Goal: Task Accomplishment & Management: Use online tool/utility

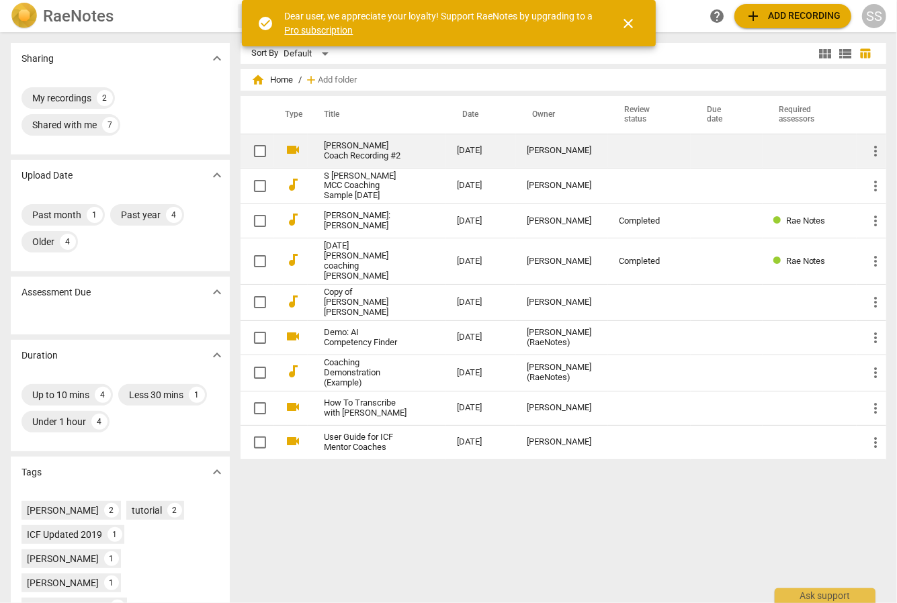
click at [332, 158] on link "[PERSON_NAME] Coach Recording #2" at bounding box center [366, 151] width 85 height 20
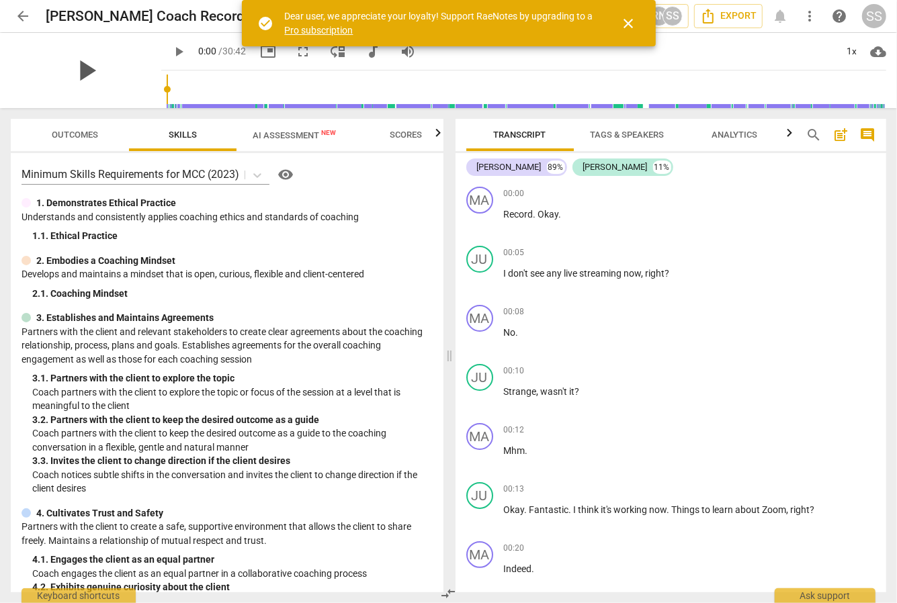
click at [79, 71] on span "play_arrow" at bounding box center [86, 70] width 35 height 35
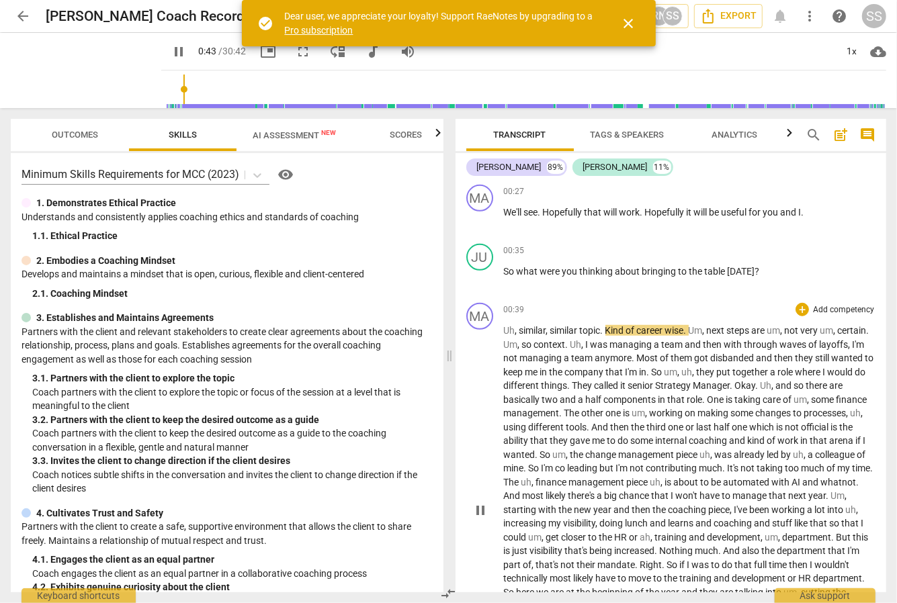
scroll to position [571, 0]
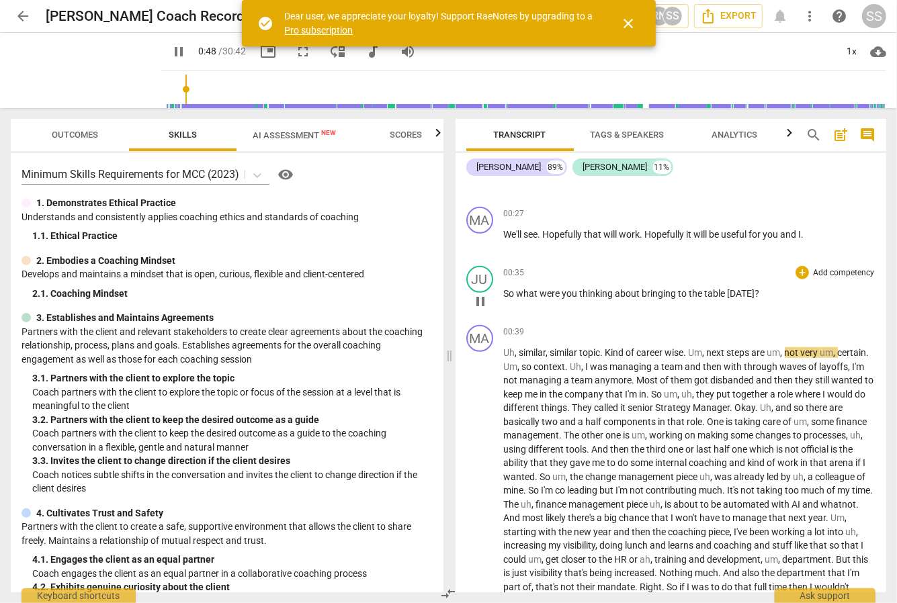
click at [481, 297] on span "pause" at bounding box center [480, 301] width 16 height 16
type input "49"
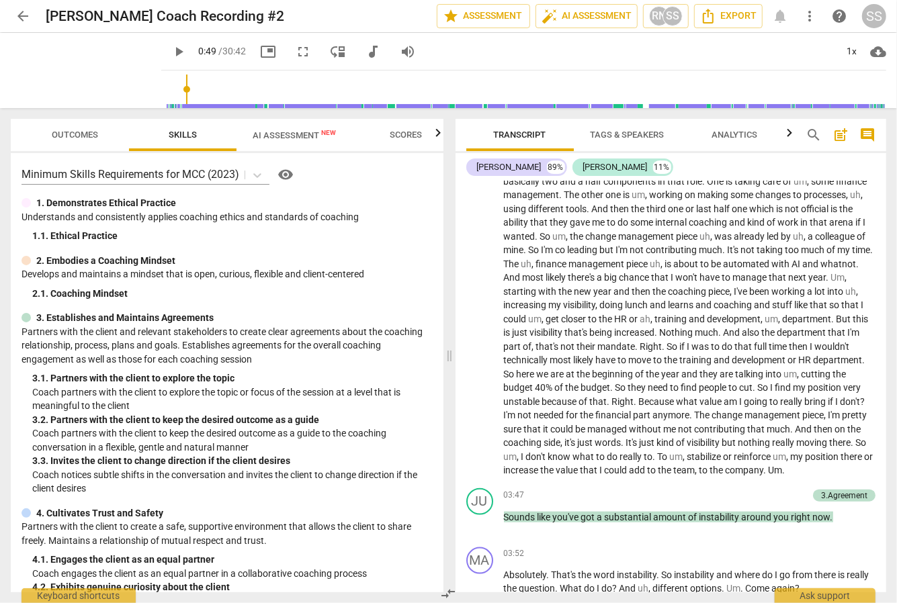
scroll to position [837, 0]
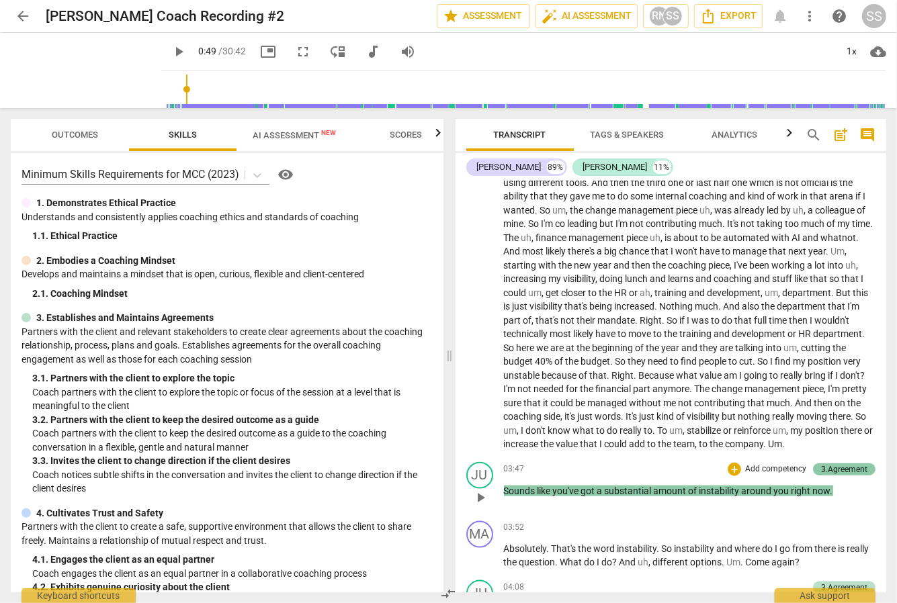
click at [843, 471] on div "3.Agreement" at bounding box center [844, 469] width 46 height 12
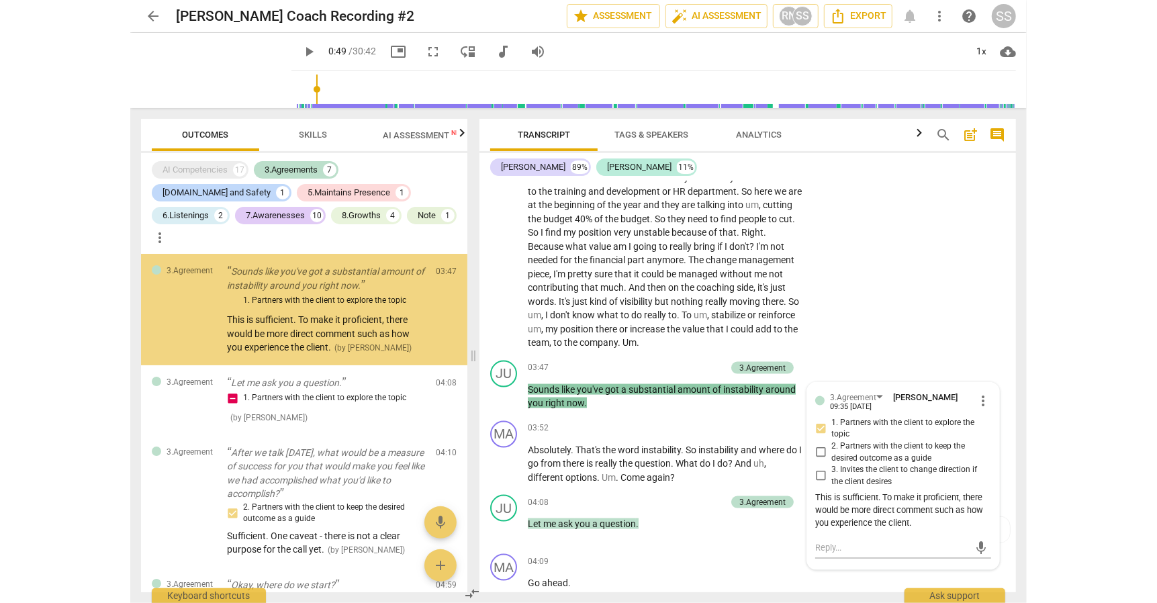
scroll to position [1081, 0]
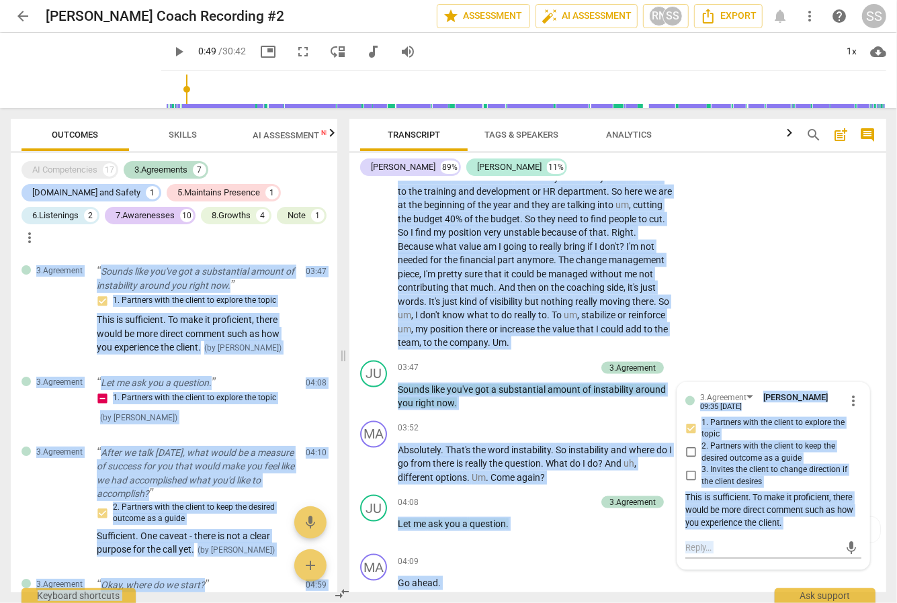
drag, startPoint x: 893, startPoint y: 262, endPoint x: 1158, endPoint y: 297, distance: 267.6
click at [896, 0] on html "arrow_back [PERSON_NAME] Coach Recording #2 edit star Assessment auto_fix_high …" at bounding box center [448, 0] width 897 height 0
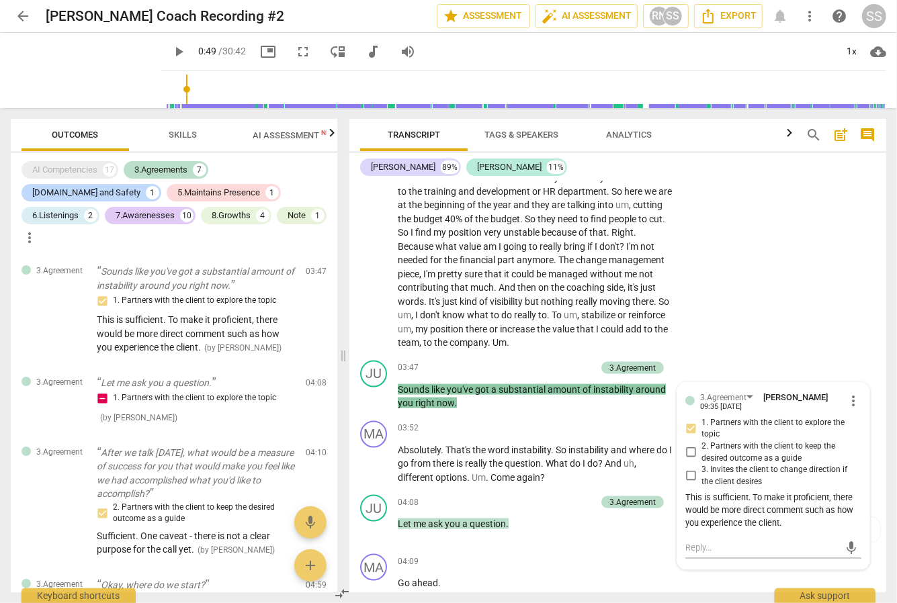
click at [790, 216] on div "MA play_arrow pause 00:39 + Add competency keyboard_arrow_right Uh , similar , …" at bounding box center [617, 84] width 537 height 543
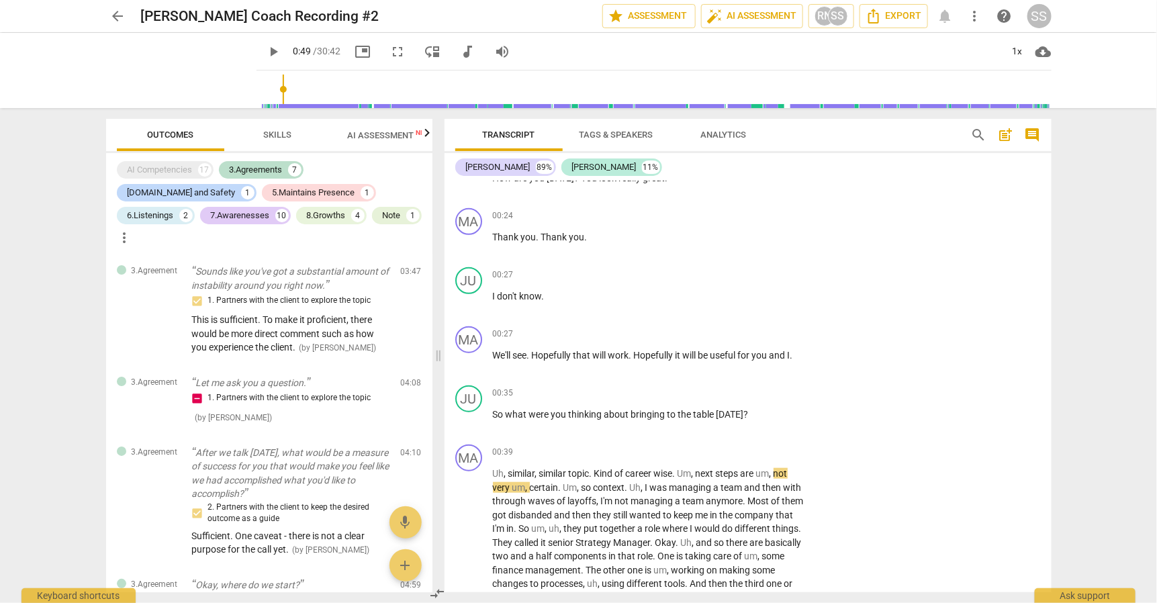
scroll to position [458, 0]
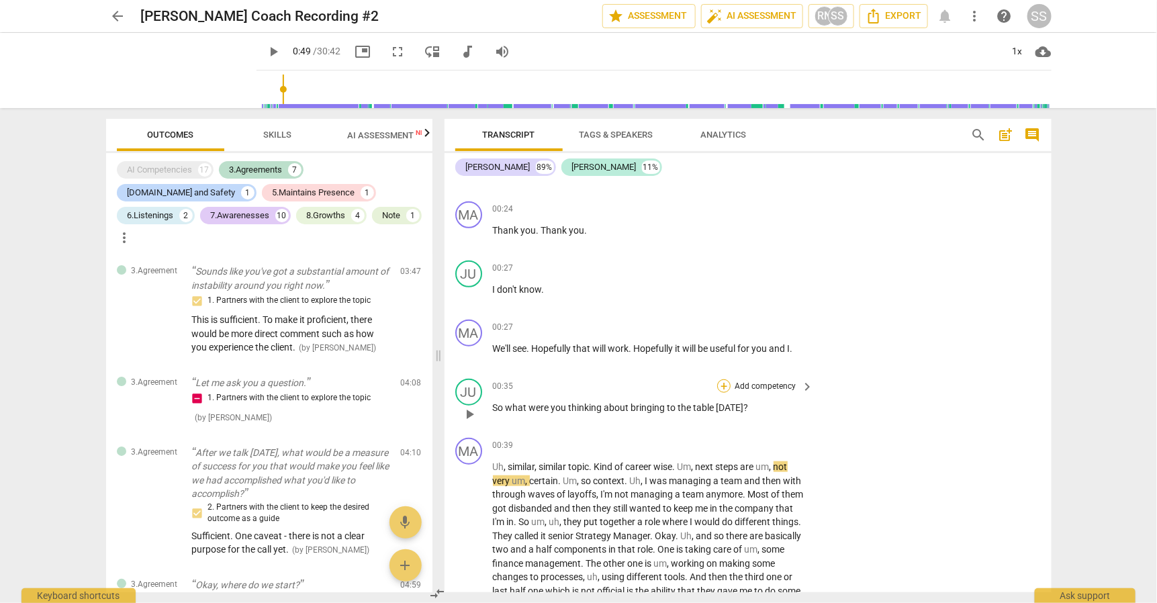
click at [717, 387] on div "+" at bounding box center [723, 385] width 13 height 13
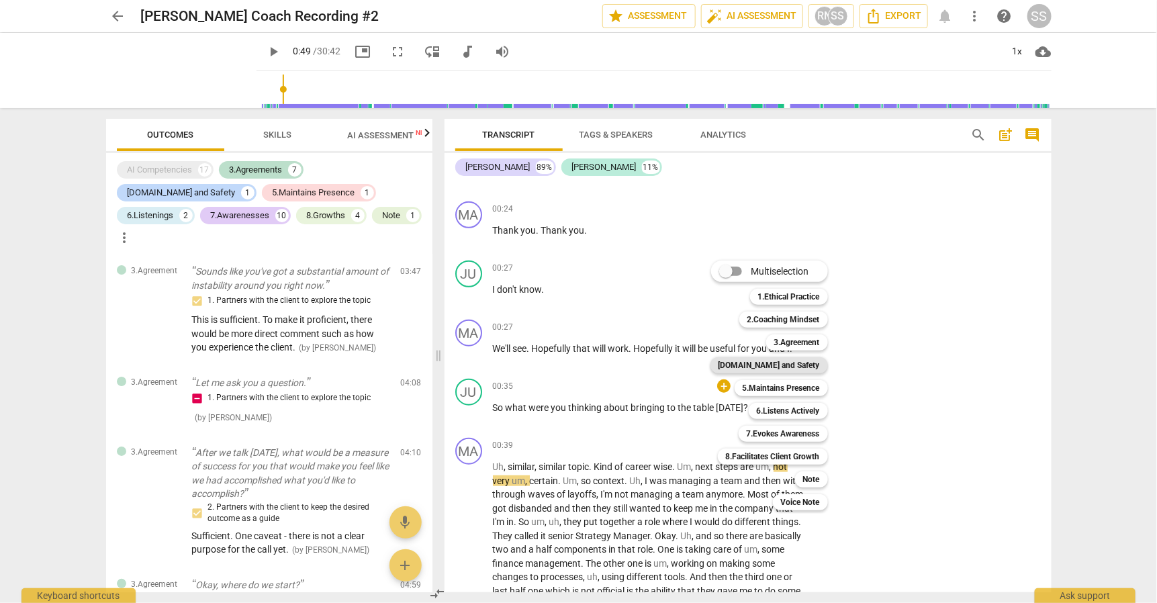
click at [818, 365] on b "[DOMAIN_NAME] and Safety" at bounding box center [769, 365] width 101 height 16
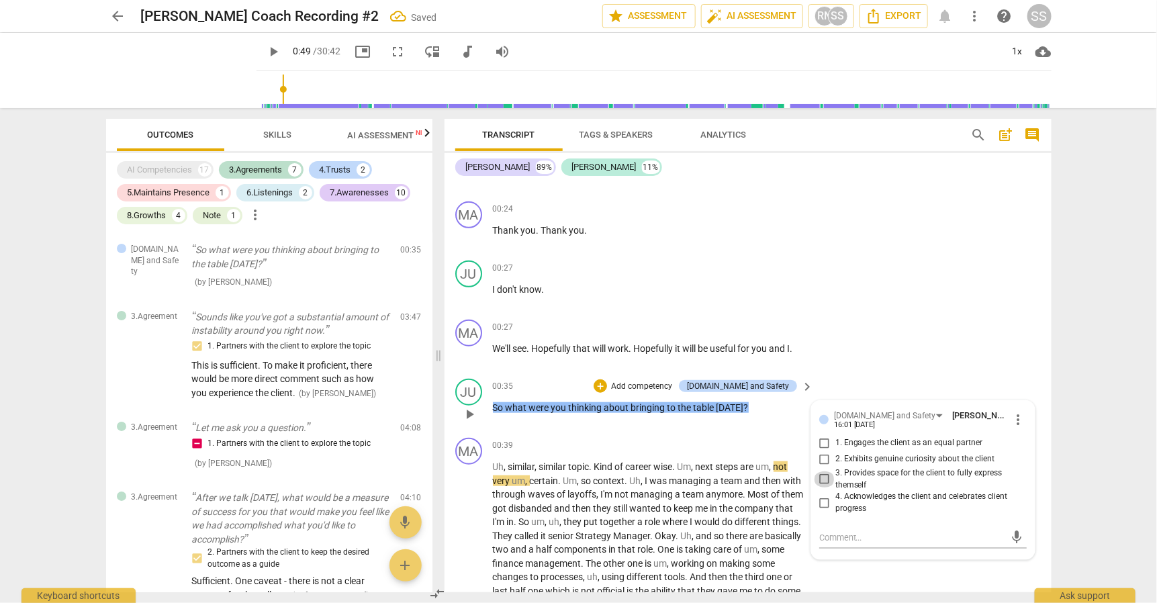
click at [824, 488] on input "3. Provides space for the client to fully express themself" at bounding box center [824, 479] width 21 height 16
checkbox input "true"
click at [819, 544] on textarea at bounding box center [912, 537] width 186 height 13
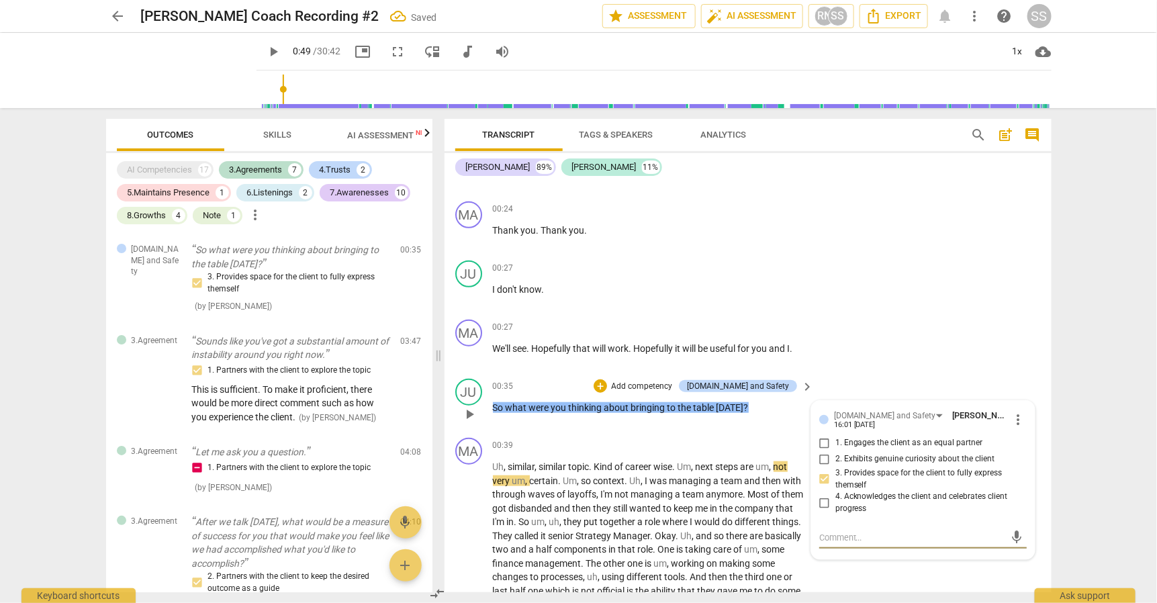
type textarea "P"
type textarea "Pr"
type textarea "Pro"
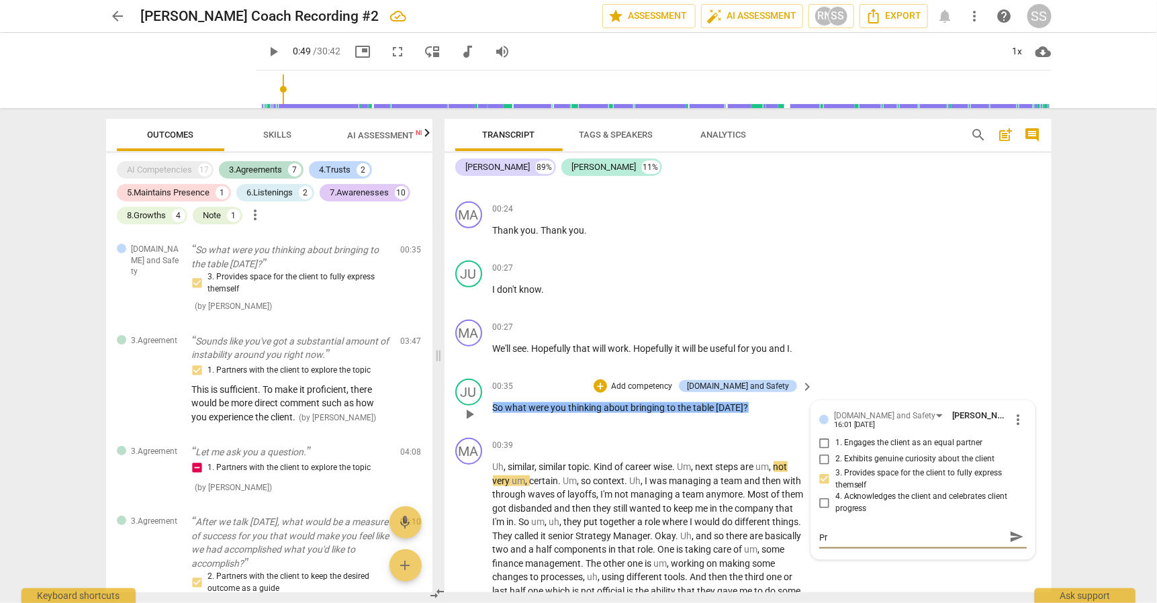
type textarea "Pro"
type textarea "Prof"
type textarea "Profi"
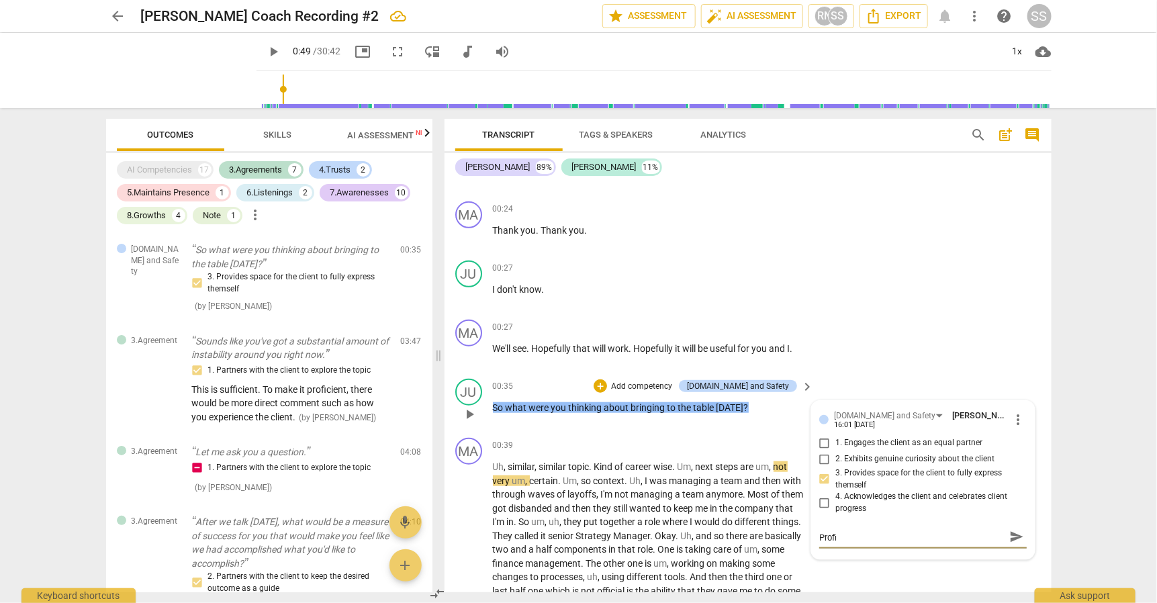
type textarea "Profie"
type textarea "Profiec"
type textarea "Profieci"
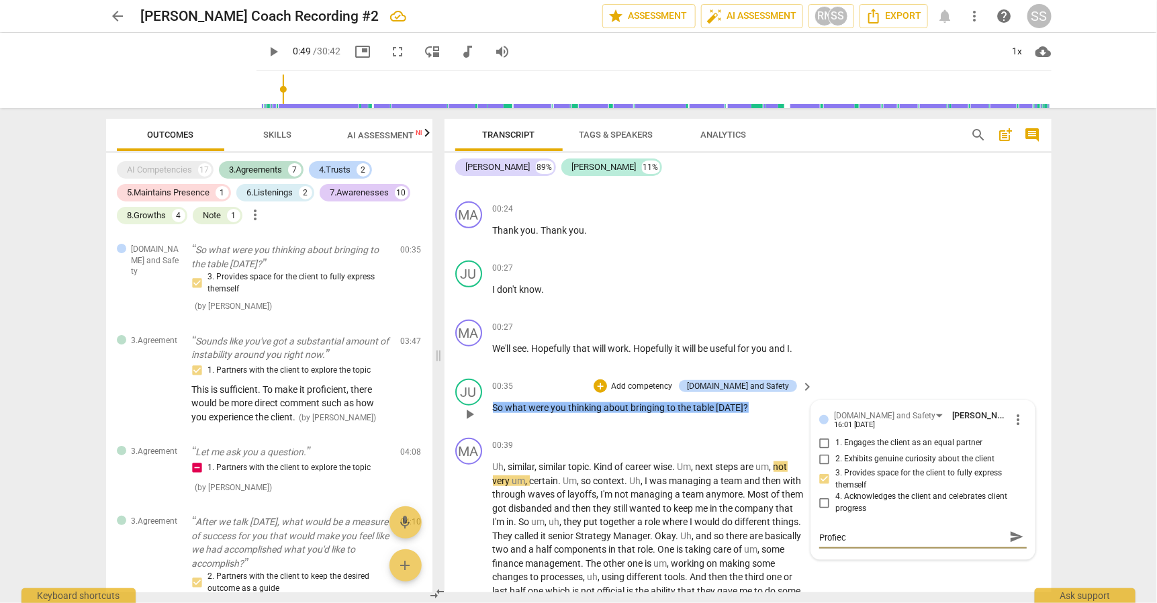
type textarea "Profieci"
type textarea "Profiecie"
type textarea "Profiecien"
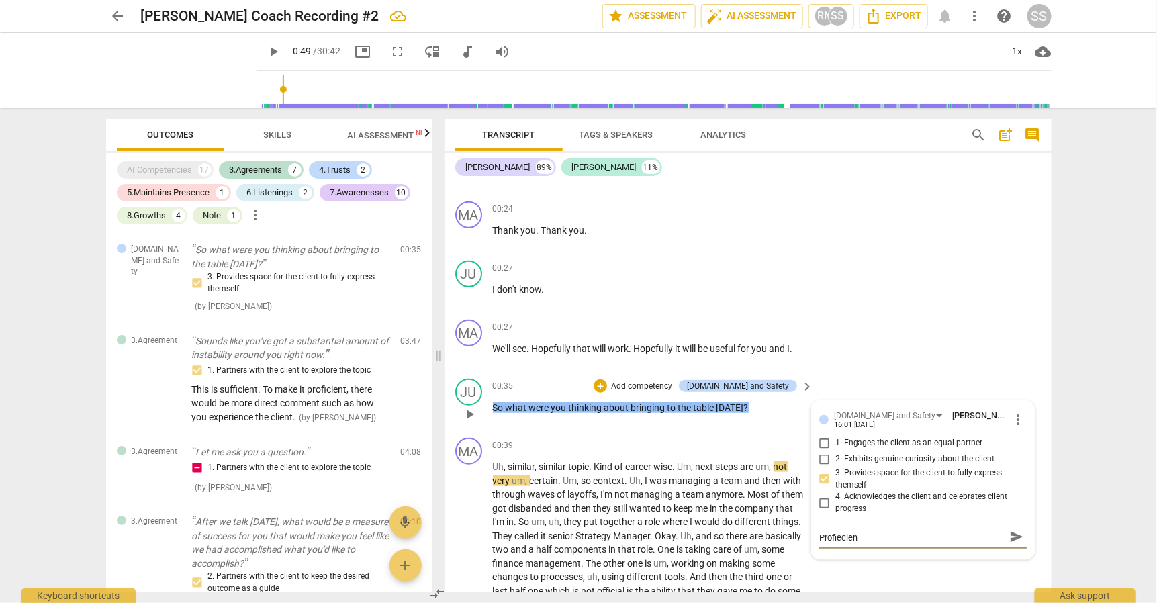
type textarea "Profiecient"
type textarea "Proficient:"
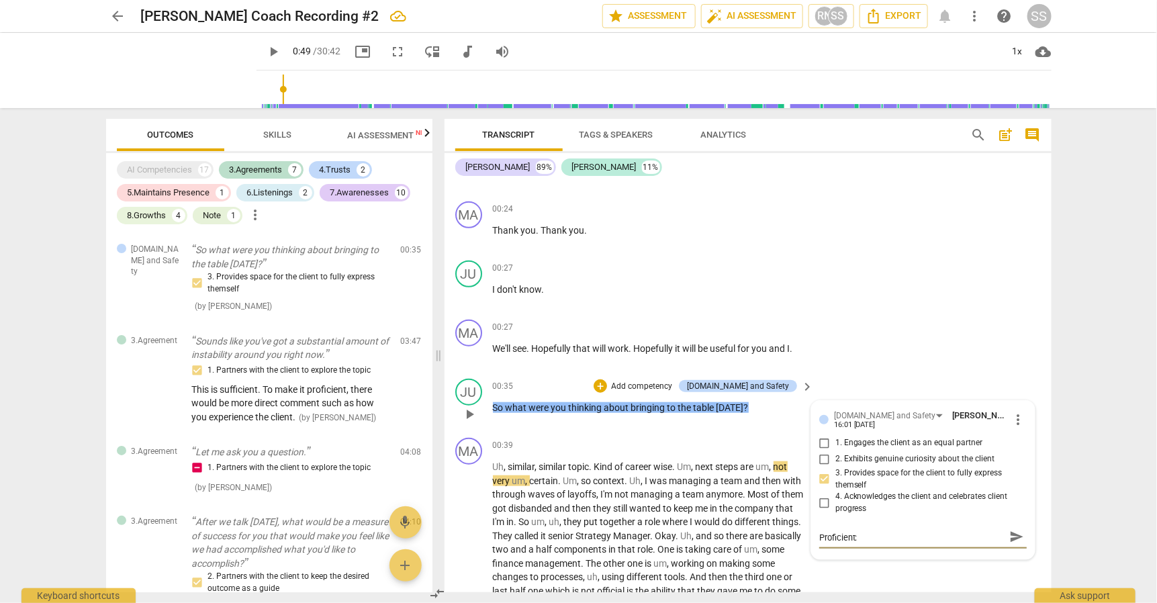
type textarea "Proficient:"
type textarea "Proficient: T"
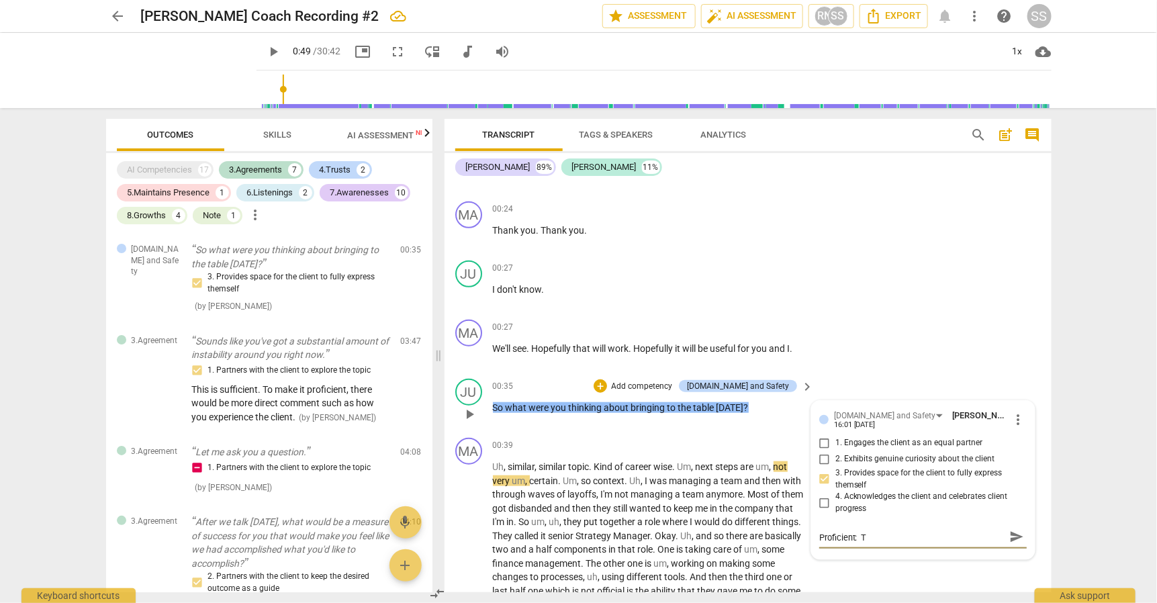
type textarea "Proficient: TH"
type textarea "Proficient: THe"
type textarea "Proficient: The"
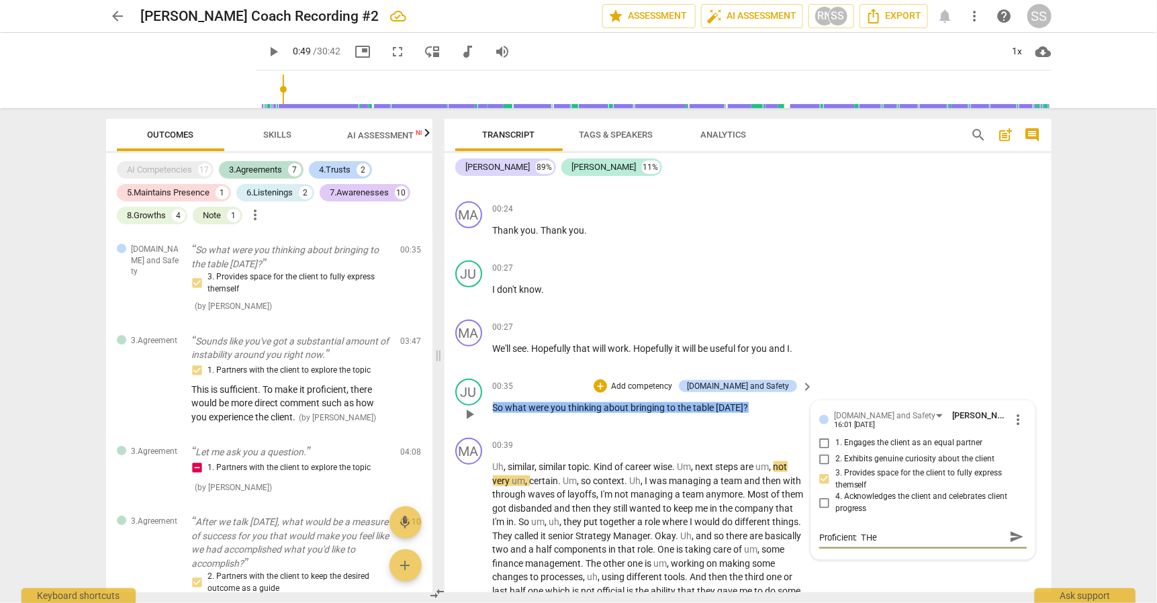
type textarea "Proficient: The"
type textarea "Proficient: The w"
type textarea "Proficient: The wa"
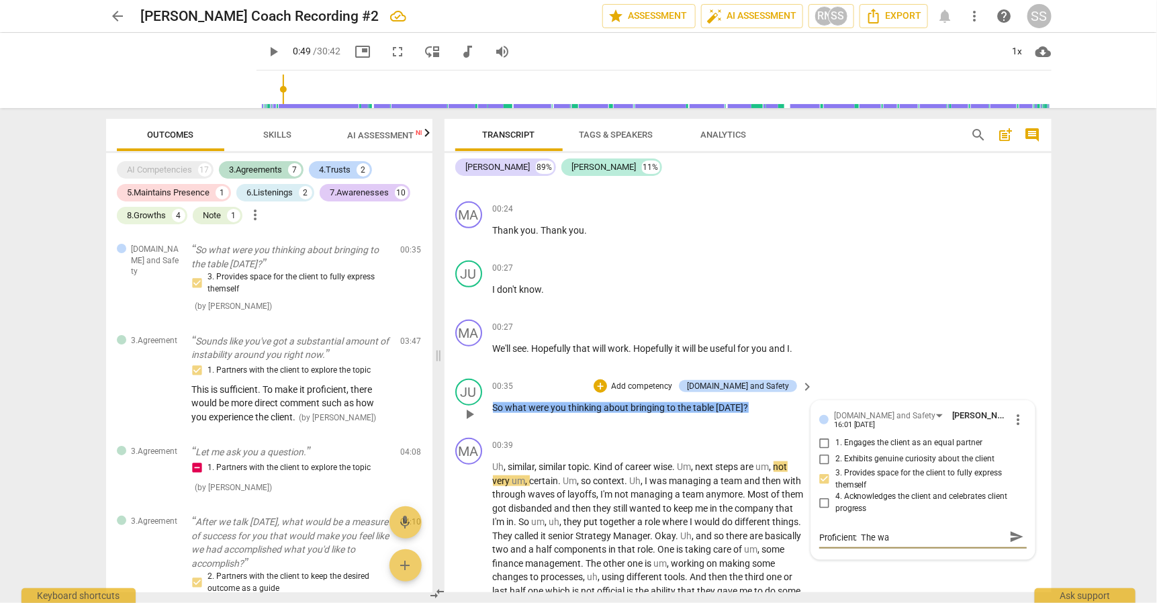
type textarea "Proficient: The way"
type textarea "Proficient: The way o"
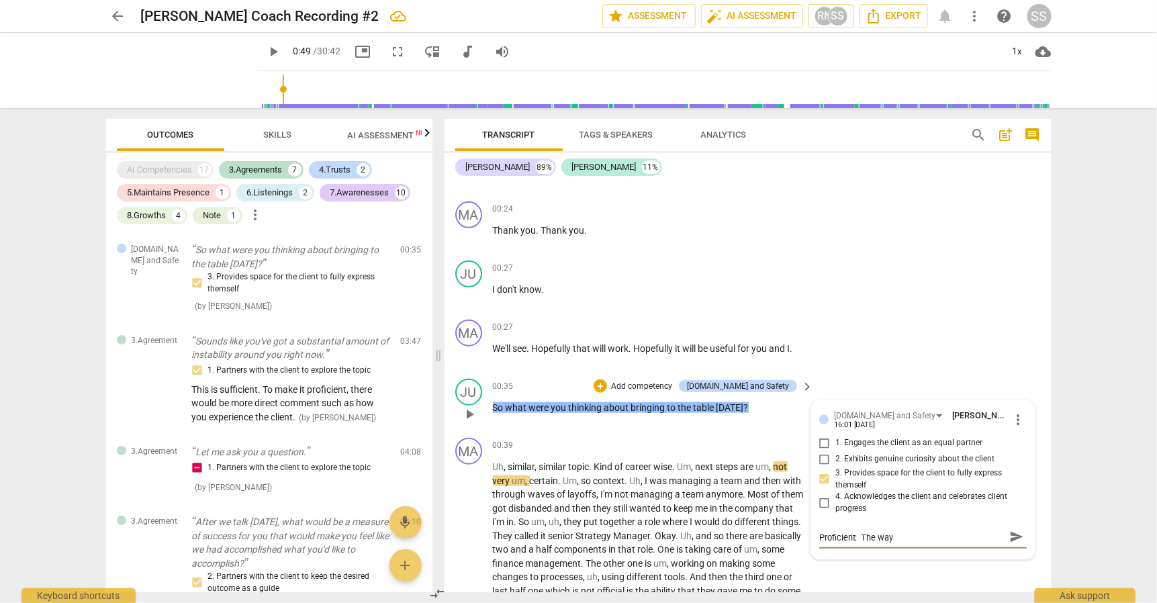
type textarea "Proficient: The way o"
type textarea "Proficient: The way of"
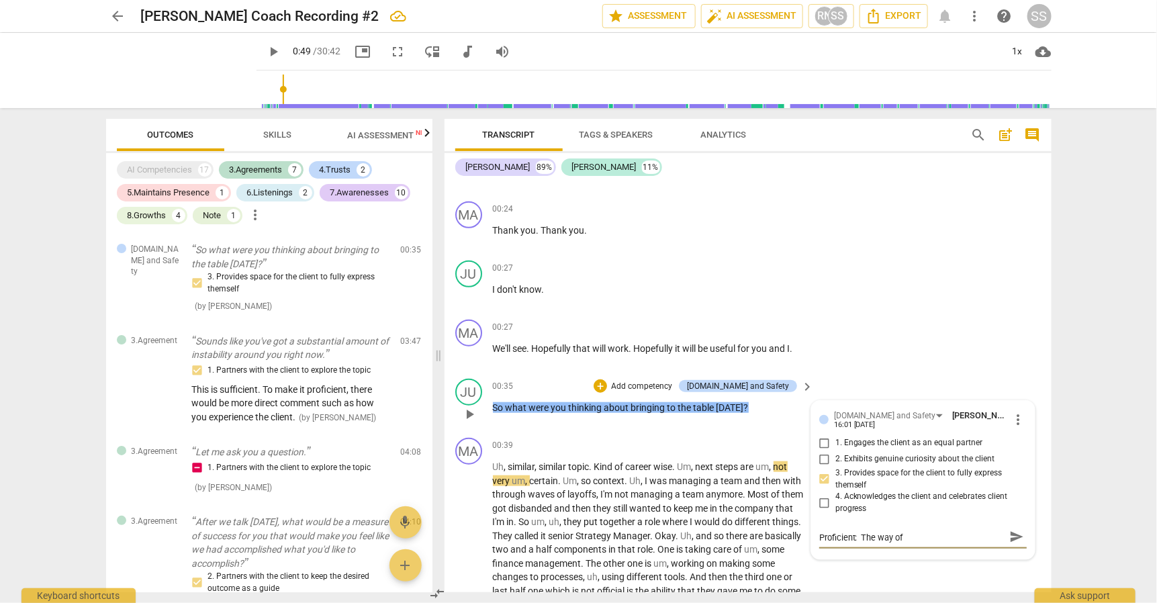
type textarea "Proficient: The way of b"
type textarea "Proficient: The way of be"
type textarea "Proficient: The way of bei"
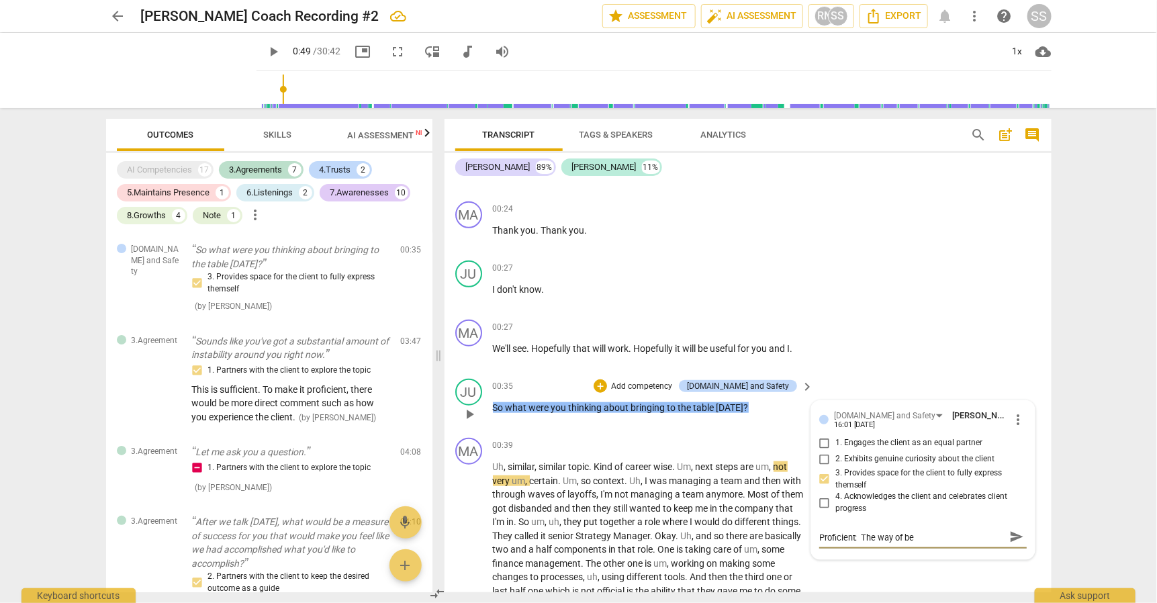
type textarea "Proficient: The way of bei"
type textarea "Proficient: The way of bein"
type textarea "Proficient: The way of being"
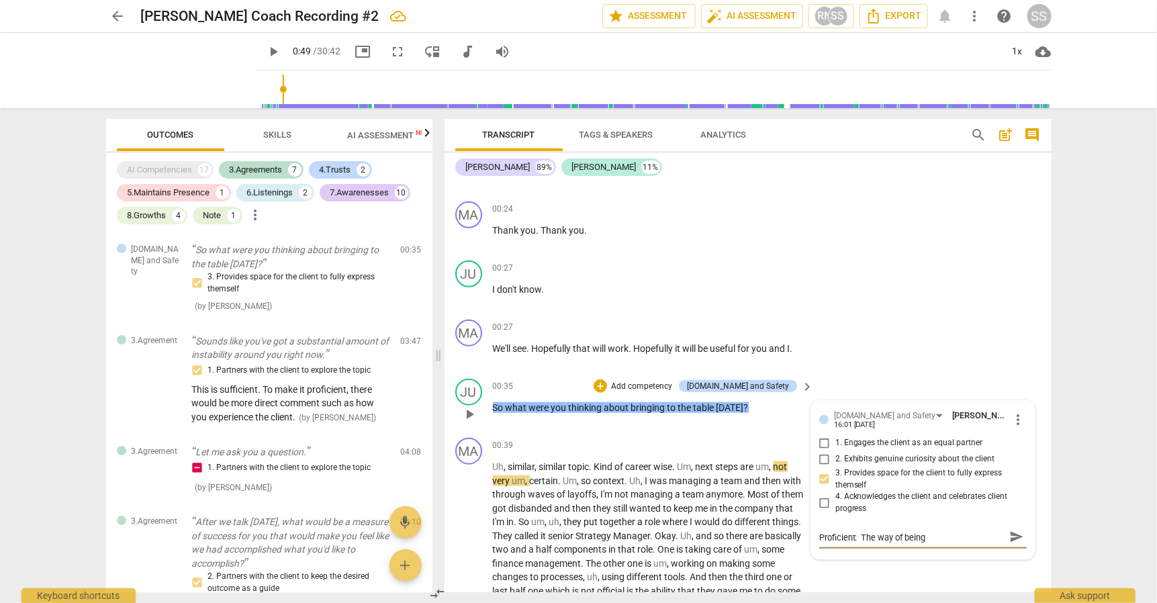
type textarea "Proficient: The way of being"
type textarea "Proficient: The way of being a"
type textarea "Proficient: The way of being an"
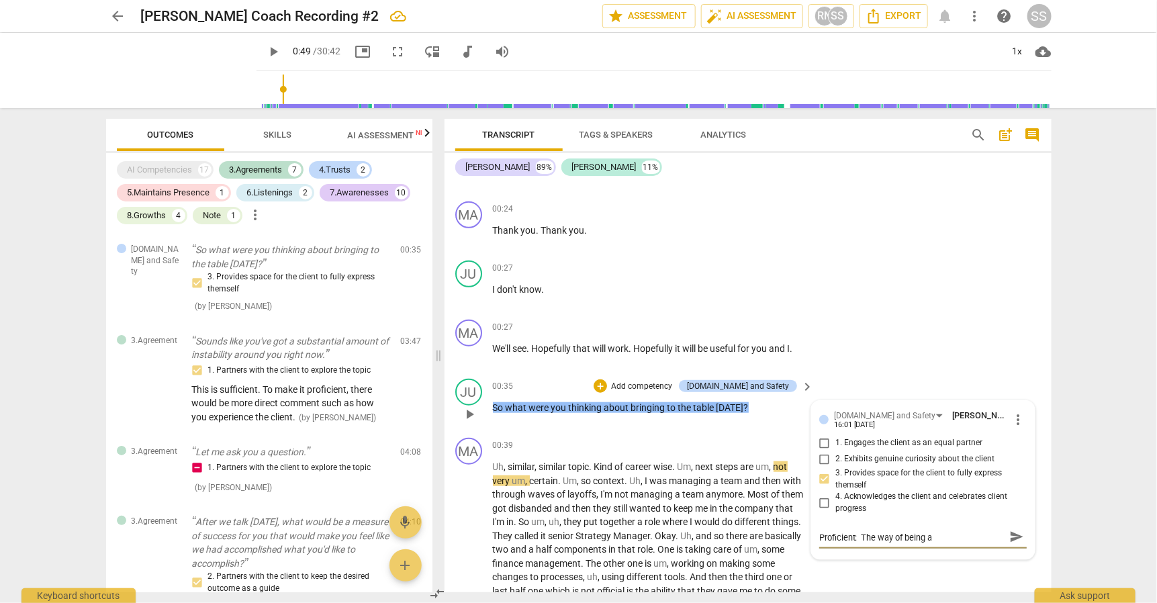
type textarea "Proficient: The way of being an"
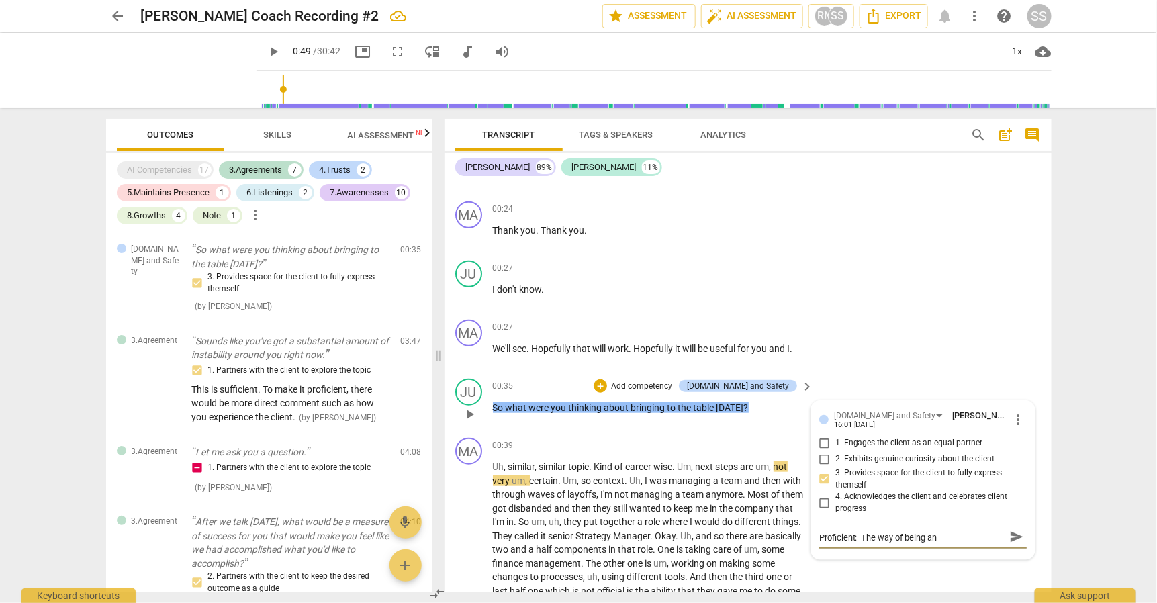
type textarea "Proficient: The way of being and"
type textarea "Proficient: The way of being and e"
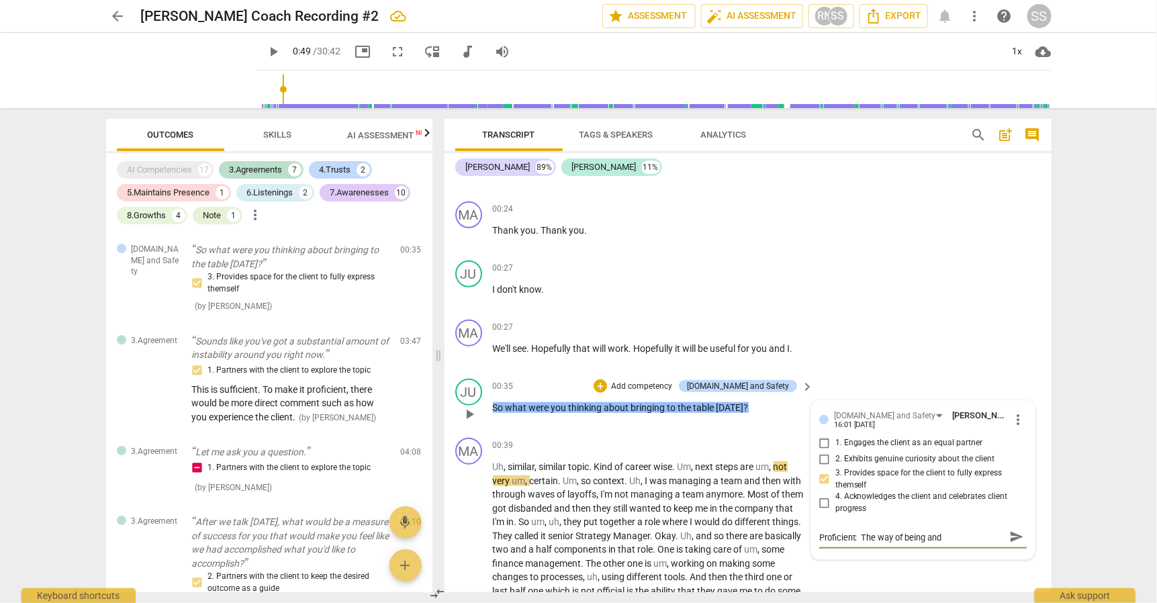
type textarea "Proficient: The way of being and e"
type textarea "Proficient: The way of being and ea"
type textarea "Proficient: The way of being and eas"
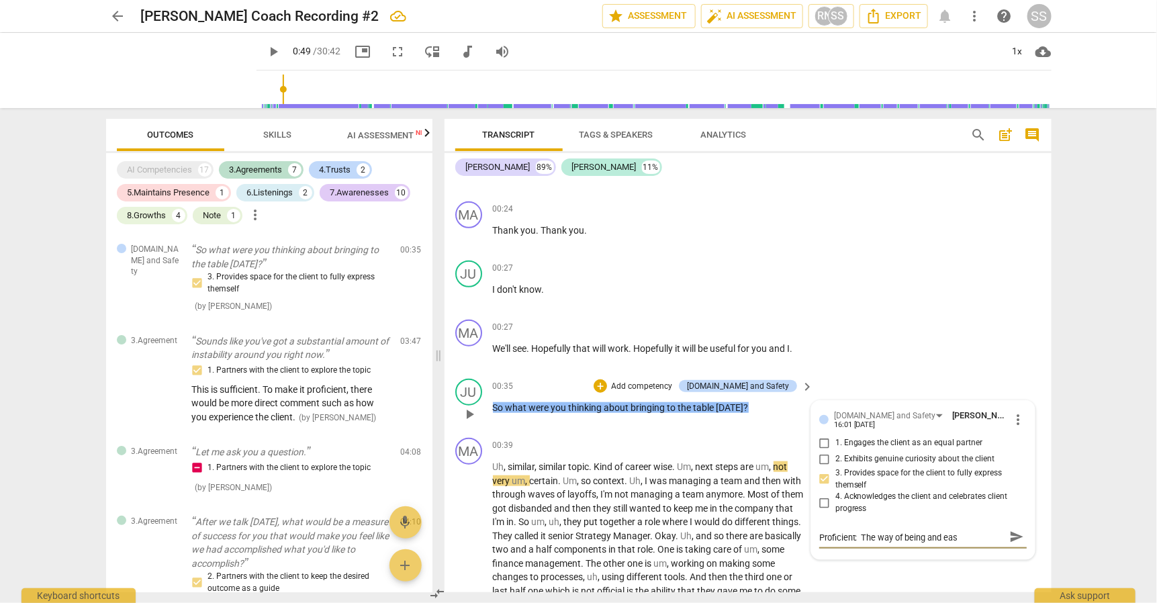
type textarea "Proficient: The way of being and ease"
type textarea "Proficient: The way of being and ease o"
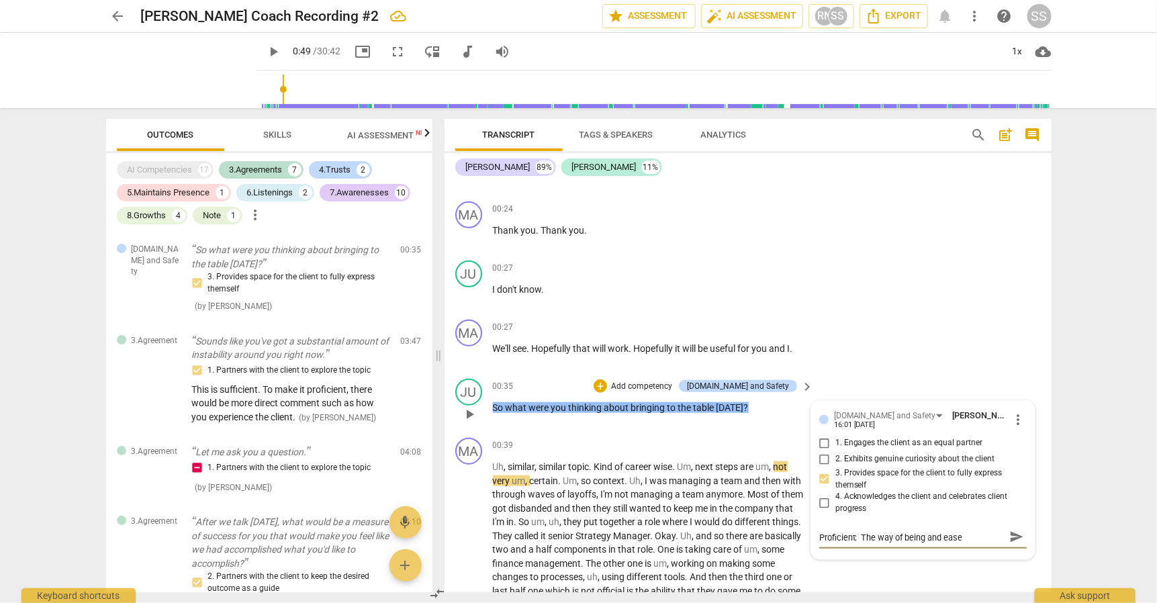
type textarea "Proficient: The way of being and ease o"
type textarea "Proficient: The way of being and ease of"
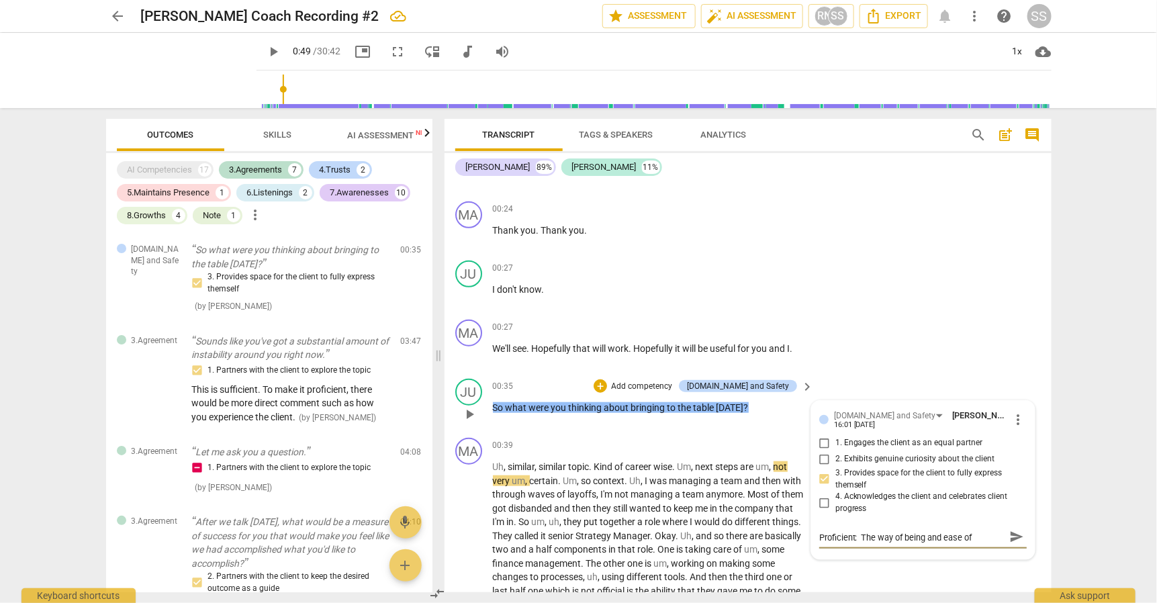
type textarea "Proficient: The way of being and ease of t"
type textarea "Proficient: The way of being and ease of th"
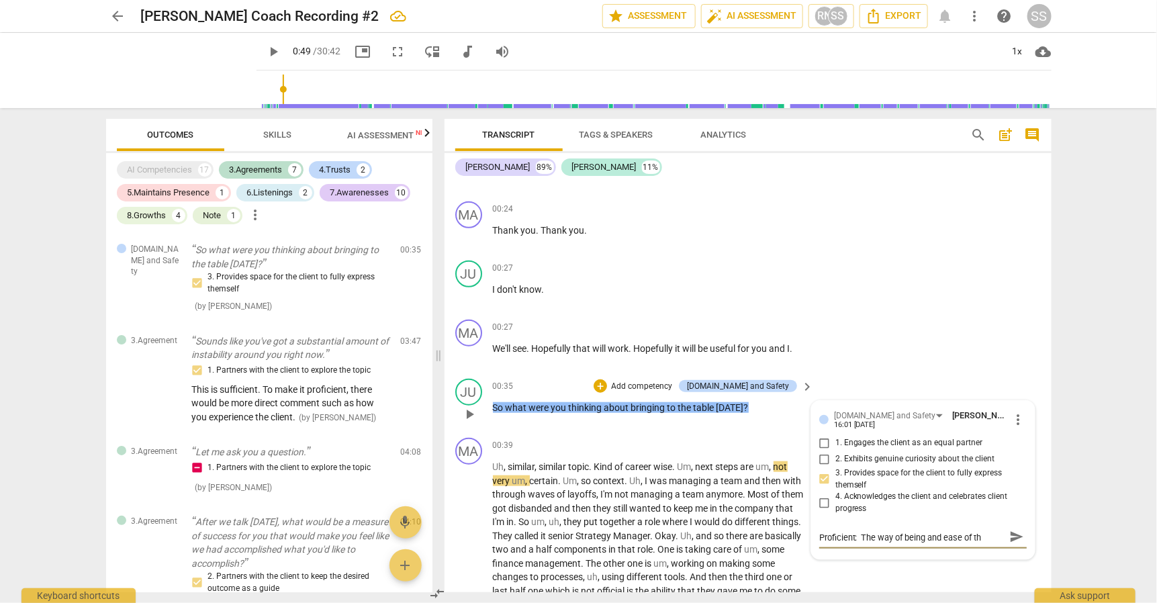
type textarea "Proficient: The way of being and ease of th"
type textarea "Proficient: The way of being and ease of the"
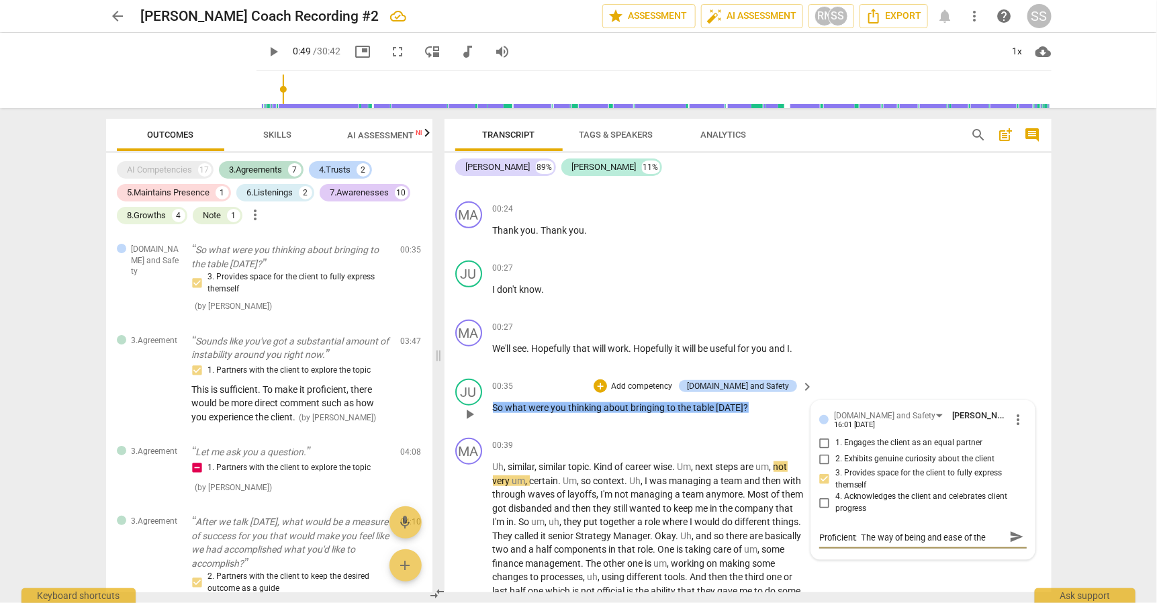
scroll to position [11, 0]
type textarea "Proficient: The way of being and ease of the"
type textarea "Proficient: The way of being and ease of the q"
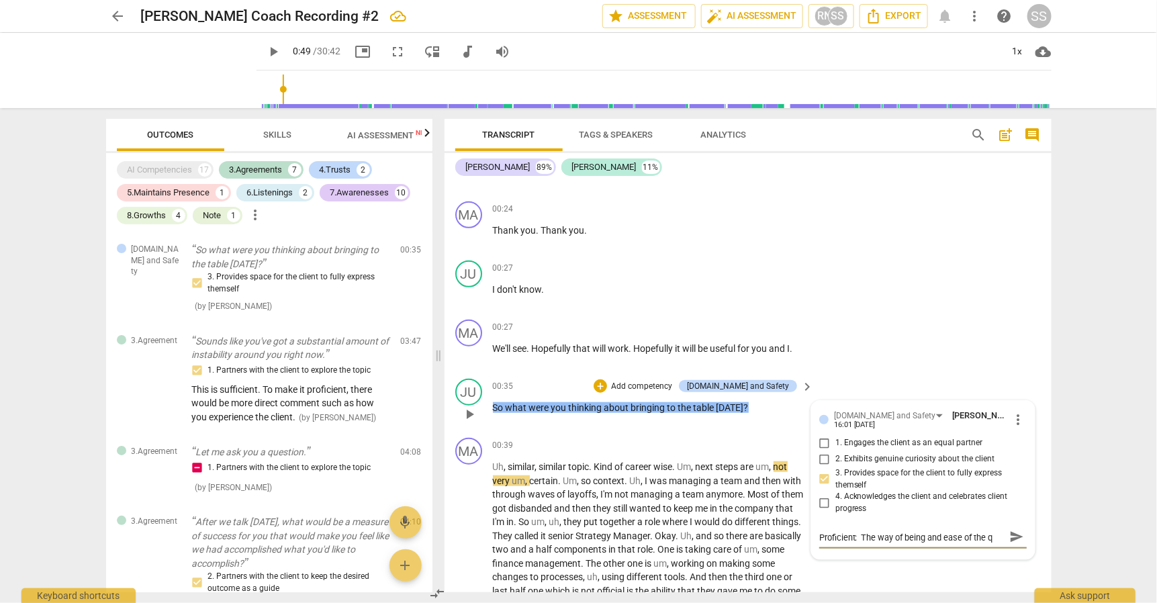
type textarea "Proficient: The way of being and ease of the qe"
type textarea "Proficient: The way of being and ease of the qeu"
type textarea "Proficient: The way of being and ease of the qe"
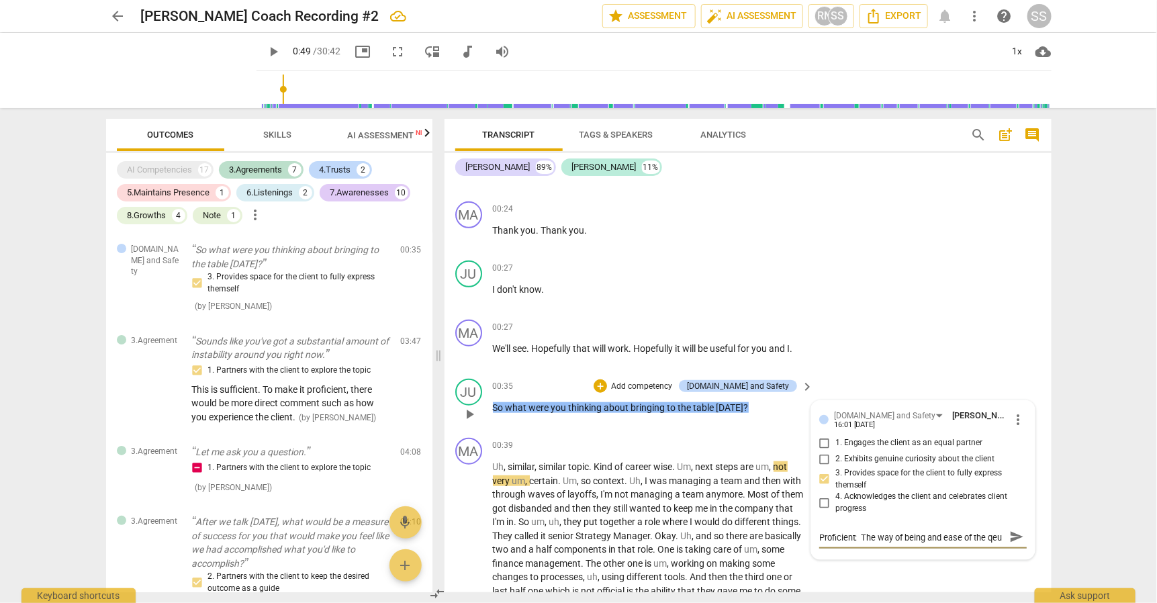
type textarea "Proficient: The way of being and ease of the qe"
type textarea "Proficient: The way of being and ease of the q"
type textarea "Proficient: The way of being and ease of the qu"
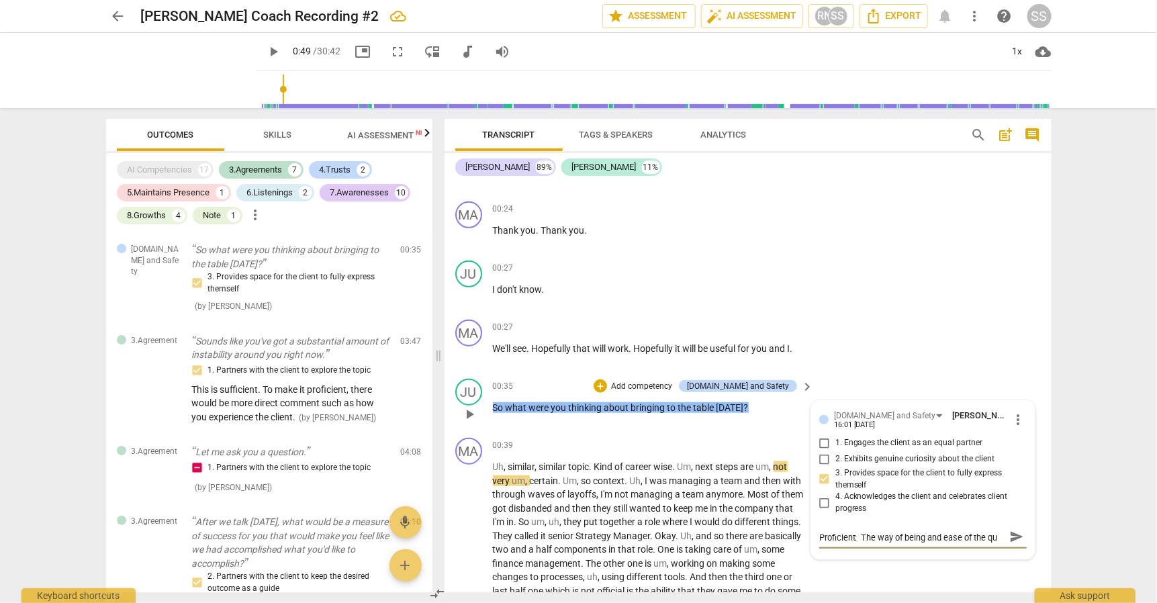
type textarea "Proficient: The way of being and ease of the que"
type textarea "Proficient: The way of being and ease of the ques"
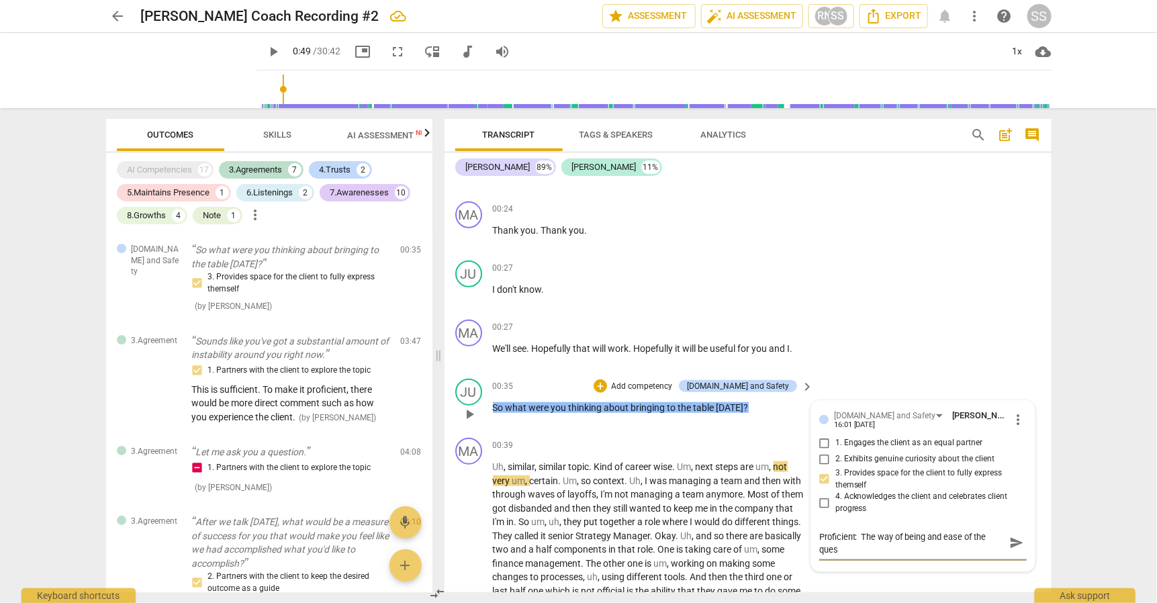
type textarea "Proficient: The way of being and ease of the quest"
type textarea "Proficient: The way of being and ease of the questi"
type textarea "Proficient: The way of being and ease of the questio"
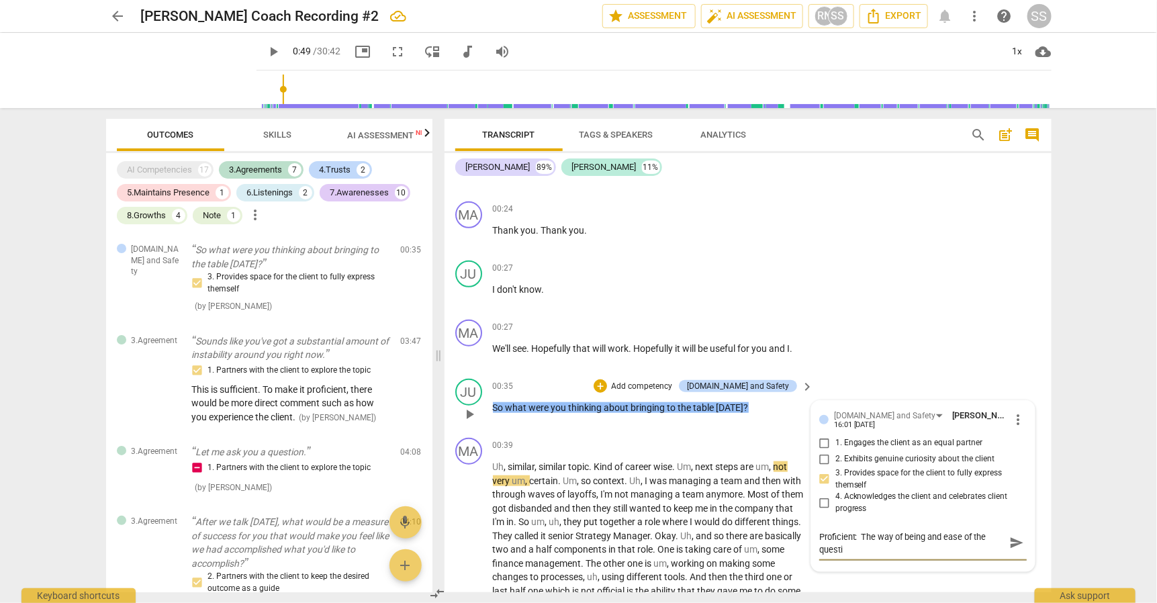
type textarea "Proficient: The way of being and ease of the questio"
type textarea "Proficient: The way of being and ease of the question"
type textarea "Proficient: The way of being and ease of the questions"
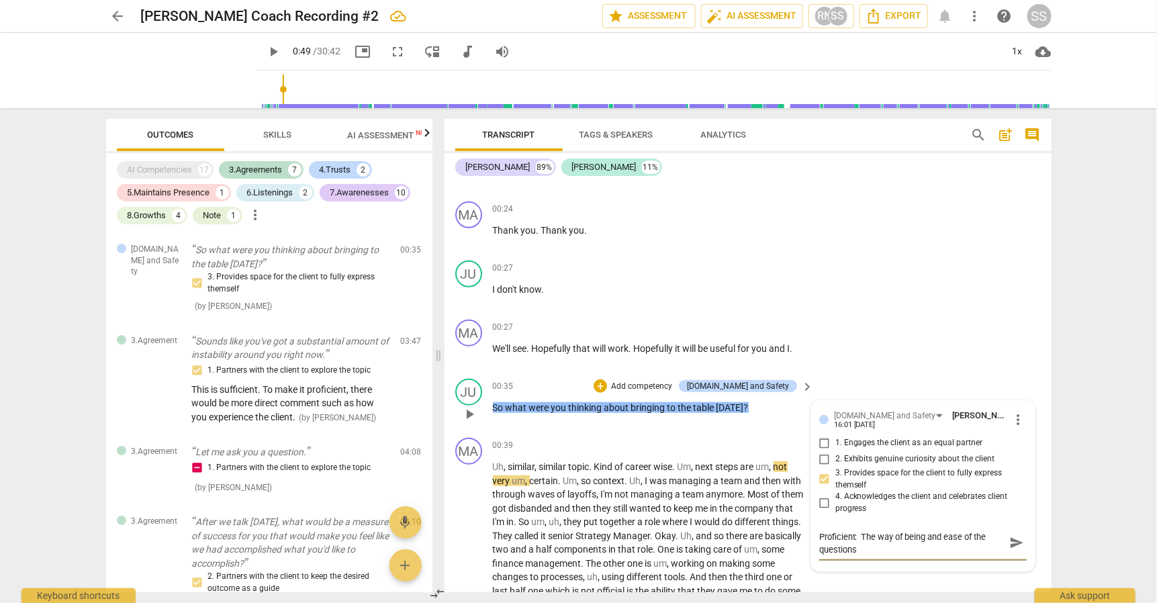
type textarea "Proficient: The way of being and ease of the questions."
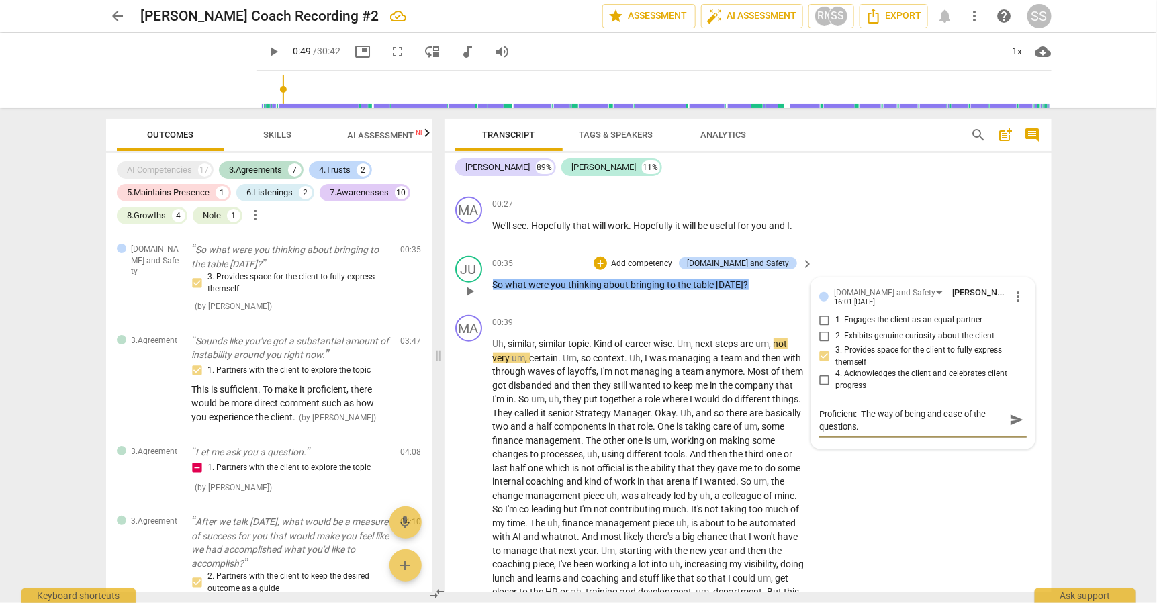
scroll to position [575, 0]
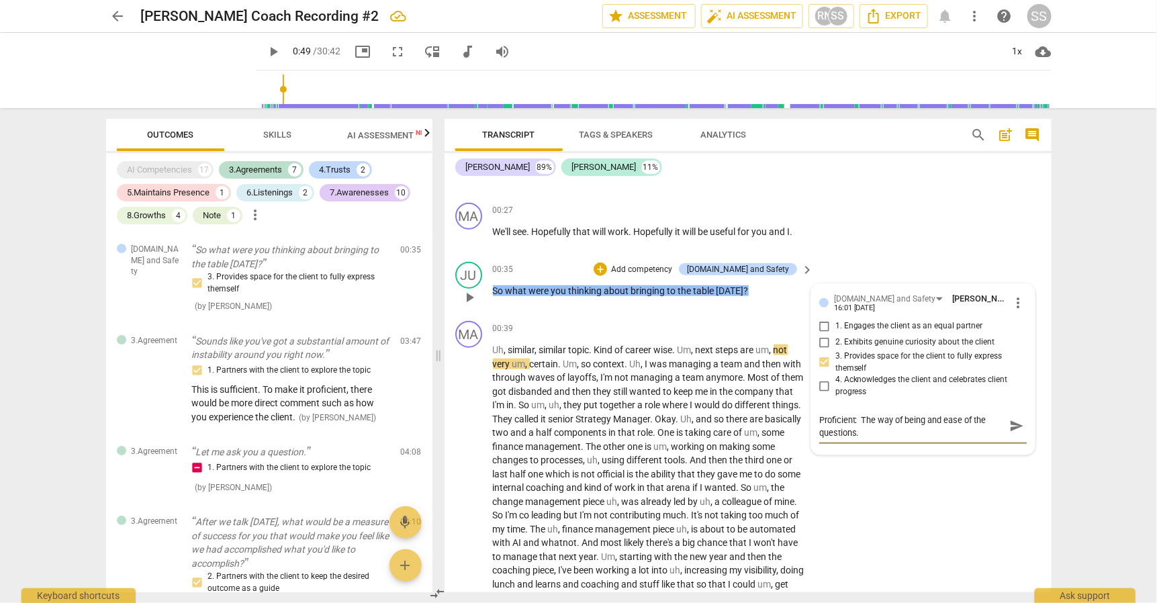
type textarea "Proficient: The way of being and ease of the questions."
click at [471, 293] on span "play_arrow" at bounding box center [469, 297] width 16 height 16
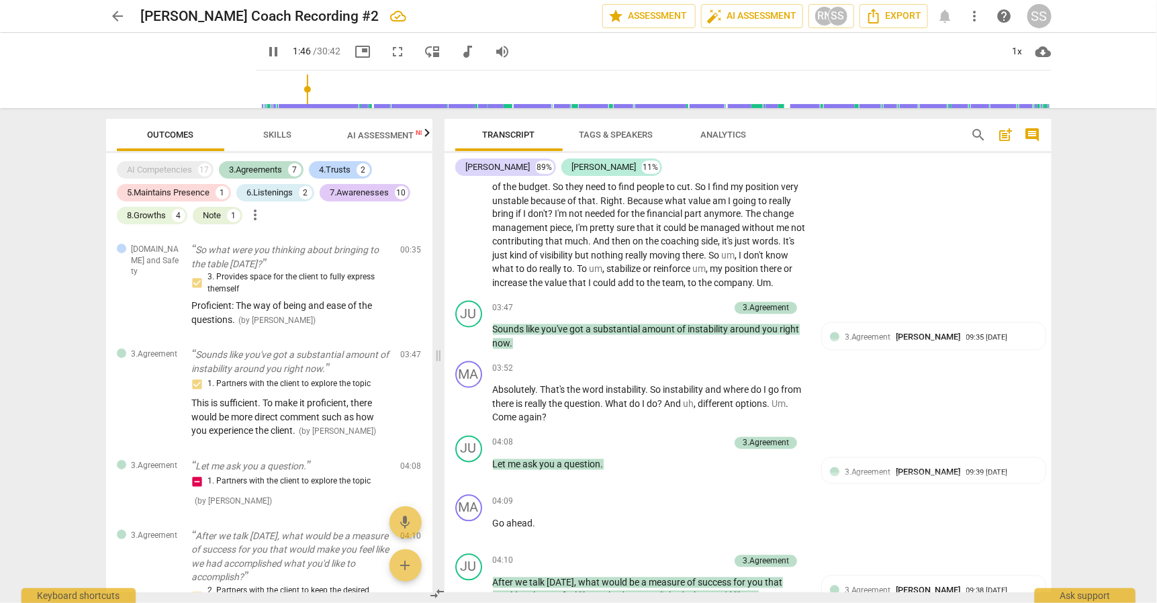
scroll to position [1076, 0]
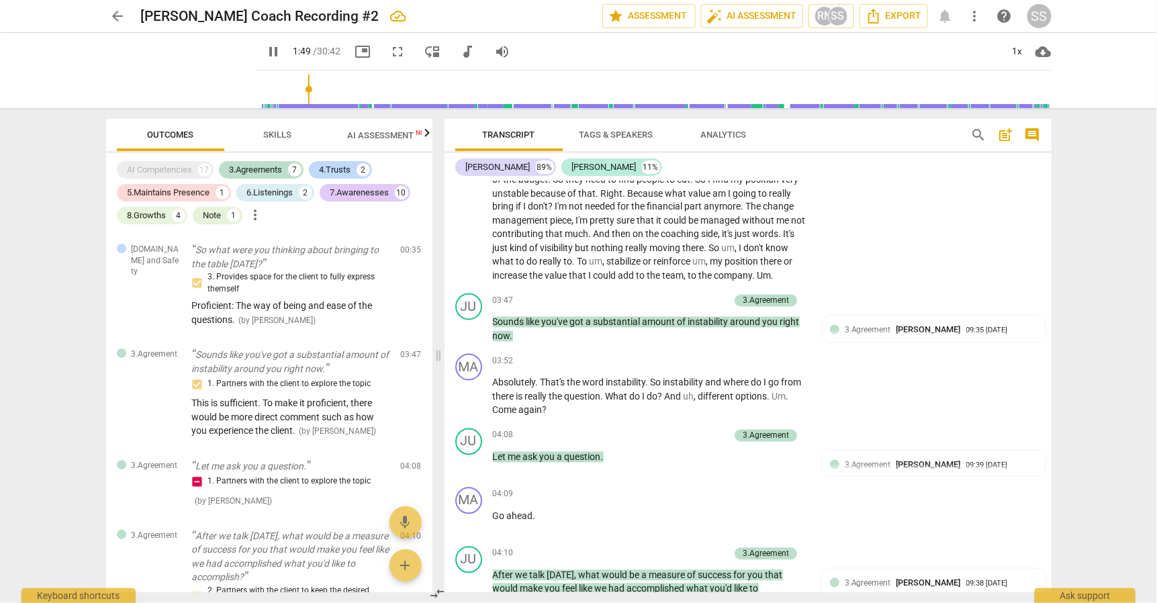
click at [471, 260] on div "play_arrow pause" at bounding box center [476, 63] width 34 height 432
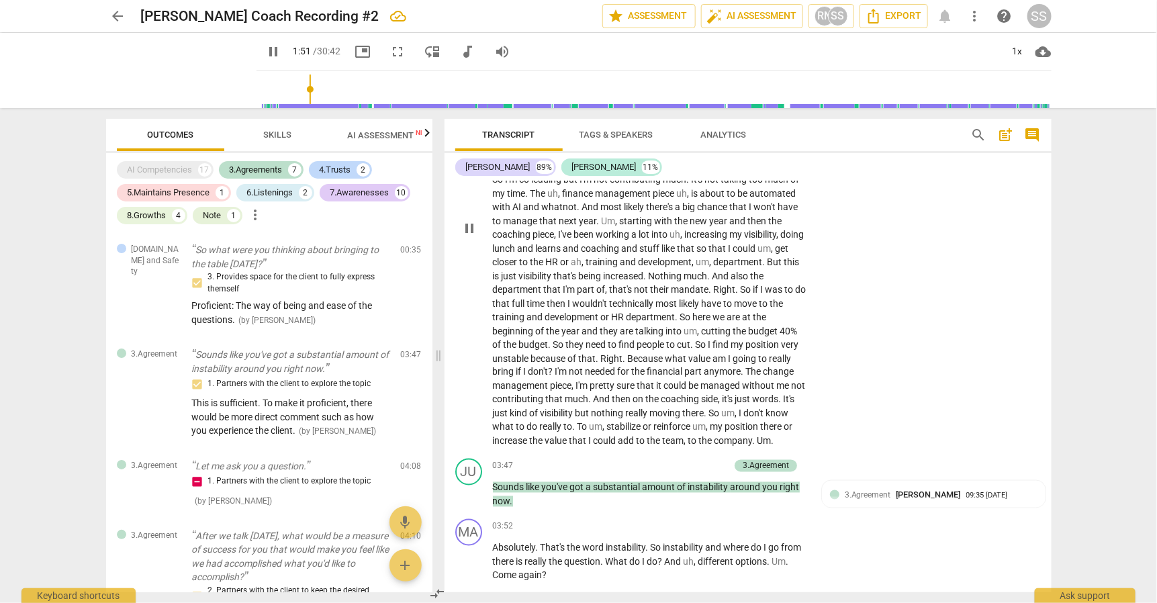
scroll to position [905, 0]
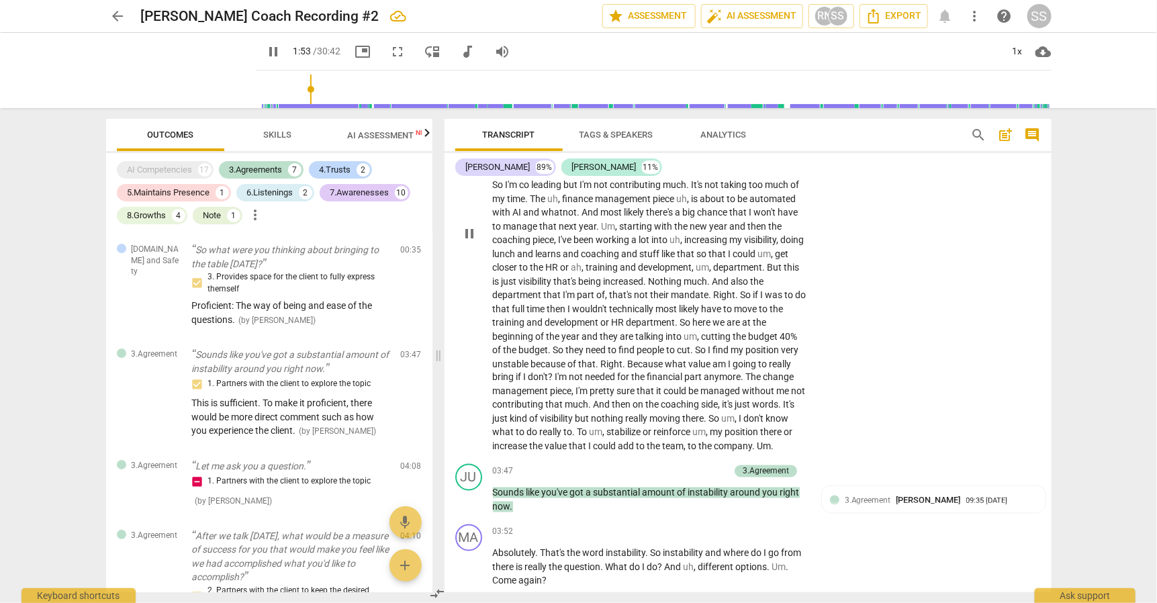
click at [469, 231] on span "pause" at bounding box center [469, 234] width 16 height 16
click at [471, 507] on span "play_arrow" at bounding box center [469, 500] width 16 height 16
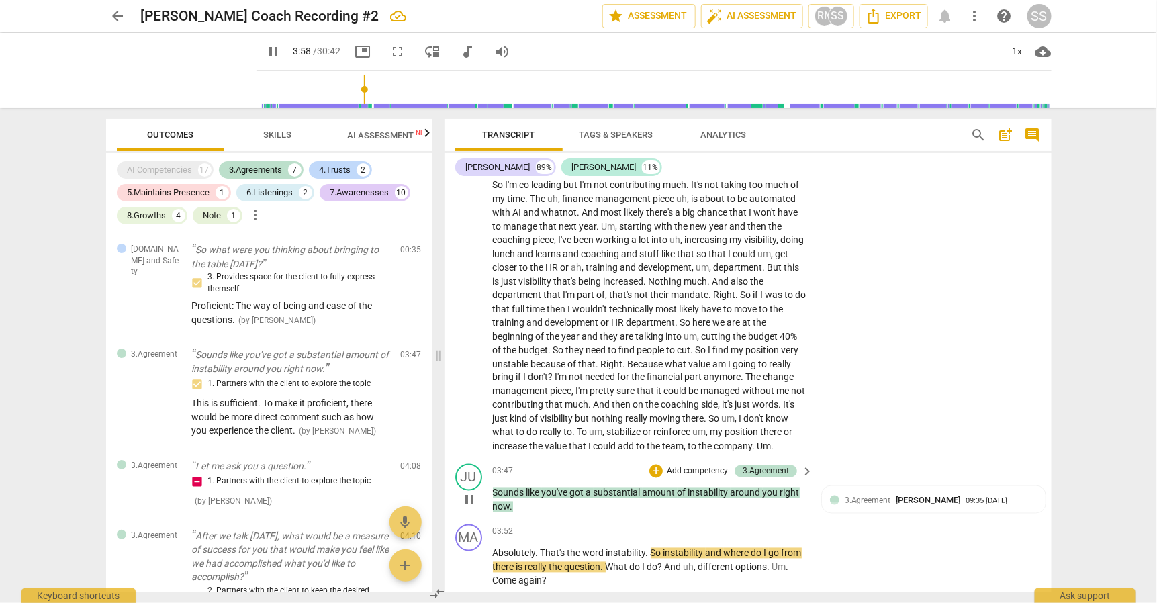
click at [471, 502] on span "pause" at bounding box center [469, 500] width 16 height 16
type input "239"
click at [671, 475] on p "Add competency" at bounding box center [698, 472] width 64 height 12
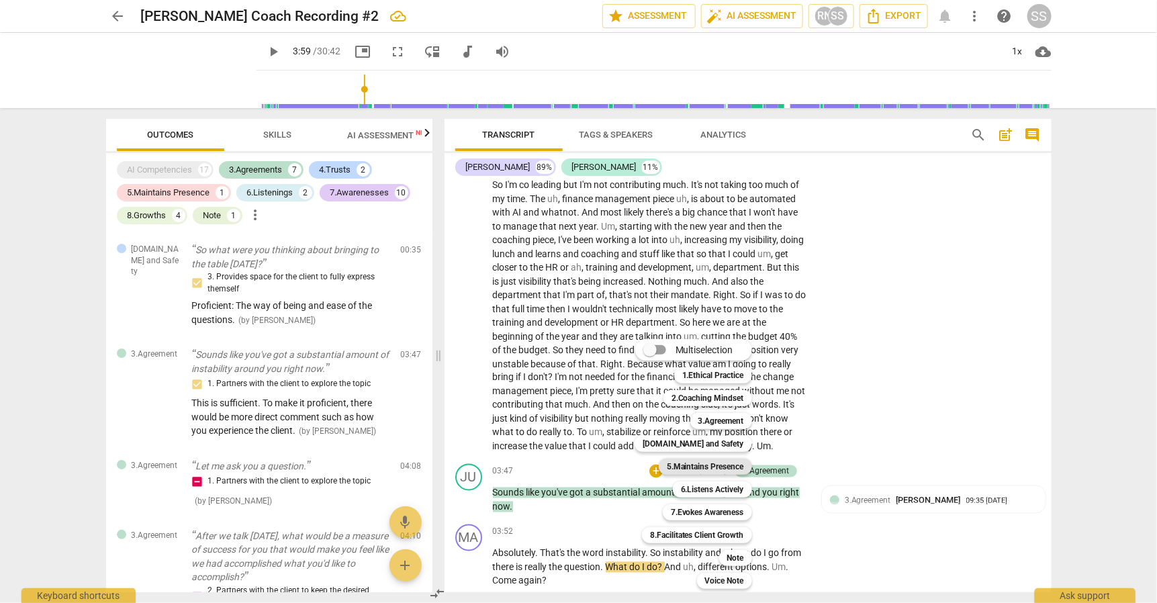
click at [702, 466] on b "5.Maintains Presence" at bounding box center [705, 467] width 77 height 16
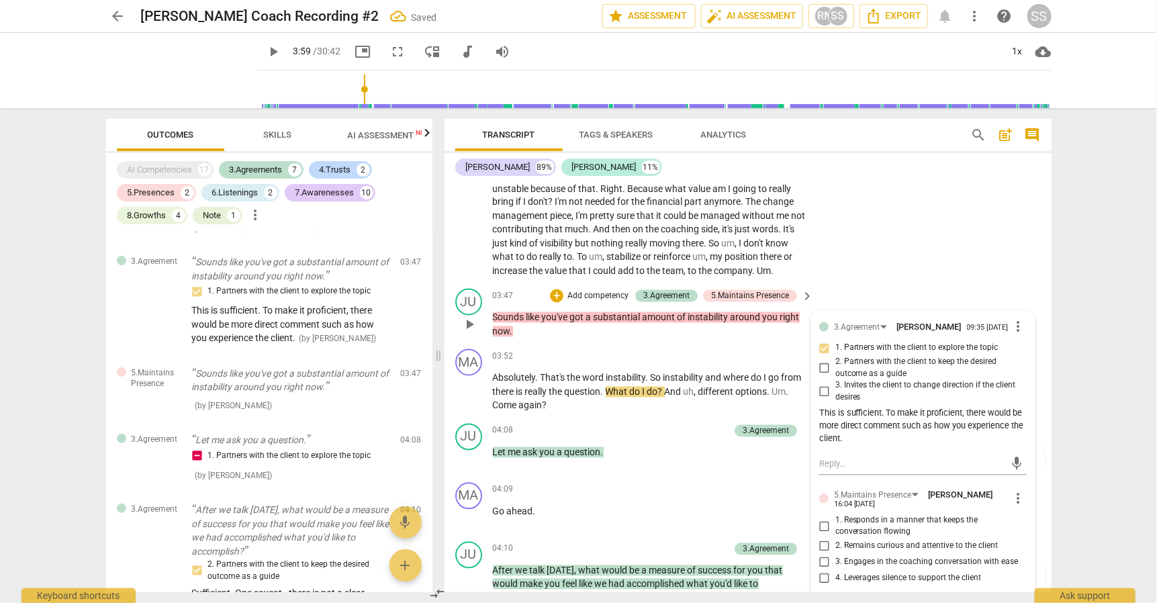
scroll to position [1081, 0]
click at [823, 376] on input "2. Partners with the client to keep the desired outcome as a guide" at bounding box center [824, 368] width 21 height 16
checkbox input "true"
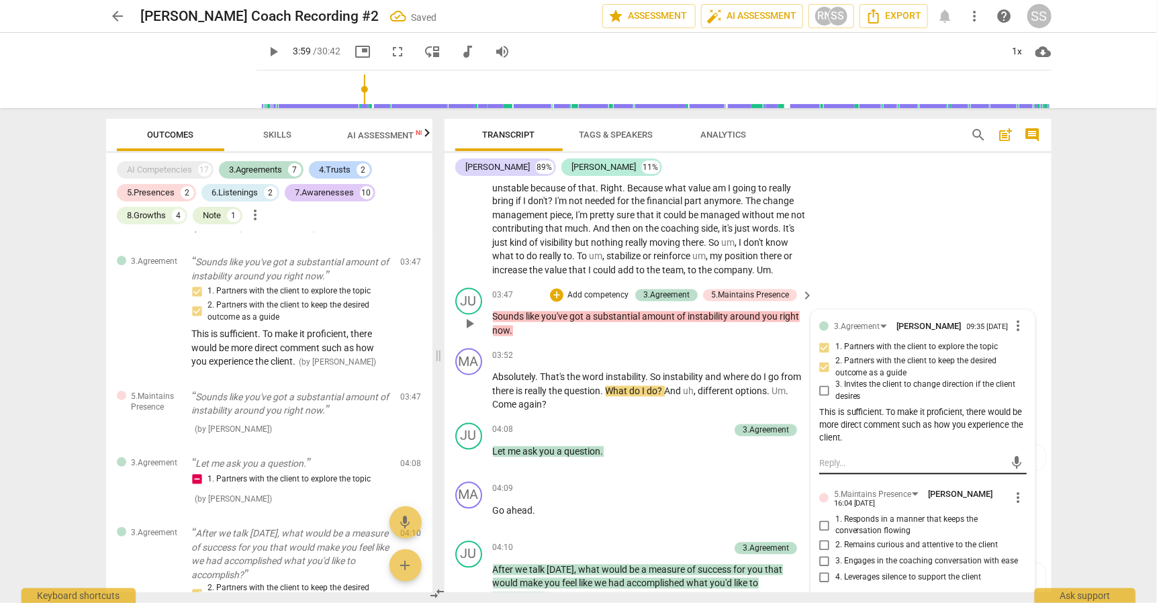
click at [819, 470] on textarea at bounding box center [912, 463] width 186 height 13
type textarea "S"
type textarea "Su"
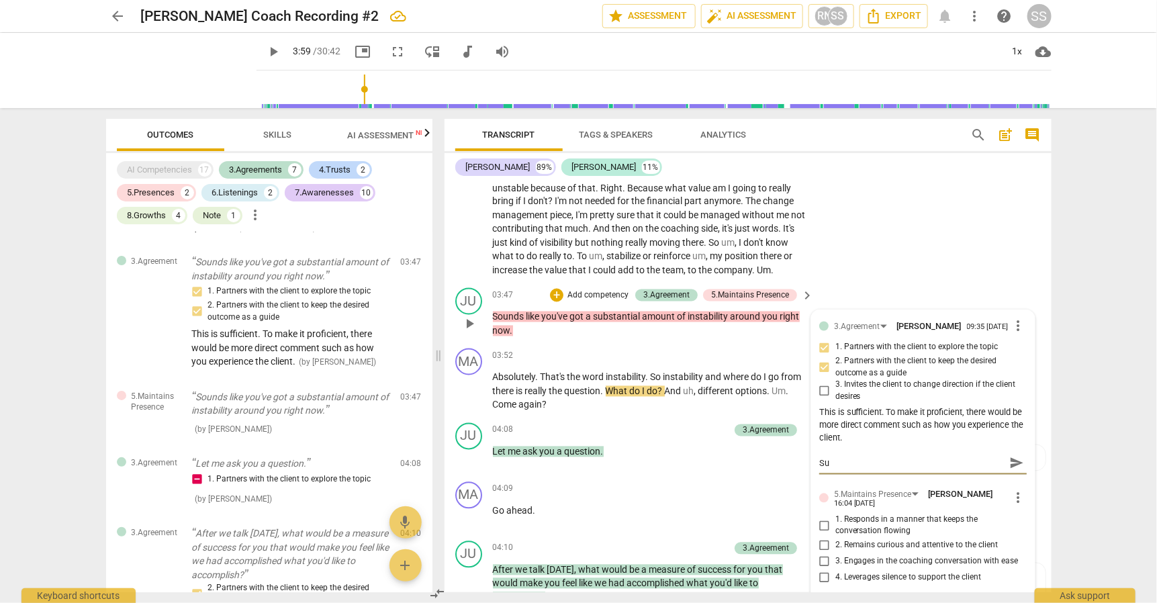
type textarea "Suf"
type textarea "Suff"
type textarea "Suffi"
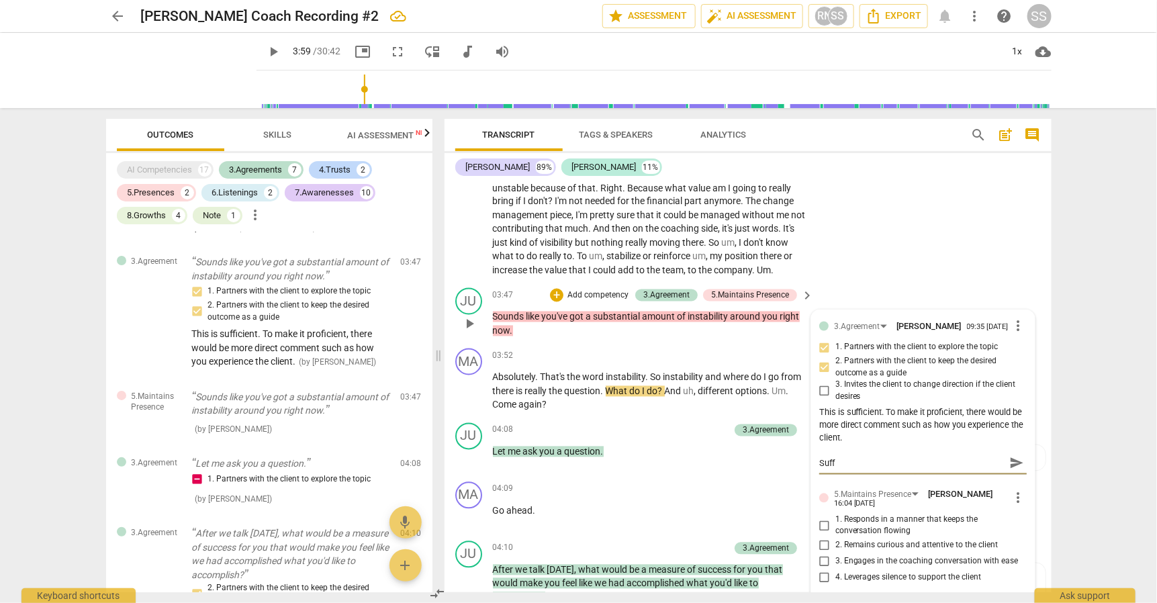
type textarea "Suffi"
type textarea "Suffii"
type textarea "Suffi"
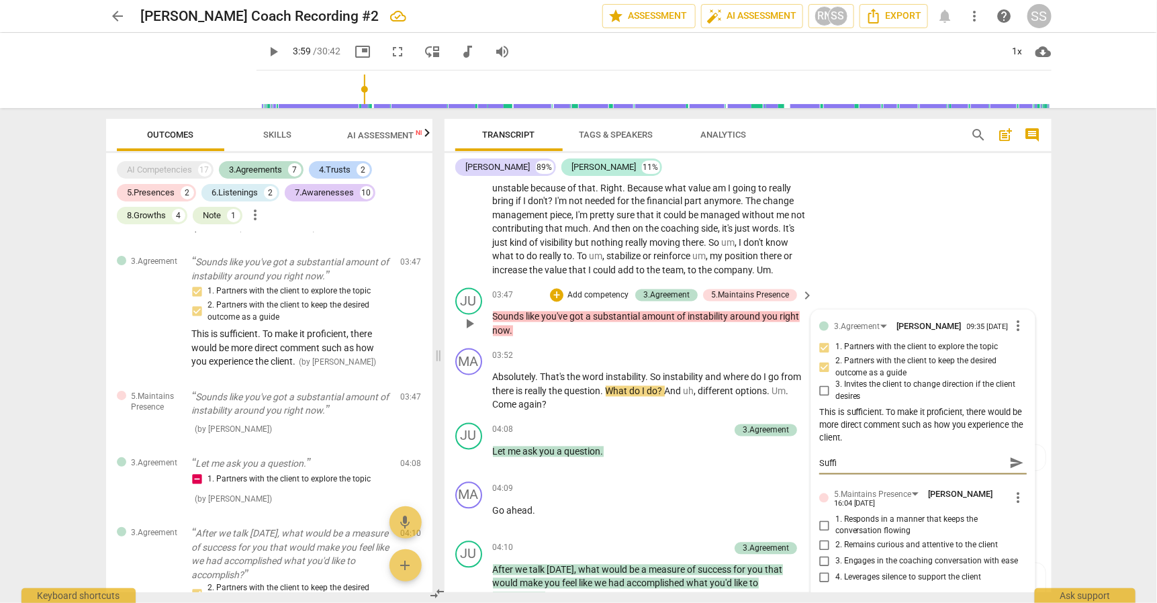
type textarea "Suffic"
type textarea "Suffici"
type textarea "Sufficie"
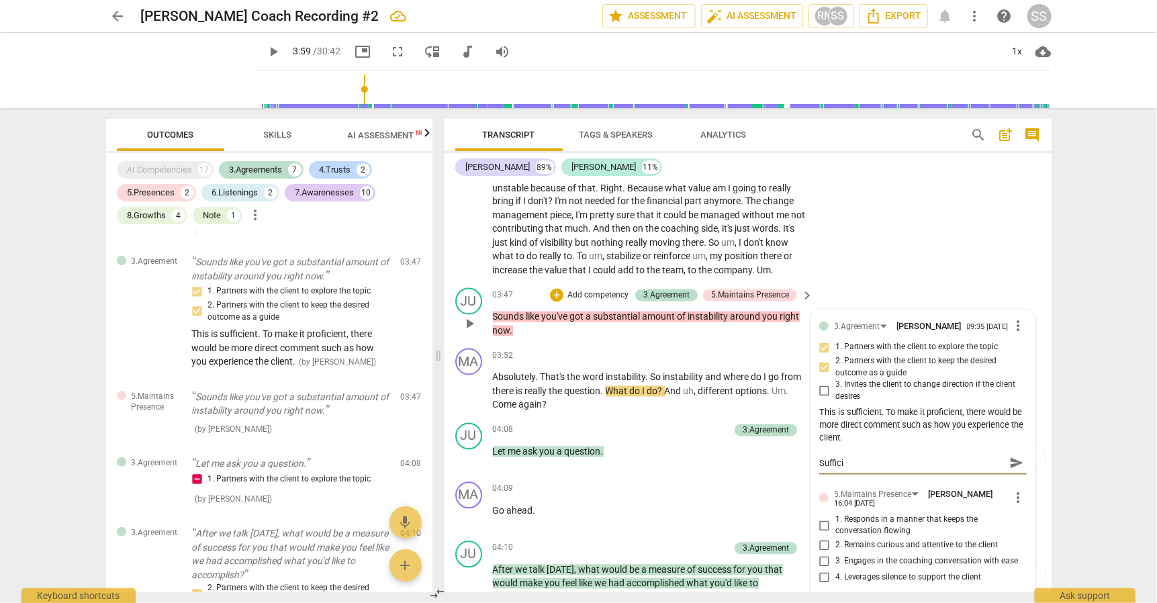
type textarea "Sufficie"
type textarea "Sufficien"
type textarea "Sufficient"
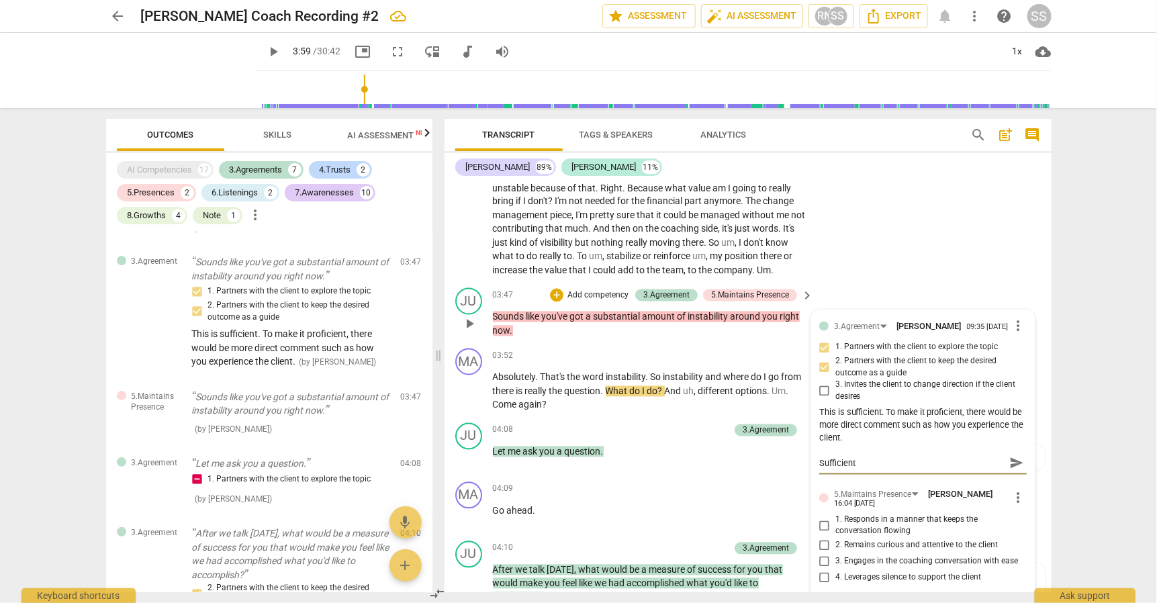
type textarea "Sufficient"
type textarea "Sufficient ("
type textarea "Sufficient (5"
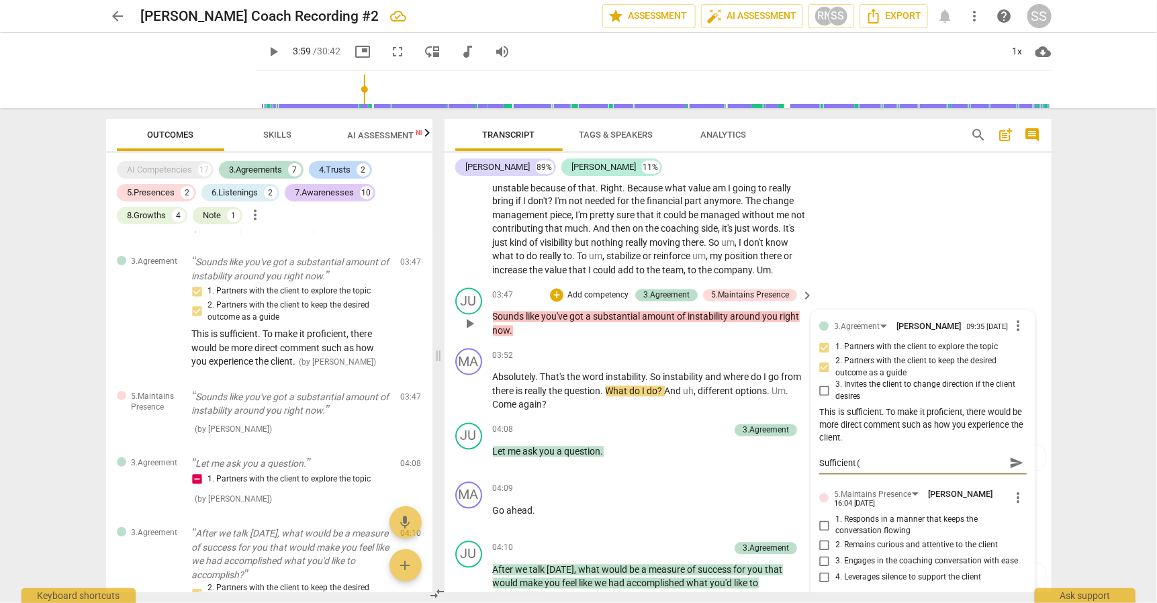
type textarea "Sufficient (5"
type textarea "Sufficient (5."
type textarea "Sufficient (5.2"
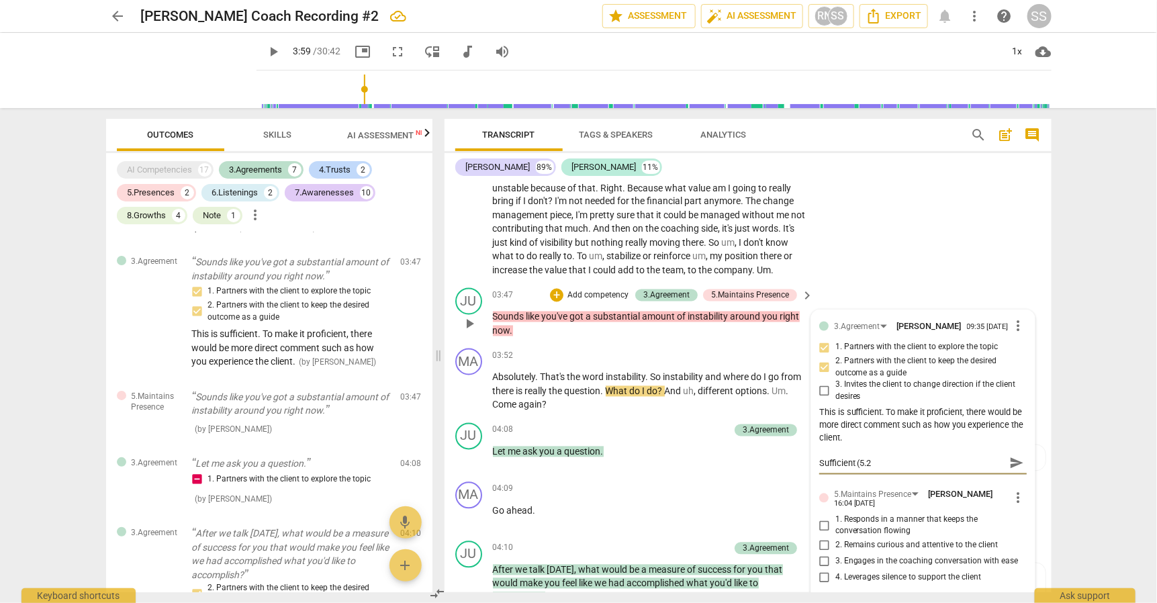
type textarea "Sufficient (5.2)"
click at [896, 471] on span "send" at bounding box center [1016, 463] width 15 height 15
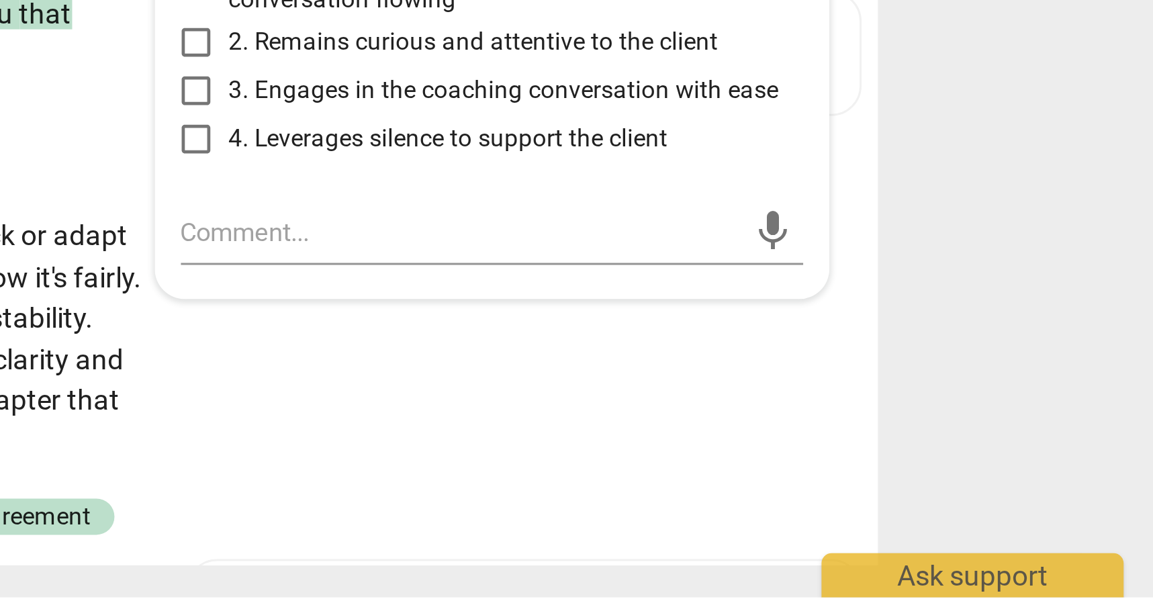
scroll to position [1277, 0]
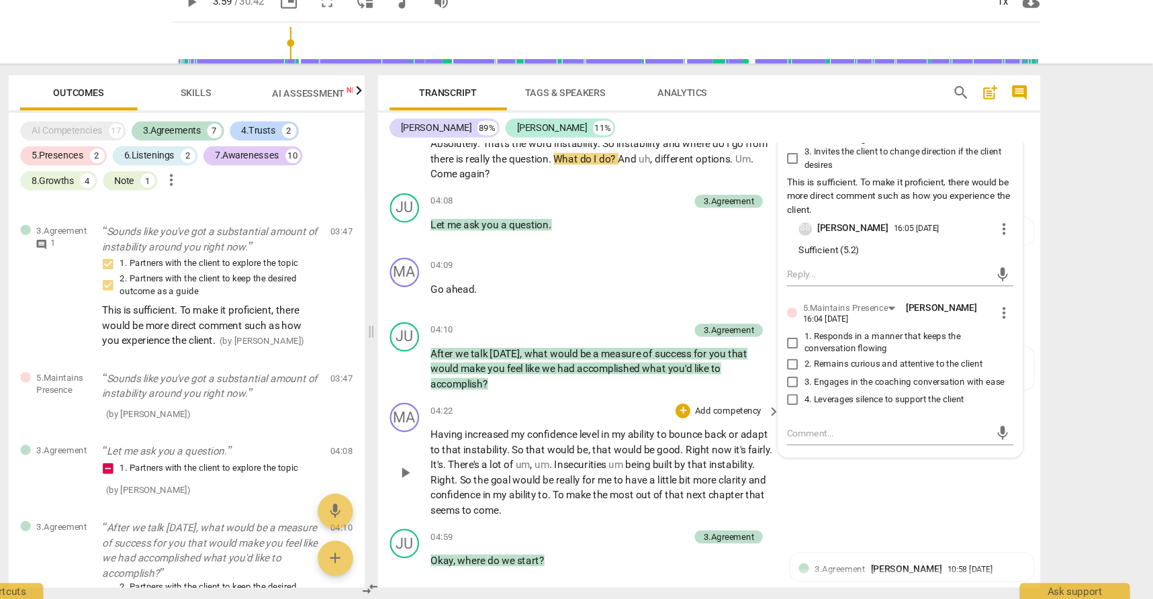
click at [459, 475] on span "play_arrow" at bounding box center [467, 483] width 16 height 16
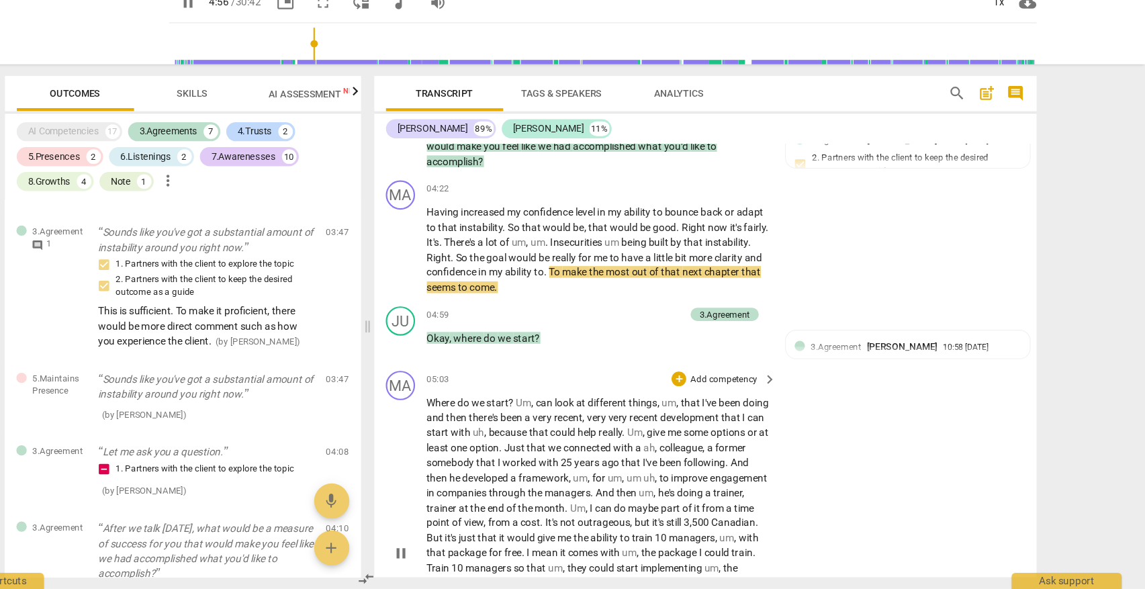
scroll to position [1484, 0]
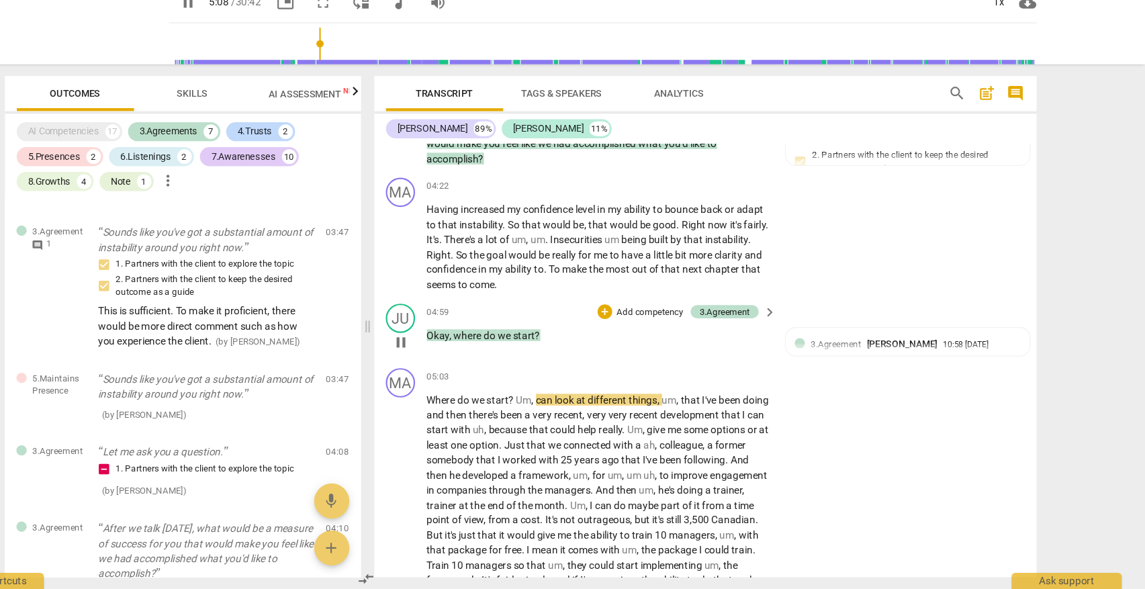
click at [455, 355] on span "pause" at bounding box center [463, 363] width 16 height 16
click at [660, 330] on p "Add competency" at bounding box center [692, 336] width 64 height 12
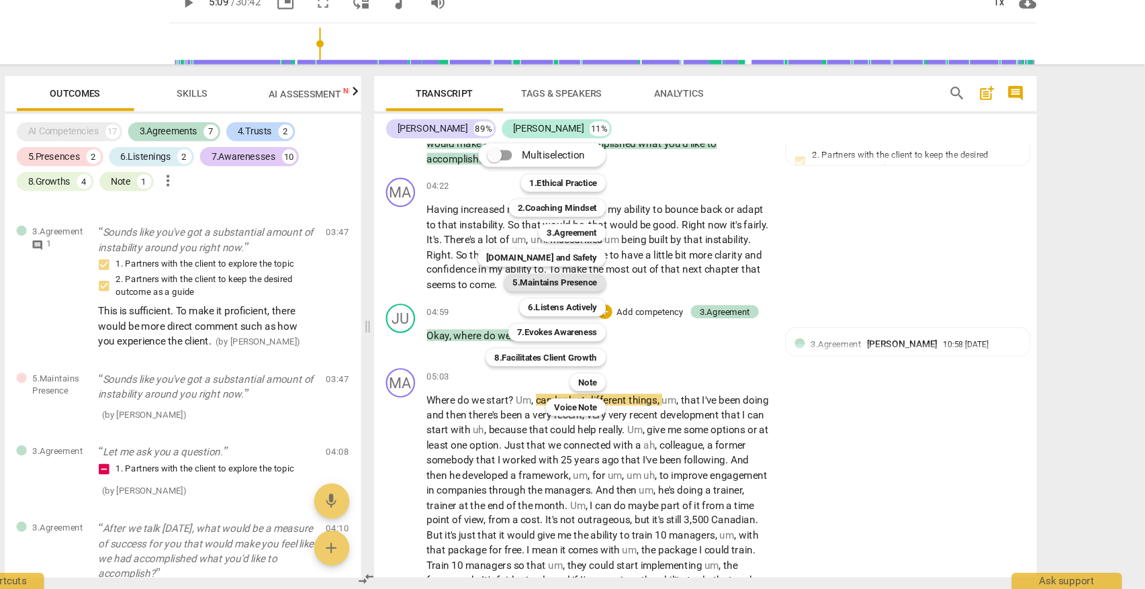
click at [565, 300] on b "5.Maintains Presence" at bounding box center [603, 308] width 77 height 16
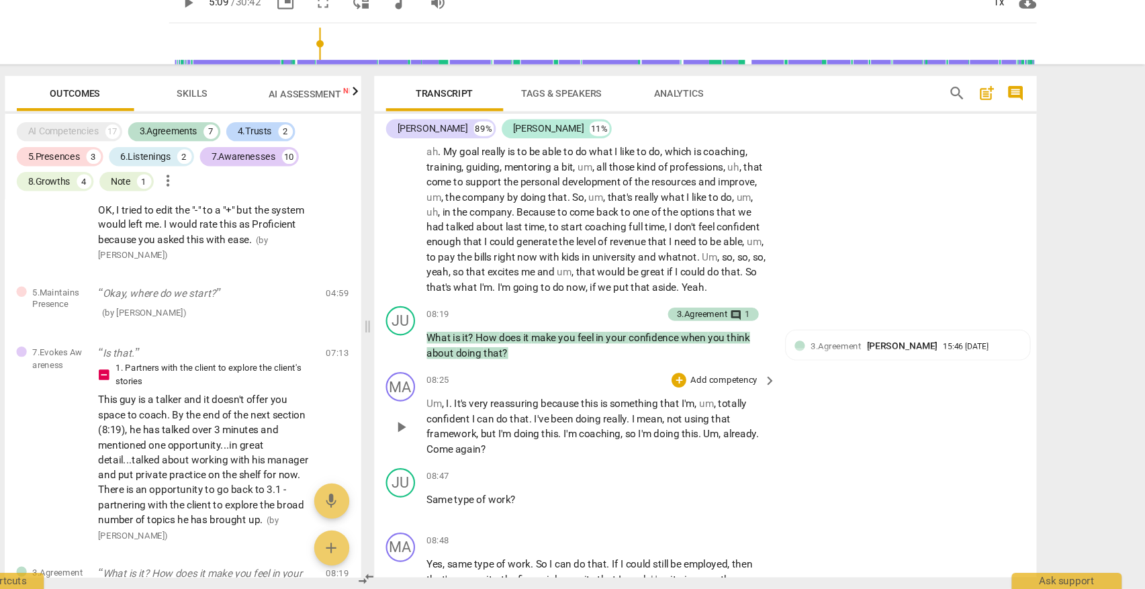
scroll to position [2092, 0]
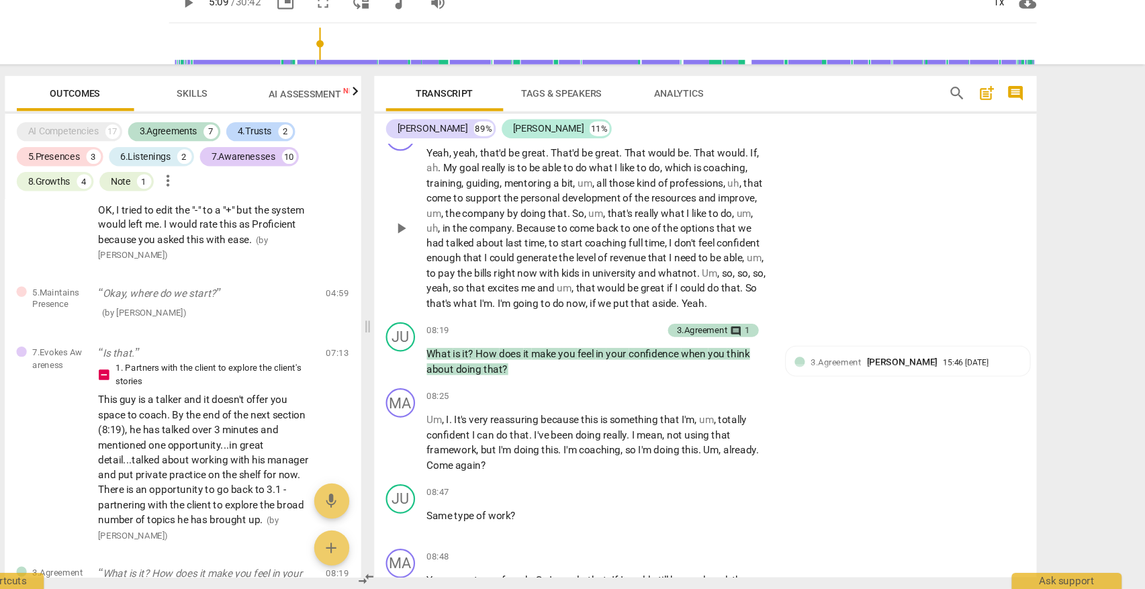
click at [455, 251] on span "play_arrow" at bounding box center [463, 259] width 16 height 16
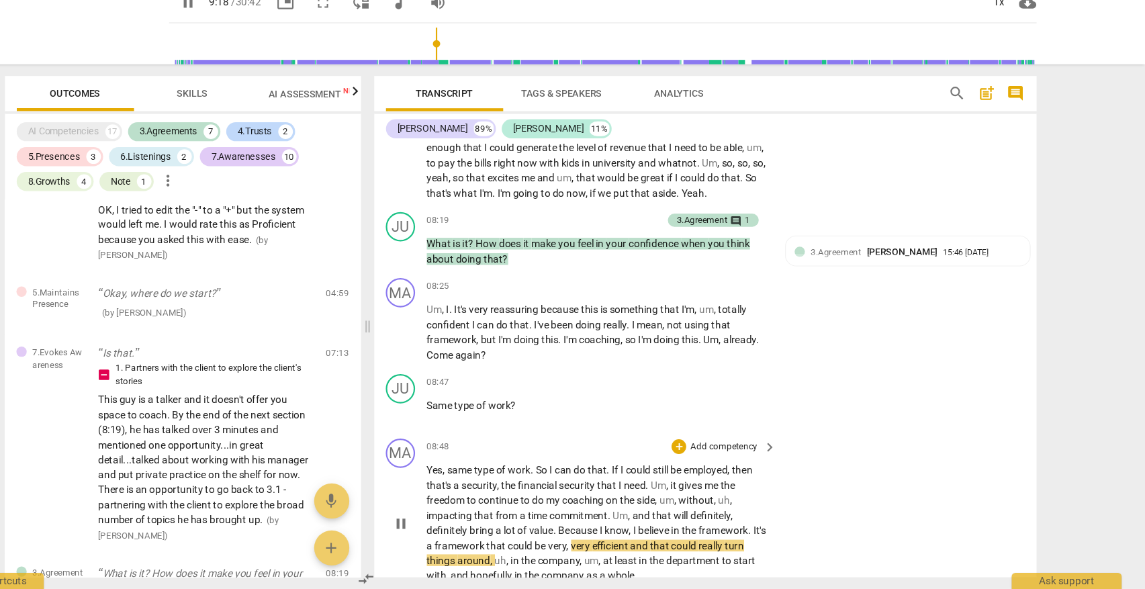
scroll to position [2598, 0]
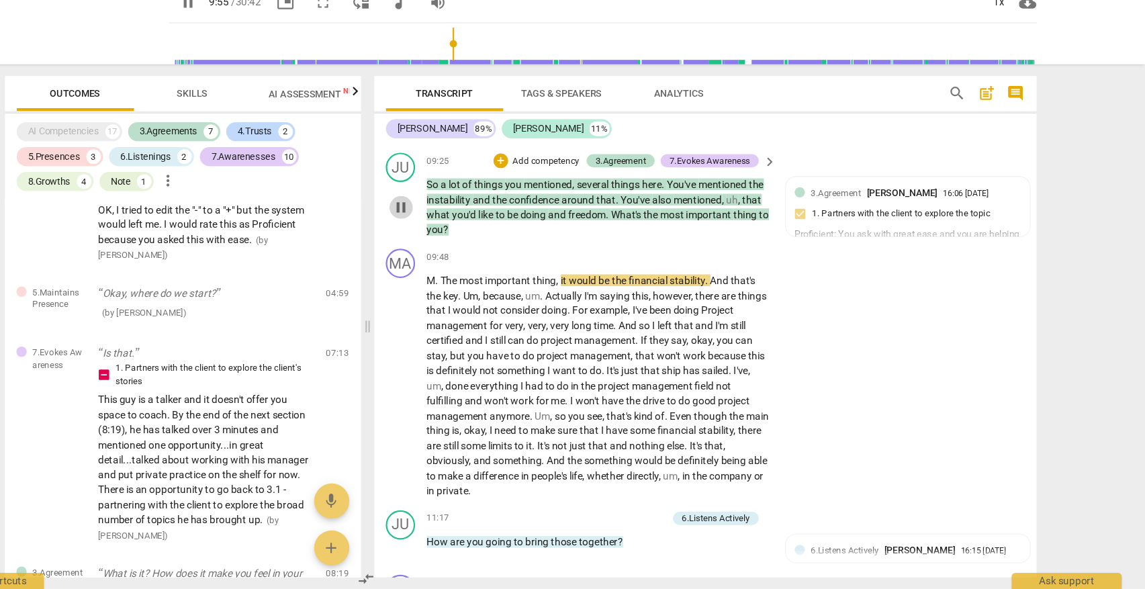
click at [455, 232] on span "pause" at bounding box center [463, 240] width 16 height 16
click at [455, 395] on span "play_arrow" at bounding box center [463, 403] width 16 height 16
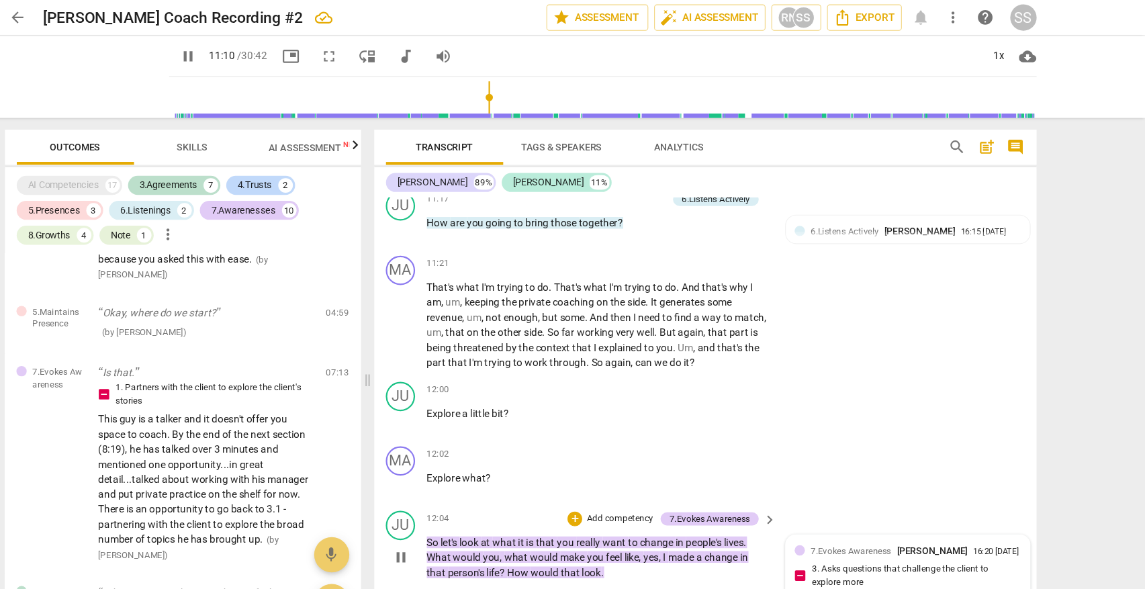
scroll to position [2922, 0]
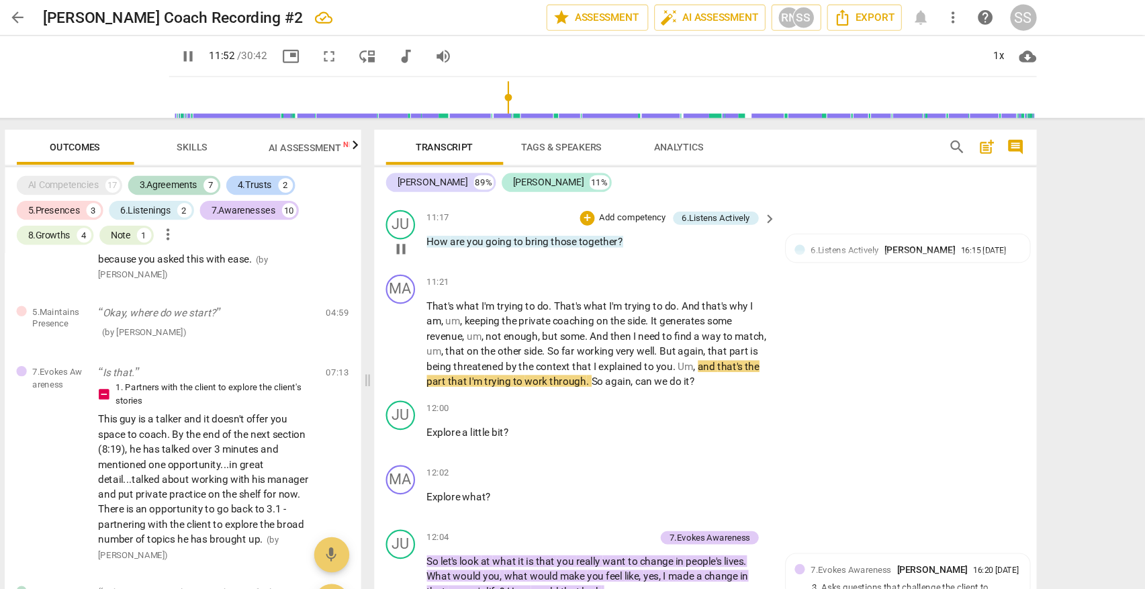
click at [455, 236] on span "pause" at bounding box center [463, 228] width 16 height 16
click at [643, 206] on p "Add competency" at bounding box center [675, 200] width 64 height 12
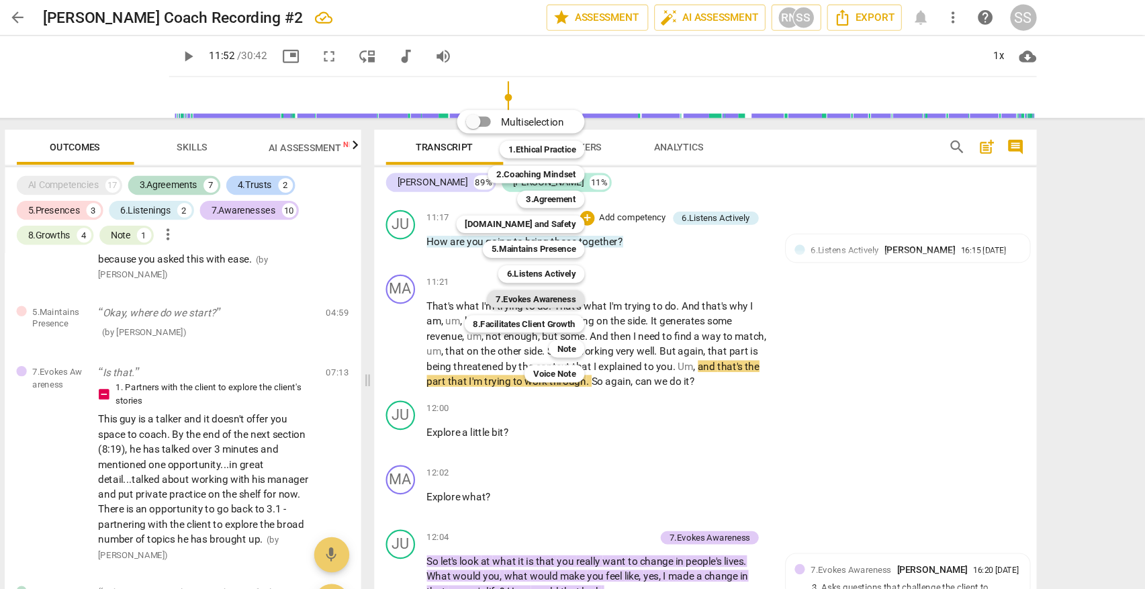
click at [550, 275] on b "7.Evokes Awareness" at bounding box center [586, 274] width 73 height 16
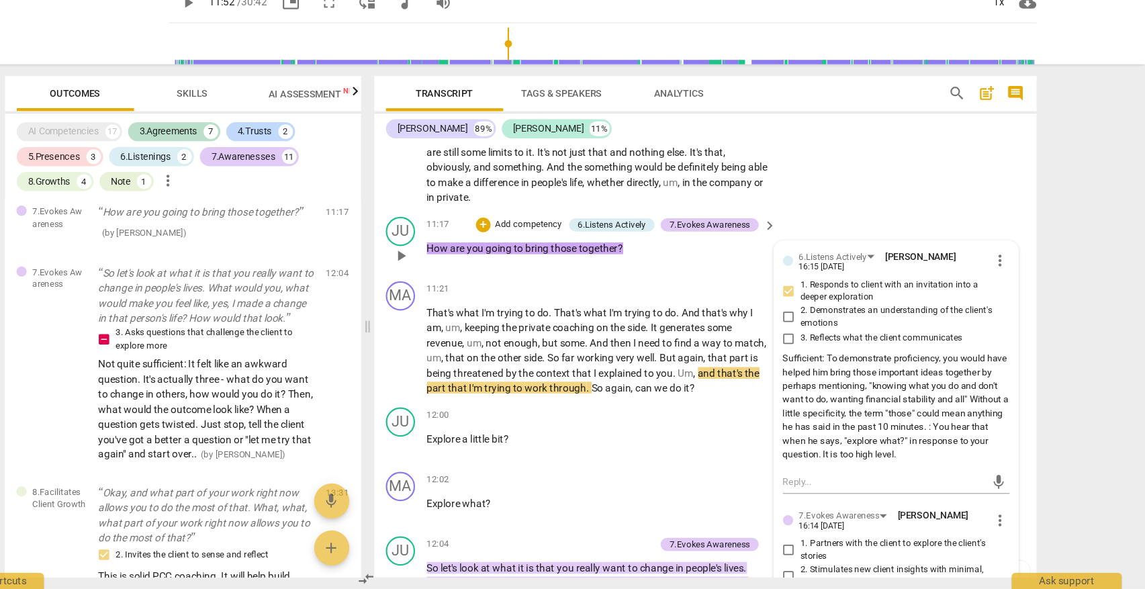
scroll to position [2842, 0]
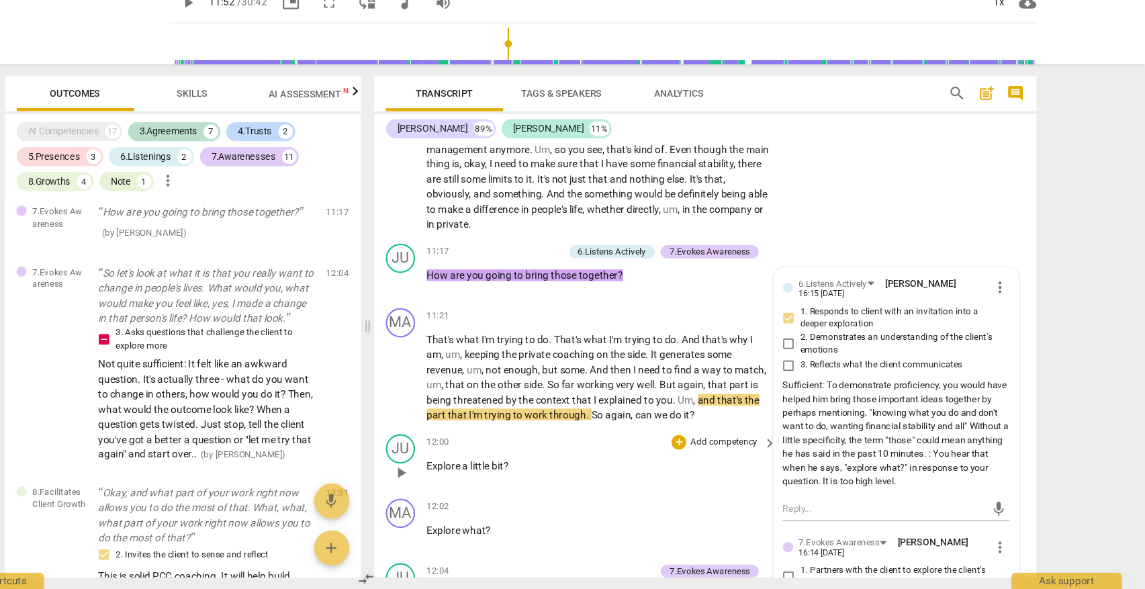
click at [455, 475] on span "play_arrow" at bounding box center [463, 483] width 16 height 16
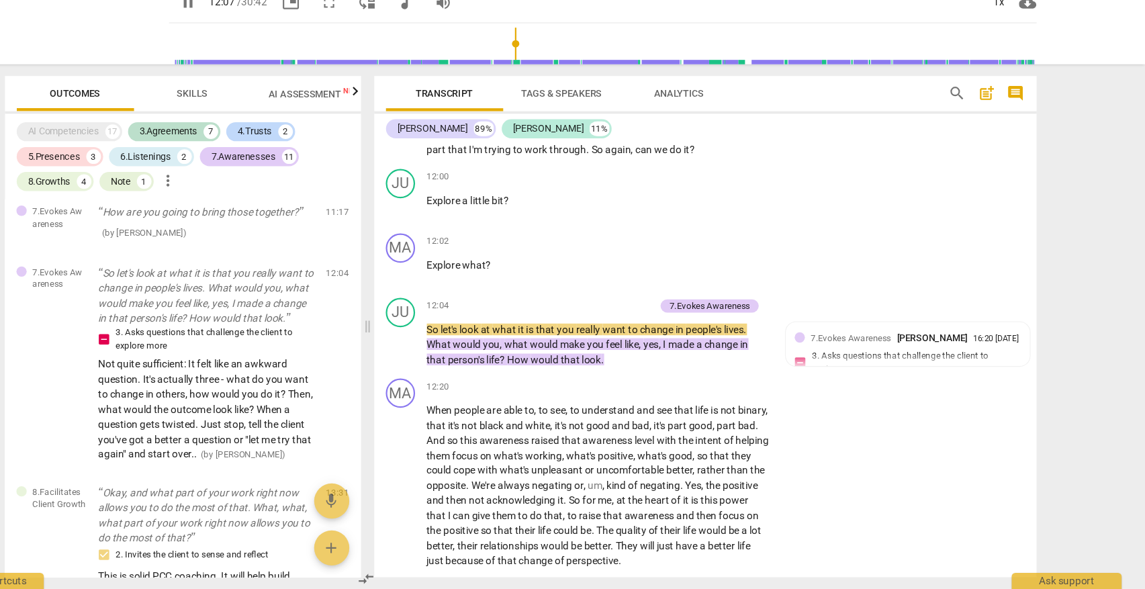
scroll to position [3038, 0]
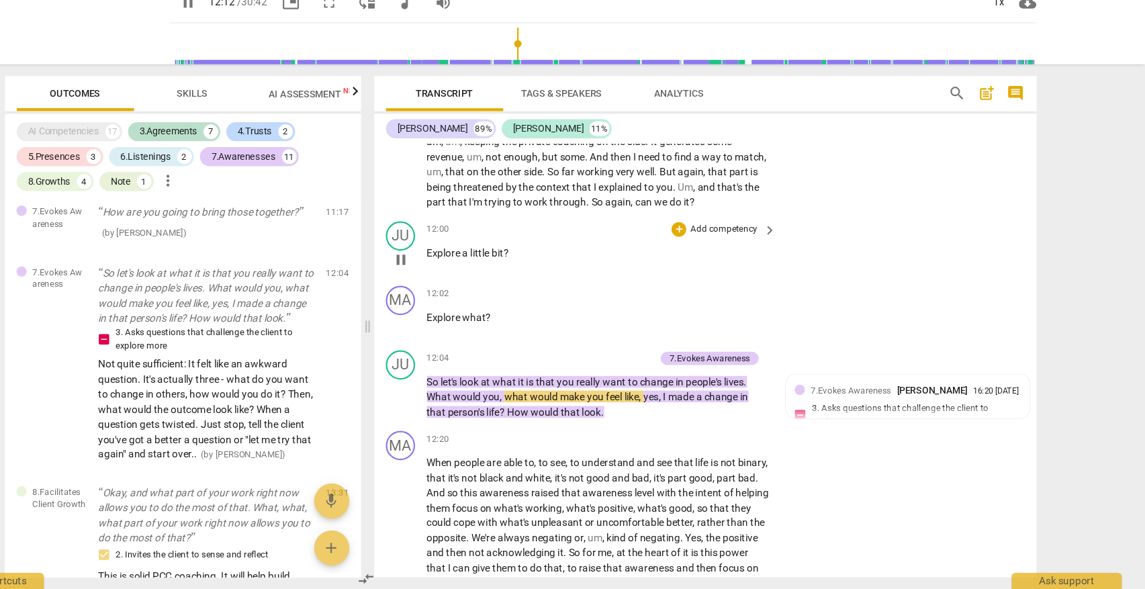
click at [455, 279] on span "pause" at bounding box center [463, 287] width 16 height 16
type input "733"
click at [711, 253] on div "+" at bounding box center [717, 259] width 13 height 13
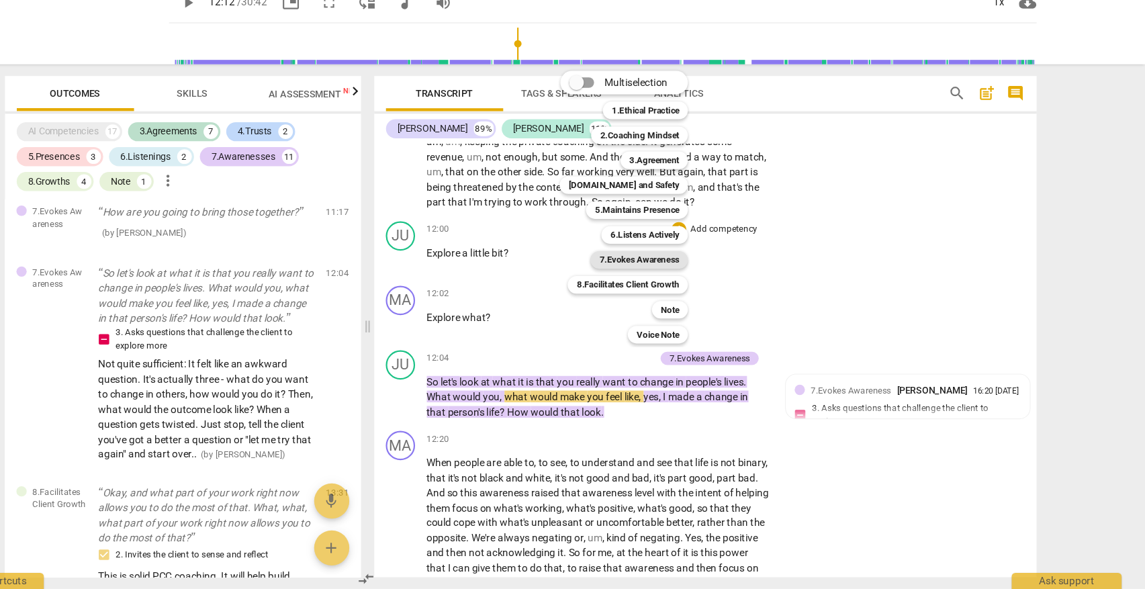
click at [645, 279] on b "7.Evokes Awareness" at bounding box center [681, 287] width 73 height 16
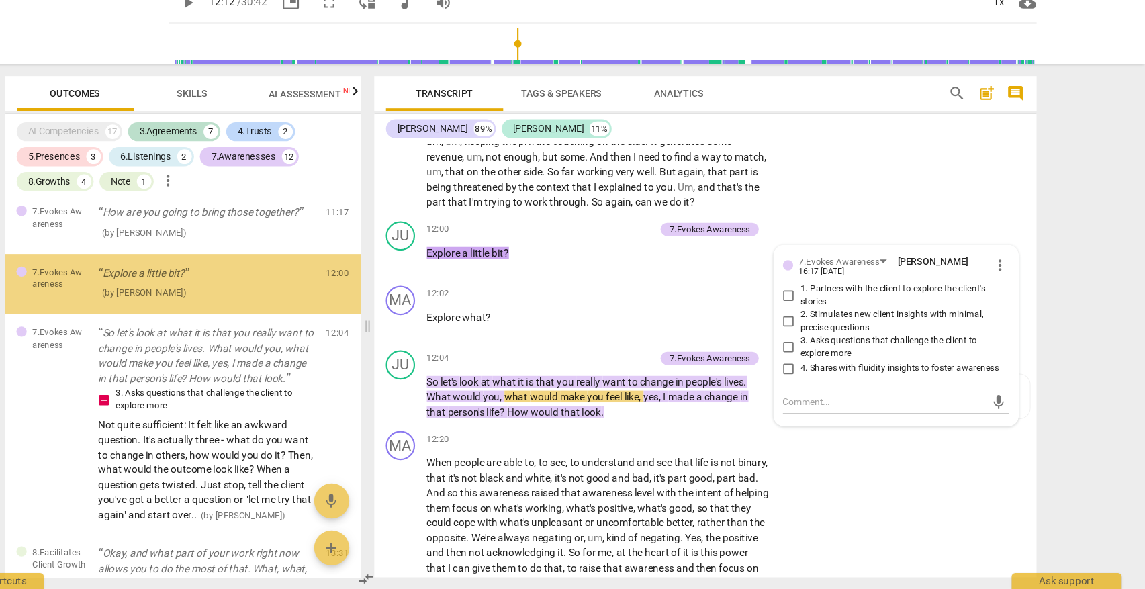
scroll to position [1574, 0]
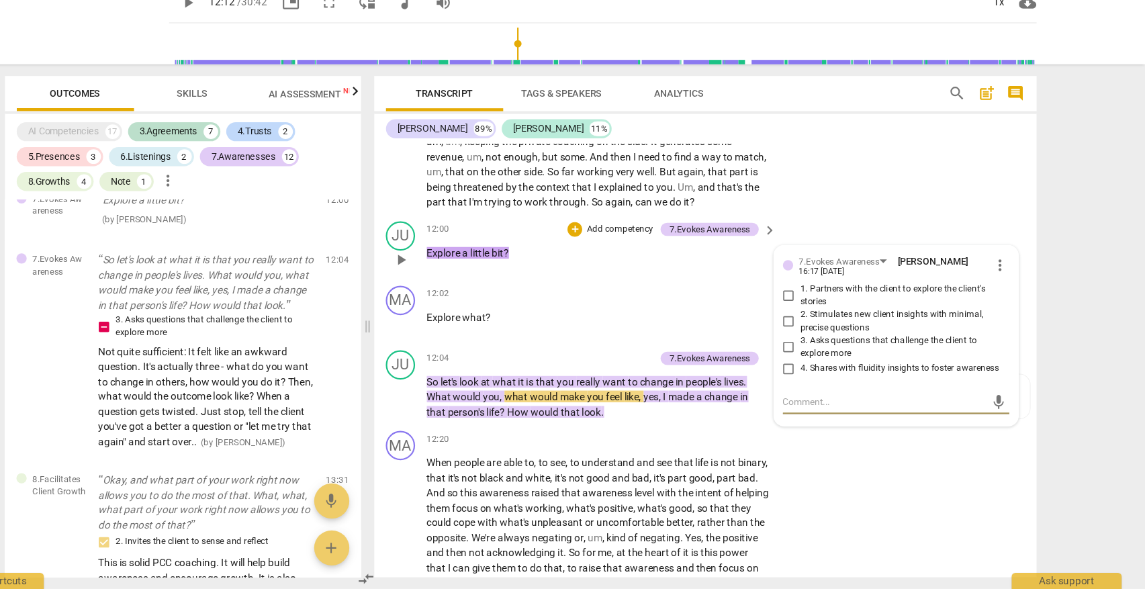
click at [808, 336] on input "2. Stimulates new client insights with minimal, precise questions" at bounding box center [818, 344] width 21 height 16
checkbox input "true"
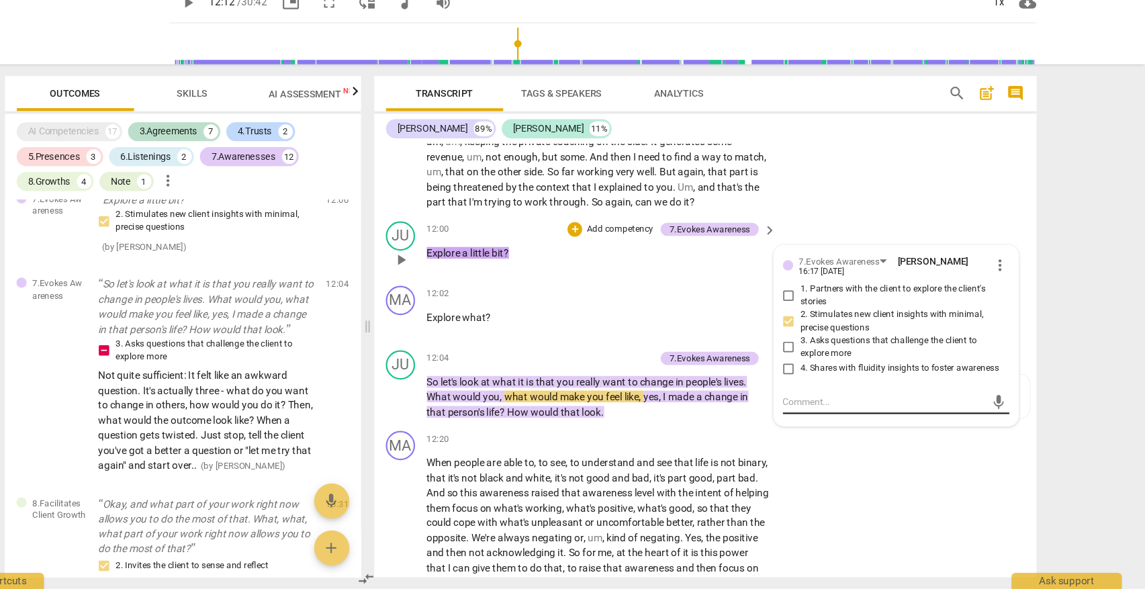
click at [813, 424] on textarea at bounding box center [906, 417] width 186 height 13
type textarea "S"
type textarea "Su"
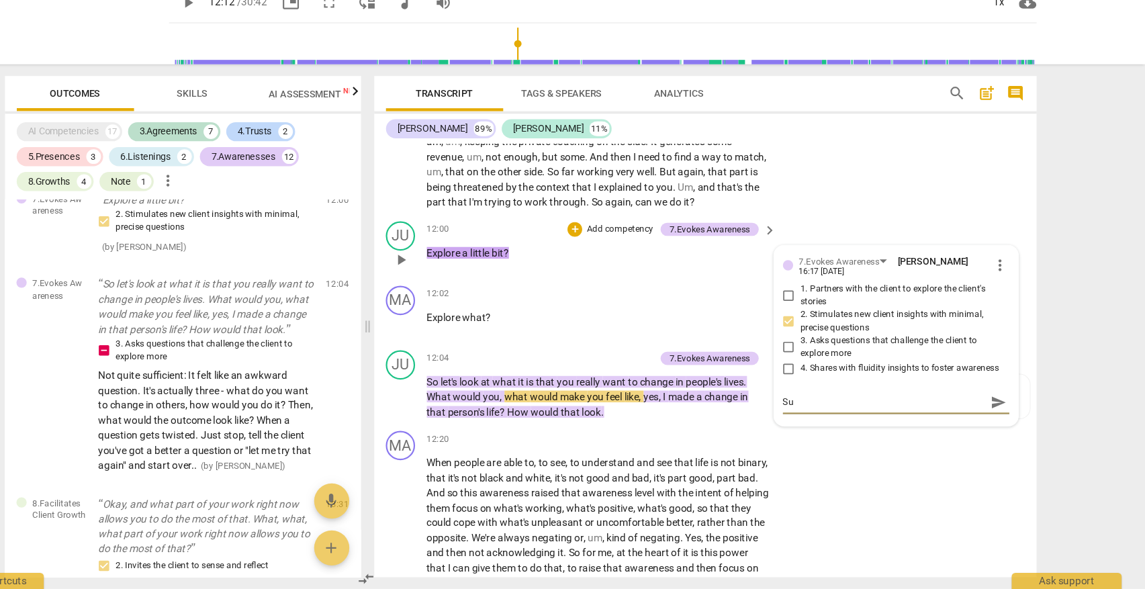
type textarea "Suf"
type textarea "Suff"
type textarea "Suffi"
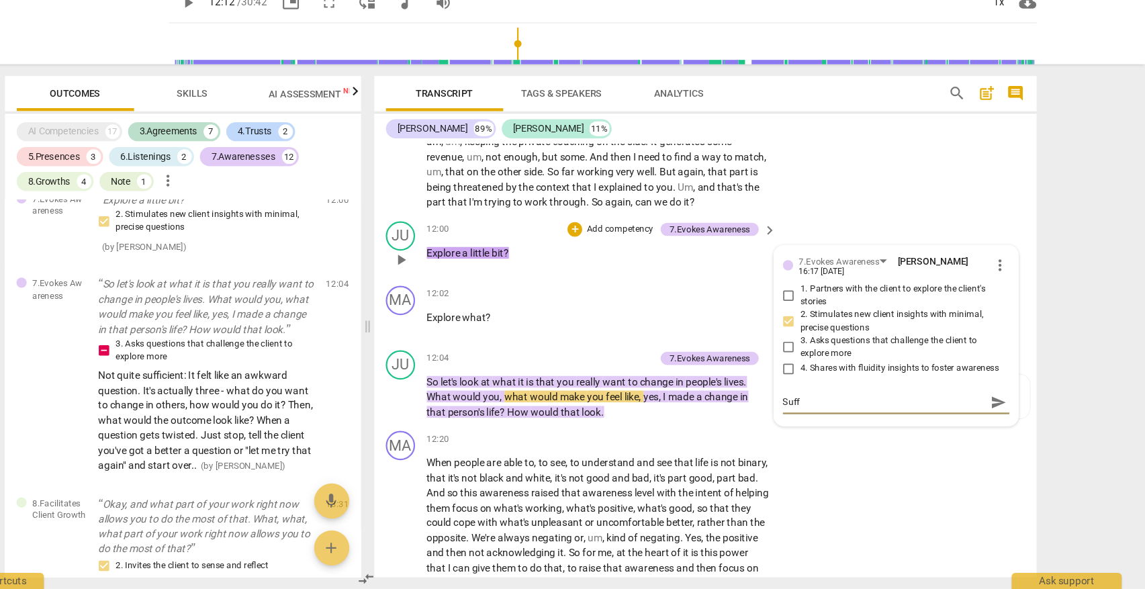
type textarea "Suffi"
type textarea "Suffic"
type textarea "Suffici"
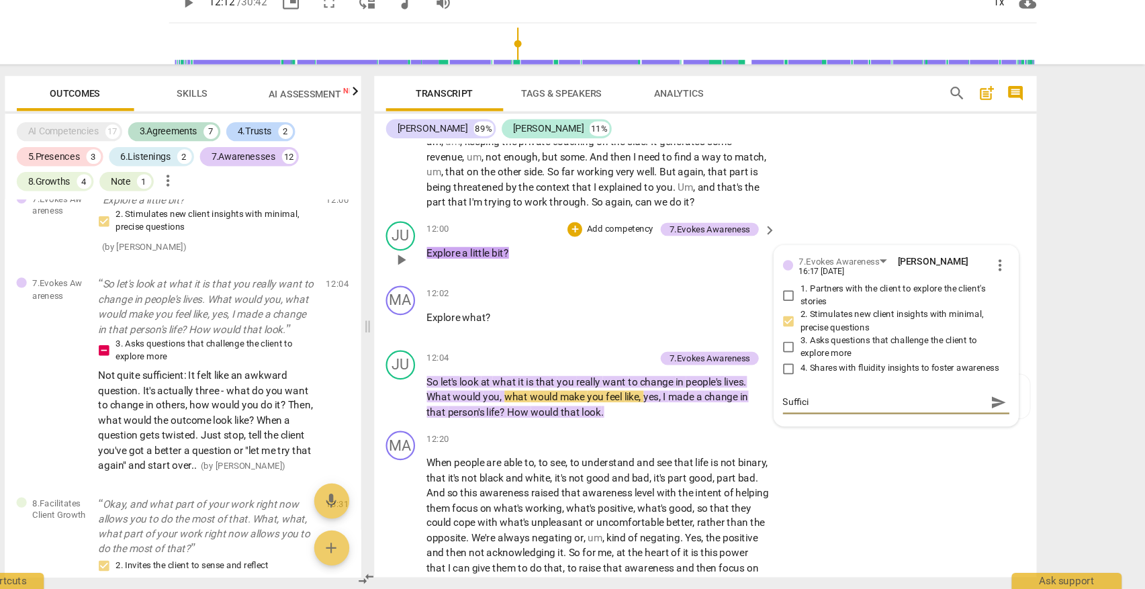
type textarea "Sufficie"
type textarea "Sufficien"
type textarea "Sufficient"
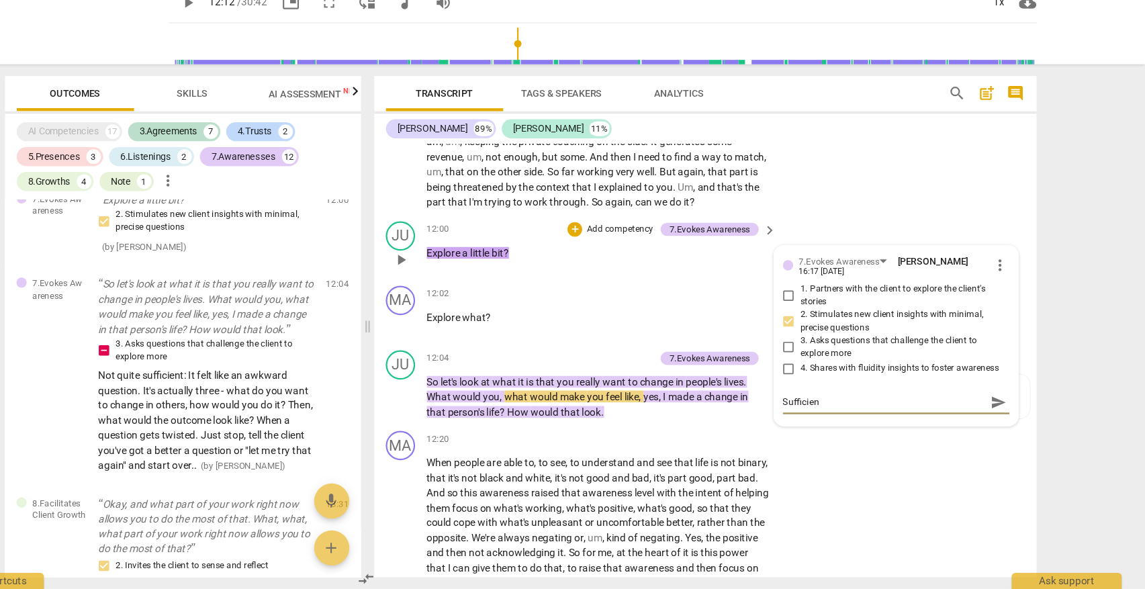
type textarea "Sufficient"
type textarea "Sufficient."
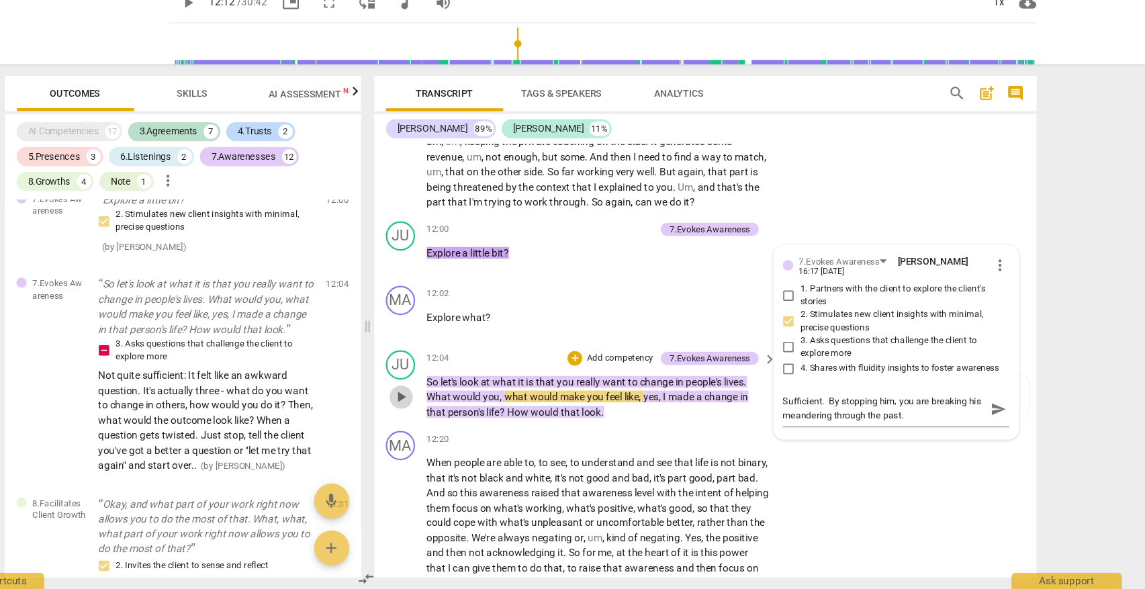
click at [455, 405] on span "play_arrow" at bounding box center [463, 413] width 16 height 16
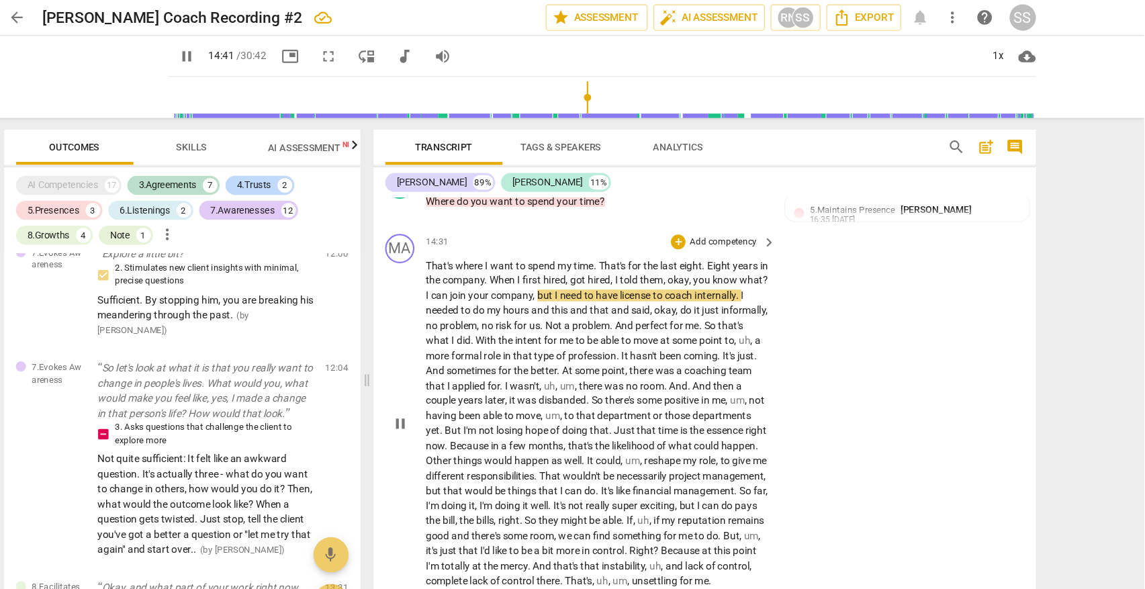
scroll to position [0, 0]
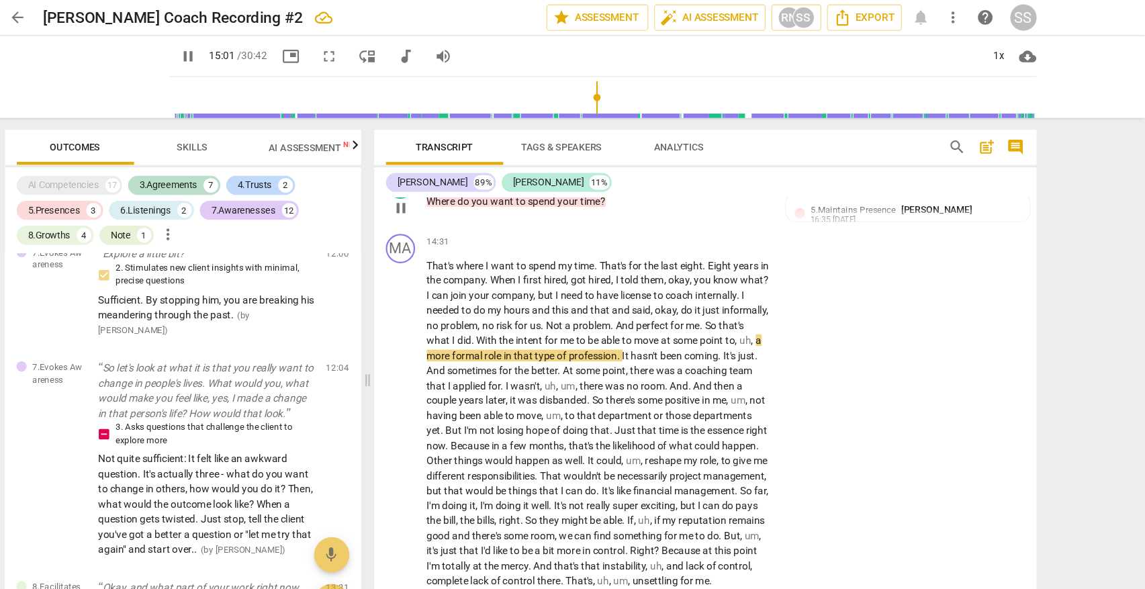
click at [628, 169] on p "Add competency" at bounding box center [660, 162] width 64 height 12
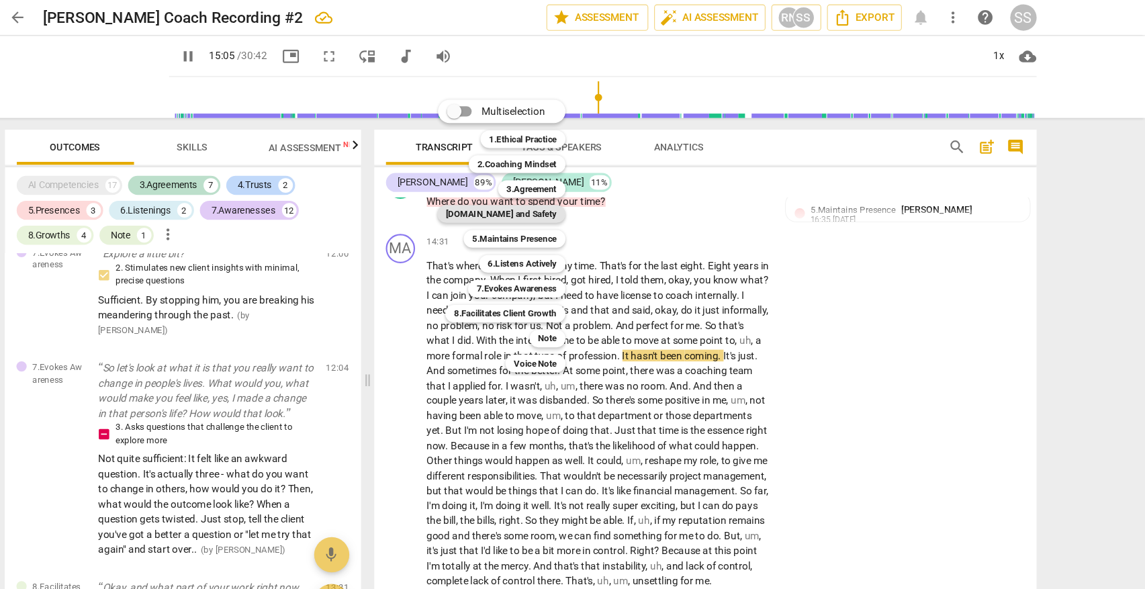
click at [504, 197] on b "[DOMAIN_NAME] and Safety" at bounding box center [554, 196] width 101 height 16
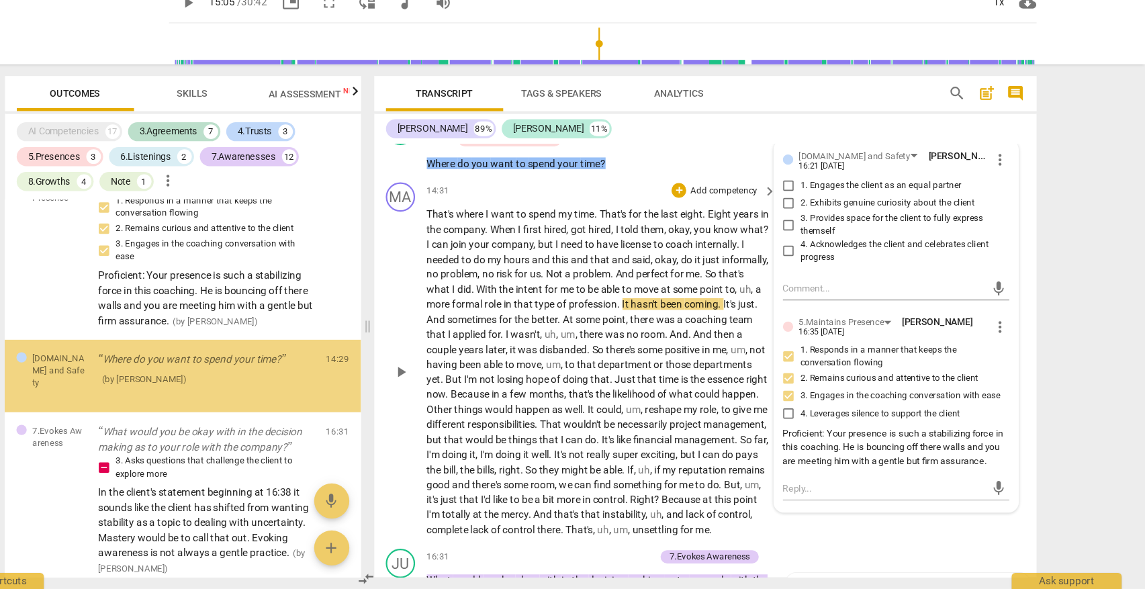
scroll to position [2359, 0]
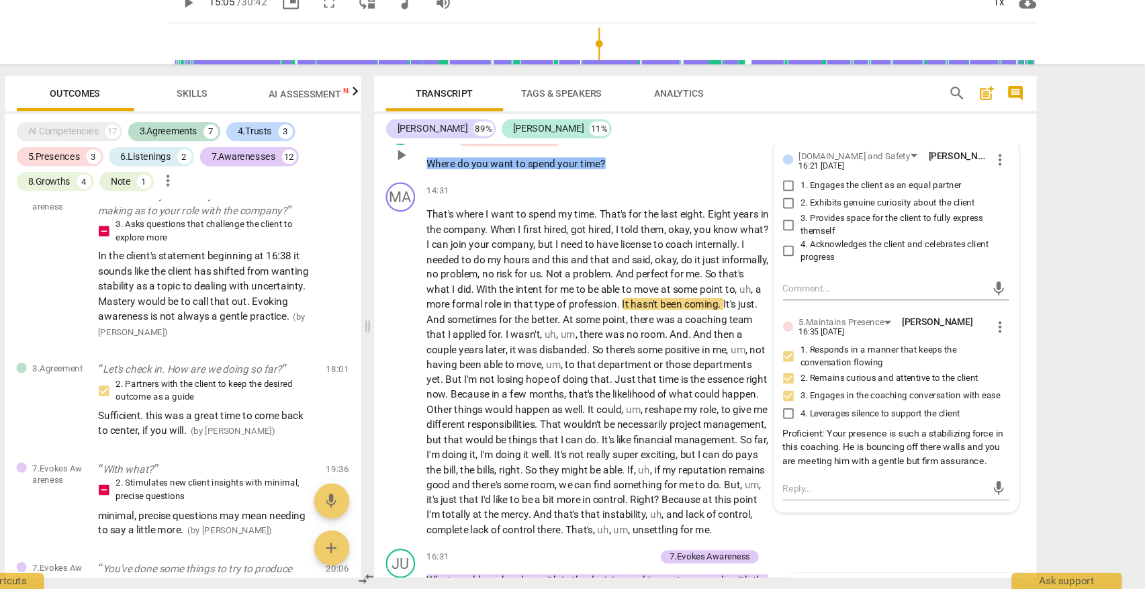
click at [808, 291] on label "4. Acknowledges the client and celebrates client progress" at bounding box center [912, 279] width 208 height 24
click at [808, 287] on input "4. Acknowledges the client and celebrates client progress" at bounding box center [818, 279] width 21 height 16
click at [808, 267] on label "3. Provides space for the client to fully express themself" at bounding box center [912, 256] width 208 height 24
click at [808, 263] on input "3. Provides space for the client to fully express themself" at bounding box center [818, 255] width 21 height 16
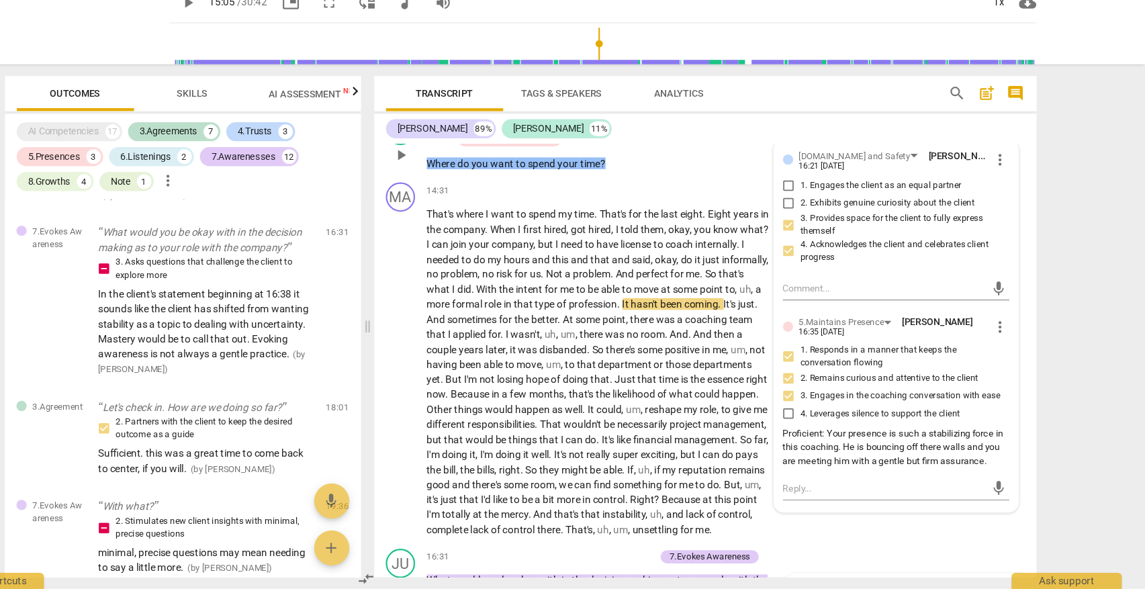
click at [813, 327] on div "mic" at bounding box center [917, 313] width 208 height 30
click at [808, 291] on label "4. Acknowledges the client and celebrates client progress" at bounding box center [912, 279] width 208 height 24
click at [808, 287] on input "4. Acknowledges the client and celebrates client progress" at bounding box center [818, 279] width 21 height 16
click at [808, 291] on label "4. Acknowledges the client and celebrates client progress" at bounding box center [912, 279] width 208 height 24
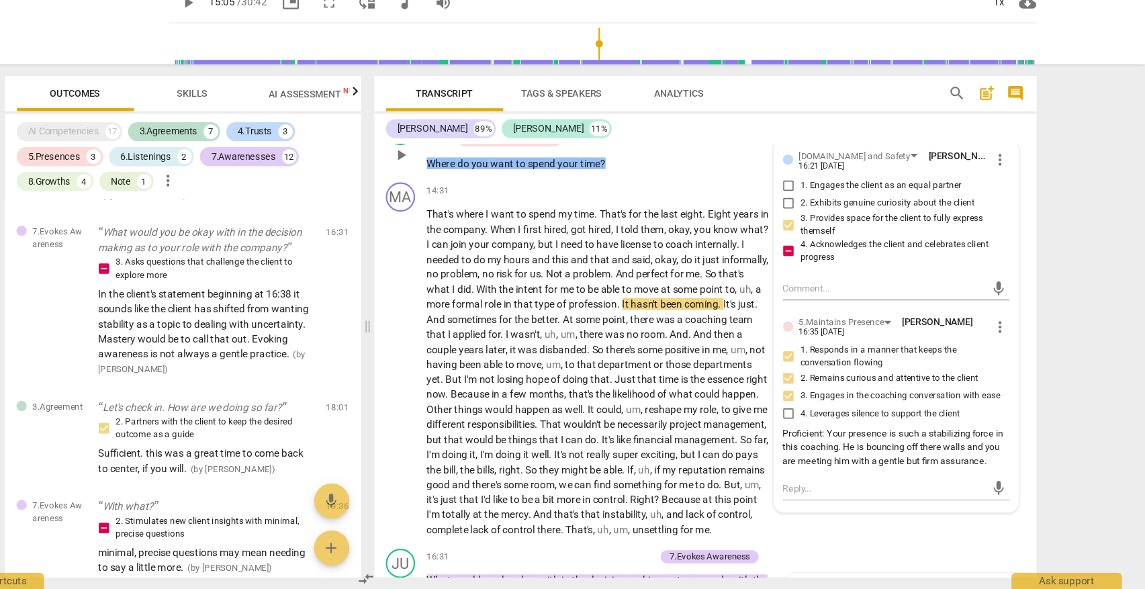
click at [808, 287] on input "4. Acknowledges the client and celebrates client progress" at bounding box center [818, 279] width 21 height 16
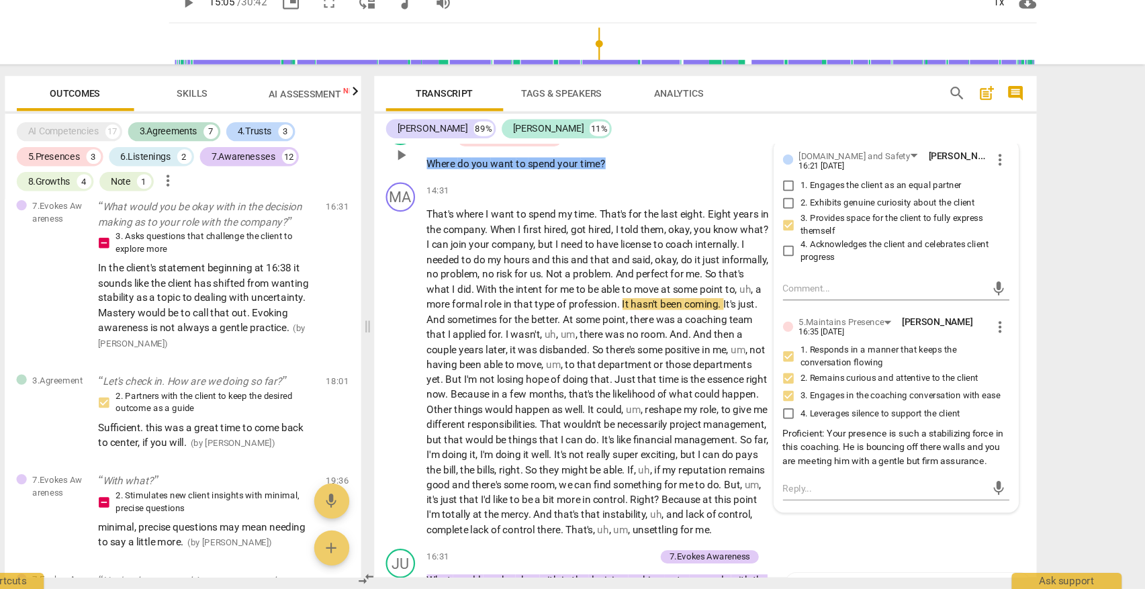
click at [808, 291] on label "4. Acknowledges the client and celebrates client progress" at bounding box center [912, 279] width 208 height 24
click at [808, 287] on input "4. Acknowledges the client and celebrates client progress" at bounding box center [818, 279] width 21 height 16
click at [808, 291] on label "4. Acknowledges the client and celebrates client progress" at bounding box center [912, 279] width 208 height 24
click at [808, 287] on input "4. Acknowledges the client and celebrates client progress" at bounding box center [818, 279] width 21 height 16
click at [808, 291] on label "4. Acknowledges the client and celebrates client progress" at bounding box center [912, 279] width 208 height 24
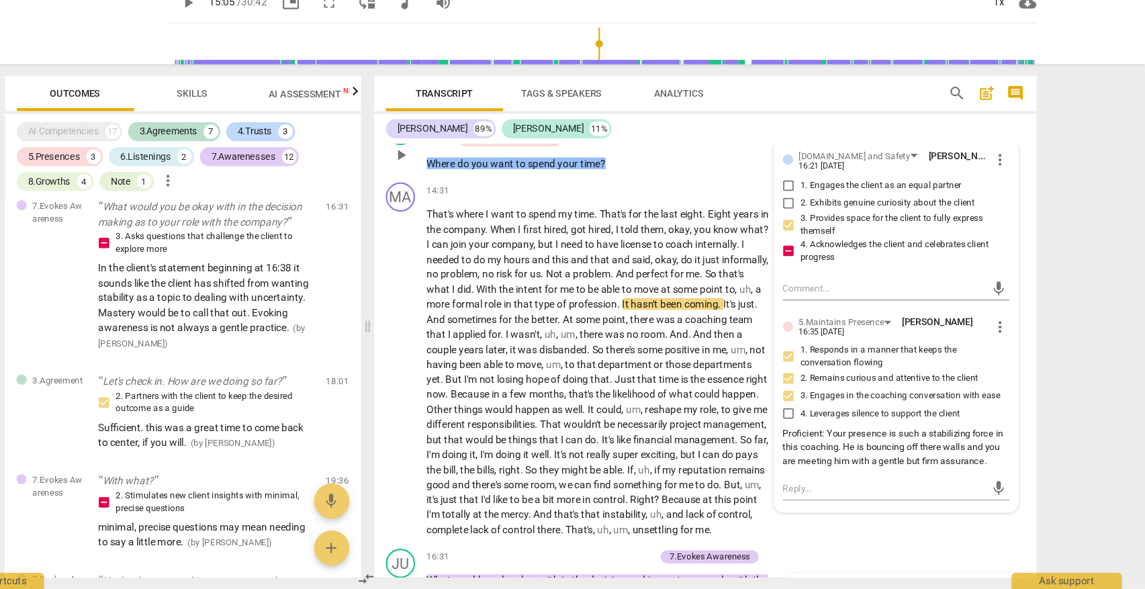
click at [808, 287] on input "4. Acknowledges the client and celebrates client progress" at bounding box center [818, 279] width 21 height 16
click at [808, 291] on label "4. Acknowledges the client and celebrates client progress" at bounding box center [912, 279] width 208 height 24
click at [808, 287] on input "4. Acknowledges the client and celebrates client progress" at bounding box center [818, 279] width 21 height 16
click at [808, 291] on label "4. Acknowledges the client and celebrates client progress" at bounding box center [912, 279] width 208 height 24
click at [808, 287] on input "4. Acknowledges the client and celebrates client progress" at bounding box center [818, 279] width 21 height 16
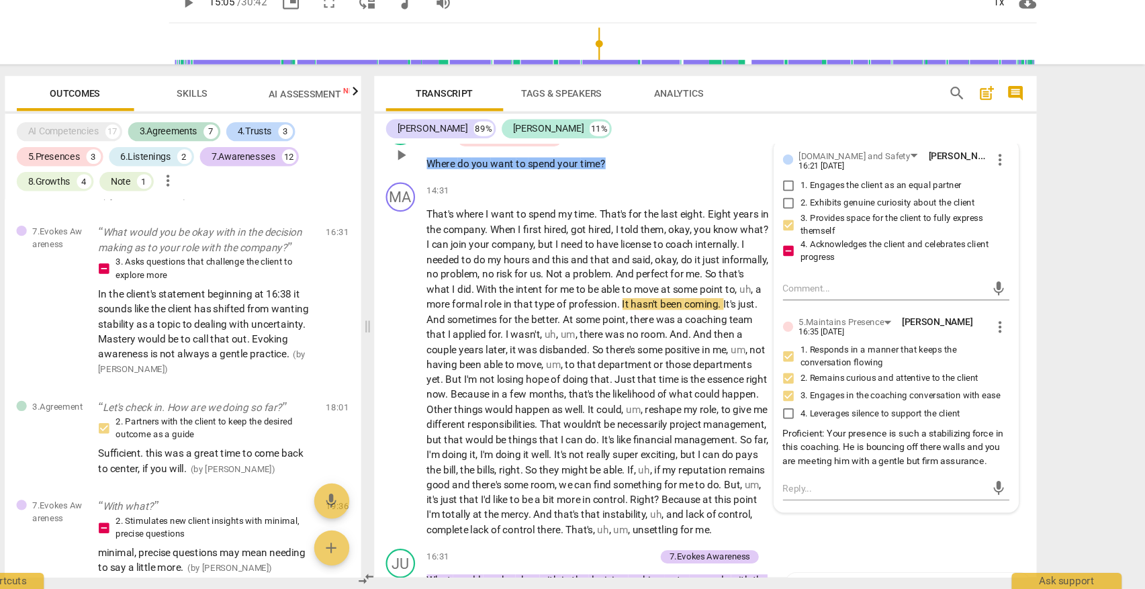
click at [808, 291] on label "4. Acknowledges the client and celebrates client progress" at bounding box center [912, 279] width 208 height 24
click at [808, 287] on input "4. Acknowledges the client and celebrates client progress" at bounding box center [818, 279] width 21 height 16
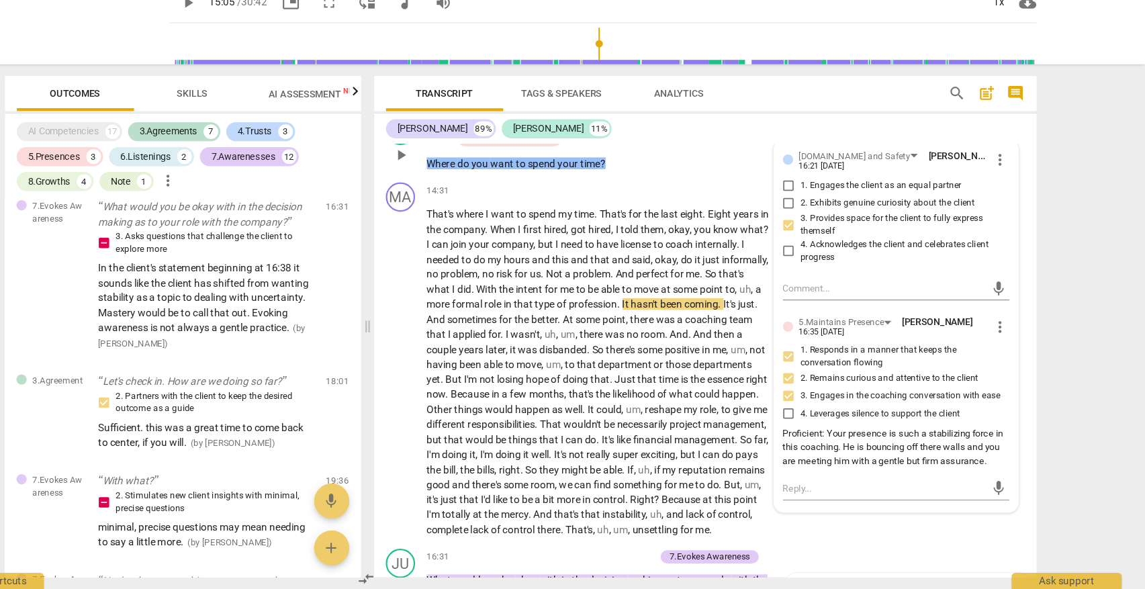
click at [813, 398] on div "5.Maintains Presence [PERSON_NAME] 16:35 [DATE] more_vert 1. Responds in a mann…" at bounding box center [917, 409] width 208 height 143
click at [813, 400] on div "5.Maintains Presence [PERSON_NAME] 16:35 [DATE] more_vert 1. Responds in a mann…" at bounding box center [917, 409] width 208 height 143
click at [813, 398] on div "5.Maintains Presence [PERSON_NAME] 16:35 [DATE] more_vert 1. Responds in a mann…" at bounding box center [917, 409] width 208 height 143
click at [813, 400] on div "5.Maintains Presence [PERSON_NAME] 16:35 [DATE] more_vert 1. Responds in a mann…" at bounding box center [917, 409] width 208 height 143
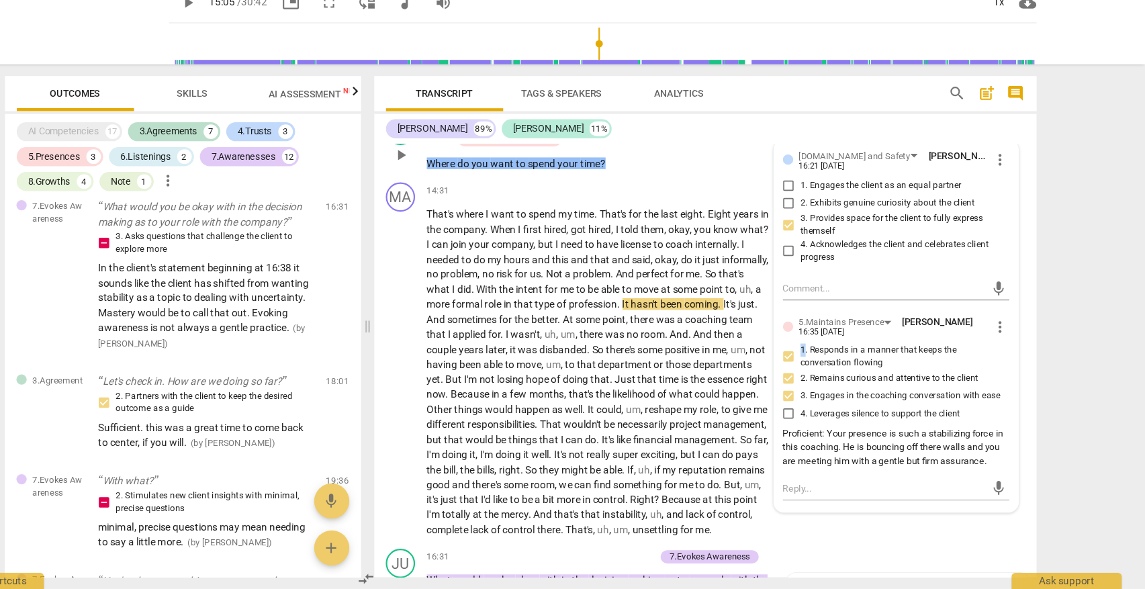
click at [813, 400] on div "5.Maintains Presence [PERSON_NAME] 16:35 [DATE] more_vert 1. Responds in a mann…" at bounding box center [917, 409] width 208 height 143
click at [813, 398] on div "5.Maintains Presence [PERSON_NAME] 16:35 [DATE] more_vert 1. Responds in a mann…" at bounding box center [917, 409] width 208 height 143
click at [813, 402] on div "5.Maintains Presence [PERSON_NAME] 16:35 [DATE] more_vert 1. Responds in a mann…" at bounding box center [917, 409] width 208 height 143
click at [813, 401] on div "5.Maintains Presence [PERSON_NAME] 16:35 [DATE] more_vert 1. Responds in a mann…" at bounding box center [917, 409] width 208 height 143
click at [813, 359] on div "5.Maintains Presence [PERSON_NAME] 16:35 [DATE] more_vert" at bounding box center [917, 348] width 208 height 21
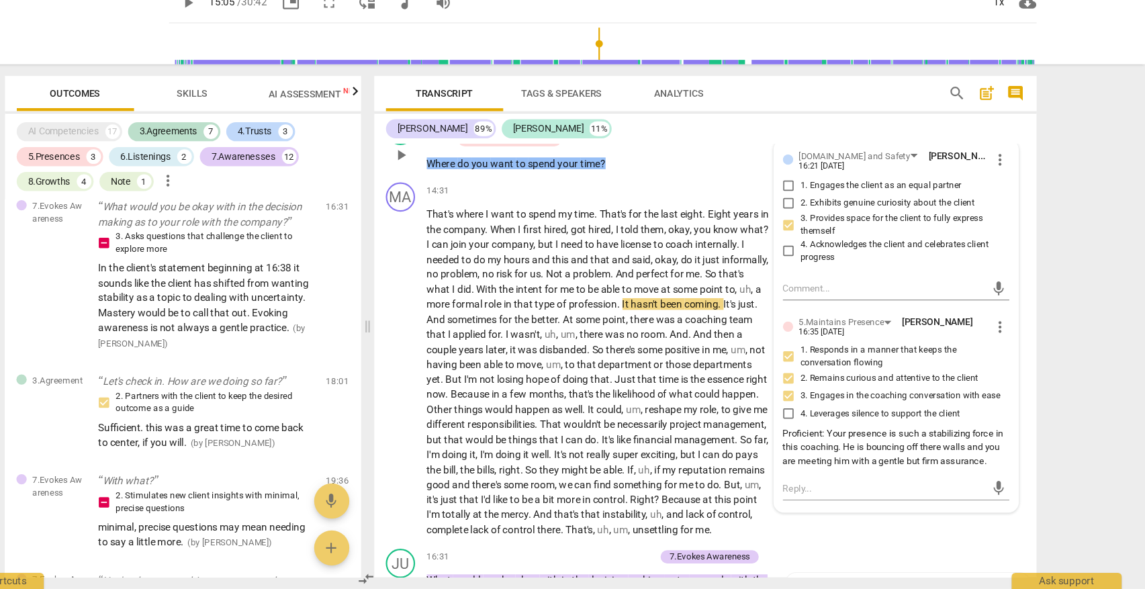
click at [813, 400] on div "5.Maintains Presence [PERSON_NAME] 16:35 [DATE] more_vert 1. Responds in a mann…" at bounding box center [917, 409] width 208 height 143
click at [896, 359] on div "5.Maintains Presence [PERSON_NAME] 16:35 [DATE] more_vert" at bounding box center [917, 348] width 208 height 21
click at [896, 399] on div "5.Maintains Presence [PERSON_NAME] 16:35 [DATE] more_vert 1. Responds in a mann…" at bounding box center [917, 409] width 208 height 143
click at [896, 359] on div "5.Maintains Presence [PERSON_NAME] 16:35 [DATE] more_vert" at bounding box center [917, 348] width 208 height 21
click at [813, 398] on div "5.Maintains Presence [PERSON_NAME] 16:35 [DATE] more_vert 1. Responds in a mann…" at bounding box center [917, 409] width 208 height 143
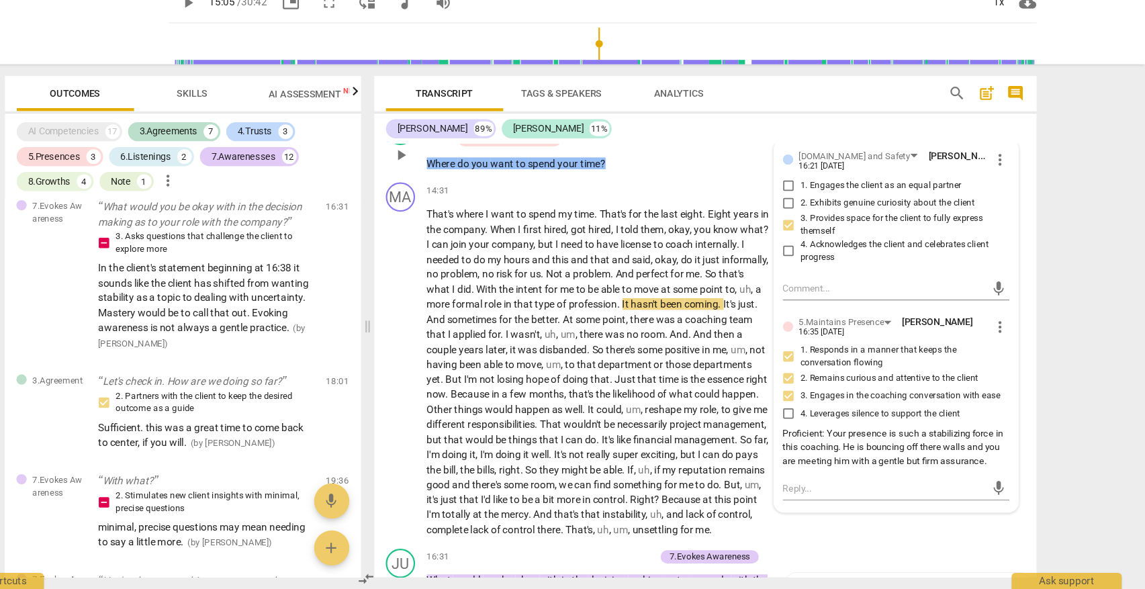
click at [813, 400] on div "5.Maintains Presence [PERSON_NAME] 16:35 [DATE] more_vert 1. Responds in a mann…" at bounding box center [917, 409] width 208 height 143
click at [813, 399] on div "5.Maintains Presence [PERSON_NAME] 16:35 [DATE] more_vert 1. Responds in a mann…" at bounding box center [917, 409] width 208 height 143
click at [813, 359] on div "5.Maintains Presence [PERSON_NAME] 16:35 [DATE] more_vert" at bounding box center [917, 348] width 208 height 21
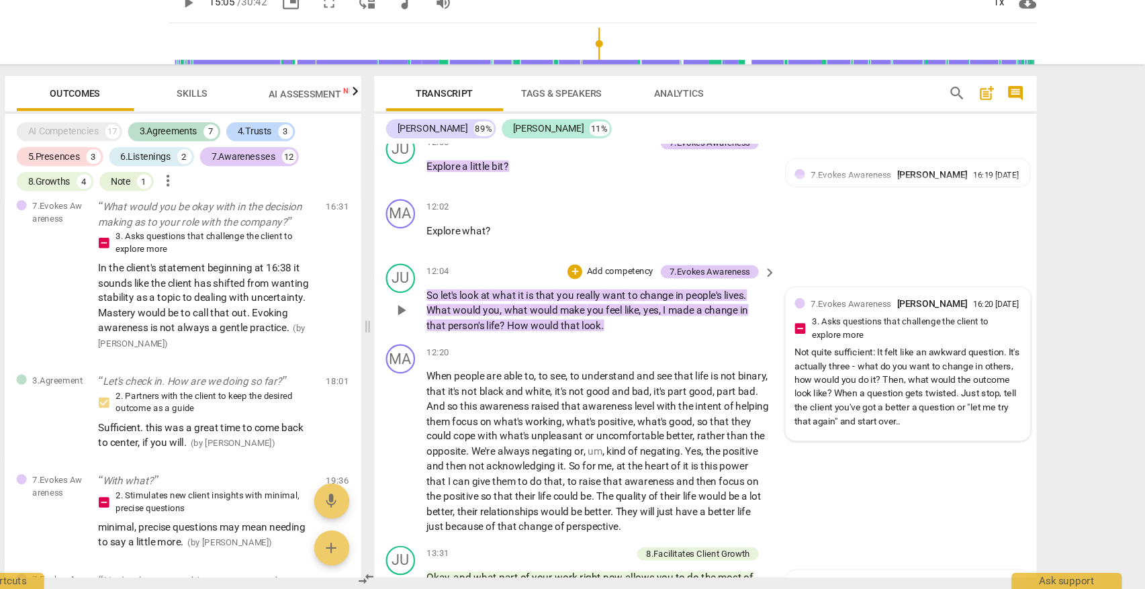
scroll to position [3118, 0]
click at [824, 392] on div "Not quite sufficient: It felt like an awkward question. It's actually three - w…" at bounding box center [928, 403] width 208 height 76
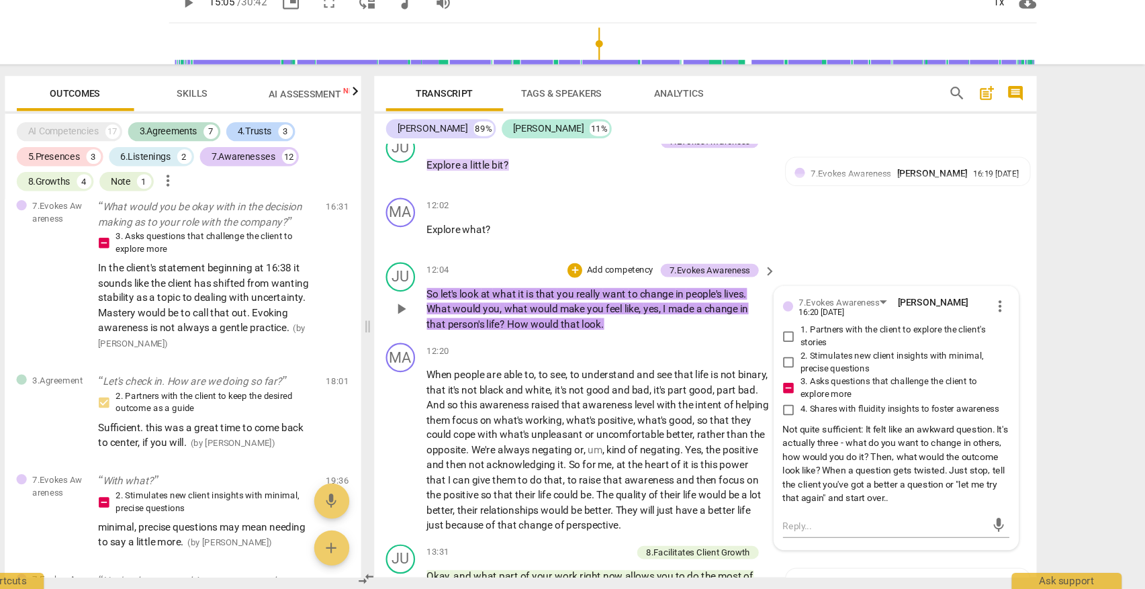
click at [829, 393] on span "3. Asks questions that challenge the client to explore more" at bounding box center [922, 405] width 186 height 24
click at [808, 397] on input "3. Asks questions that challenge the client to explore more" at bounding box center [818, 405] width 21 height 16
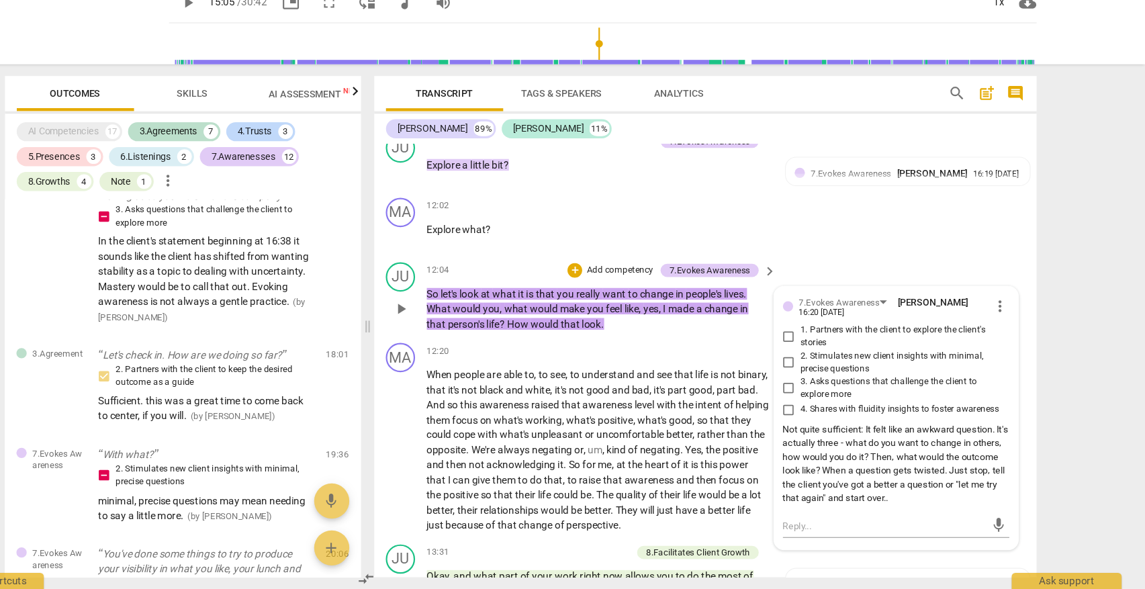
click at [813, 455] on div "7.Evokes Awareness [PERSON_NAME] 16:20 [DATE] more_vert 1. Partners with the cl…" at bounding box center [917, 417] width 208 height 195
click at [808, 433] on label "4. Shares with fluidity insights to foster awareness" at bounding box center [912, 424] width 208 height 16
click at [808, 433] on input "4. Shares with fluidity insights to foster awareness" at bounding box center [818, 424] width 21 height 16
click at [808, 433] on label "4. Shares with fluidity insights to foster awareness" at bounding box center [912, 424] width 208 height 16
click at [808, 433] on input "4. Shares with fluidity insights to foster awareness" at bounding box center [818, 424] width 21 height 16
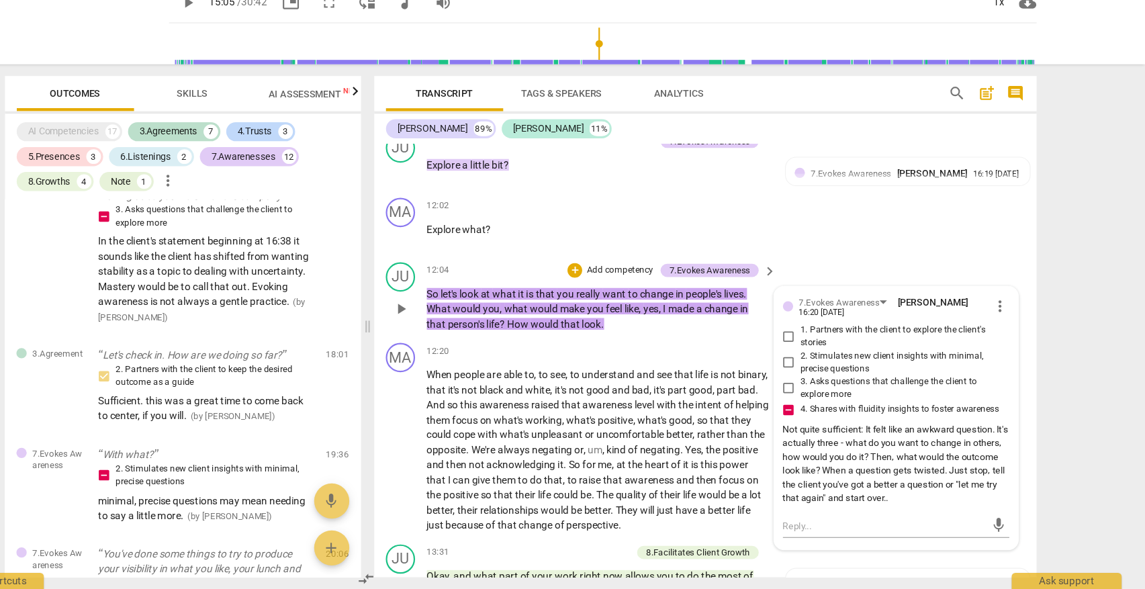
click at [808, 422] on label "4. Shares with fluidity insights to foster awareness" at bounding box center [912, 424] width 208 height 16
click at [808, 422] on input "4. Shares with fluidity insights to foster awareness" at bounding box center [818, 424] width 21 height 16
click at [808, 422] on label "4. Shares with fluidity insights to foster awareness" at bounding box center [912, 424] width 208 height 16
click at [808, 422] on input "4. Shares with fluidity insights to foster awareness" at bounding box center [818, 424] width 21 height 16
click at [813, 457] on div "Not quite sufficient: It felt like an awkward question. It's actually three - w…" at bounding box center [917, 475] width 208 height 76
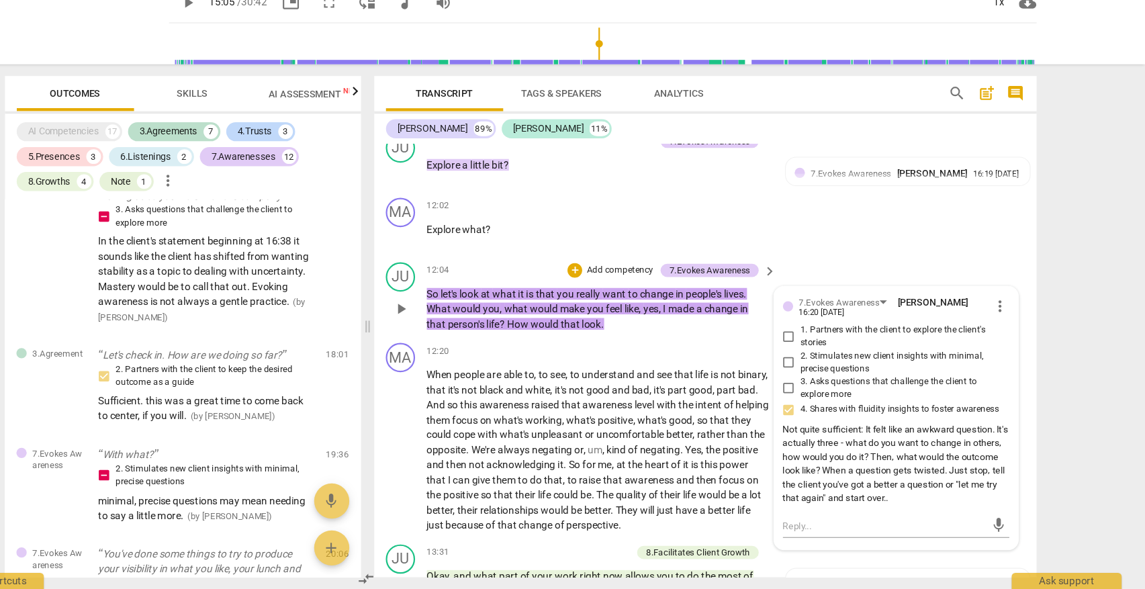
click at [813, 487] on div "Not quite sufficient: It felt like an awkward question. It's actually three - w…" at bounding box center [917, 475] width 208 height 76
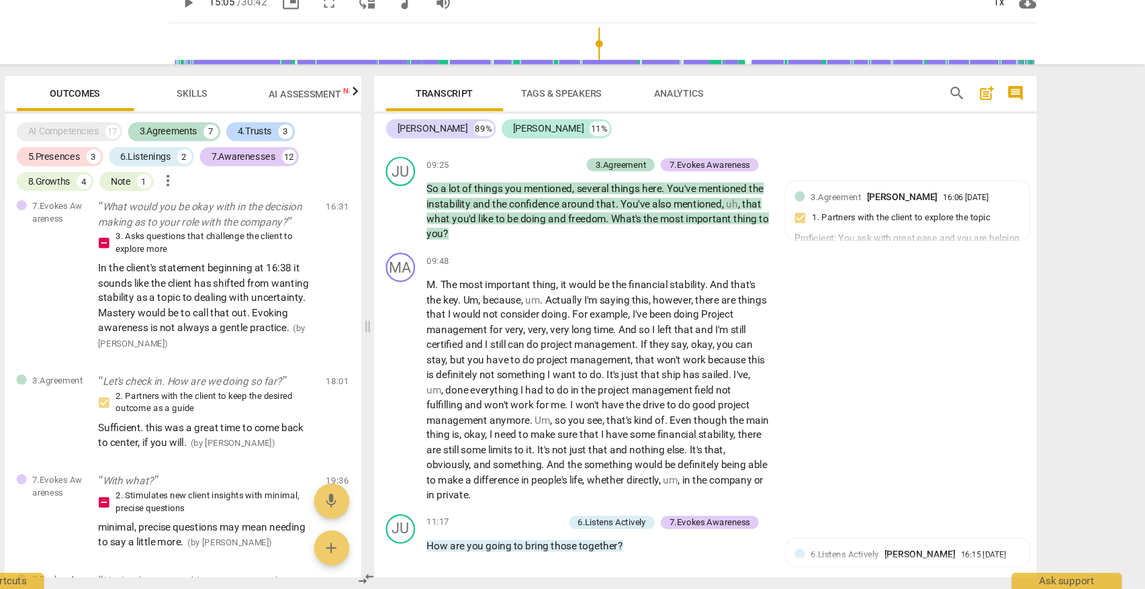
scroll to position [2589, 0]
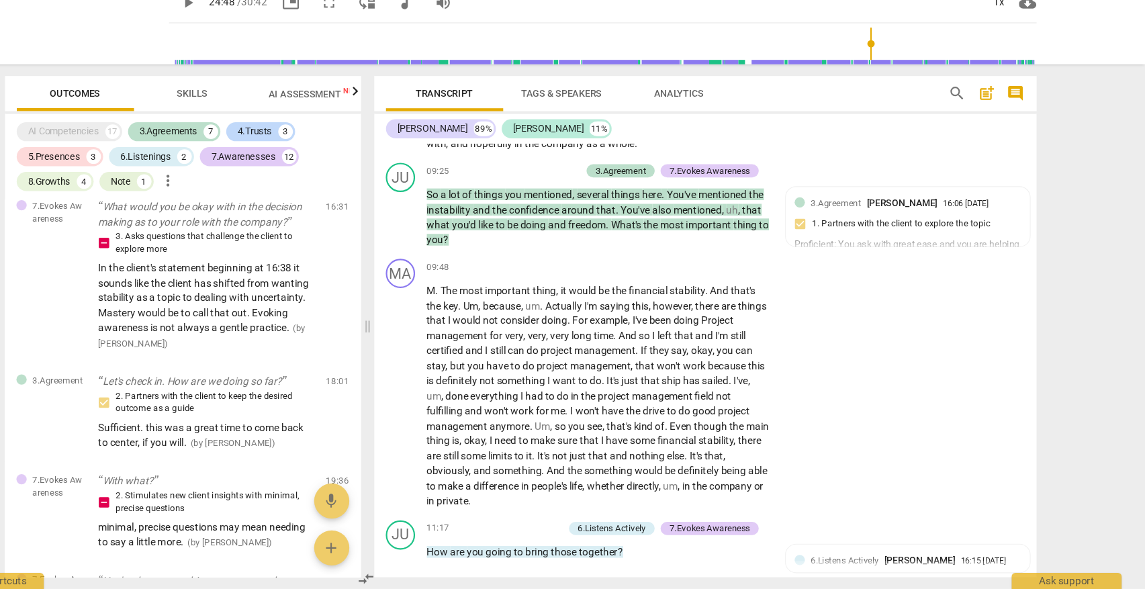
click at [794, 68] on input "range" at bounding box center [651, 89] width 790 height 43
click at [792, 68] on input "range" at bounding box center [651, 89] width 790 height 43
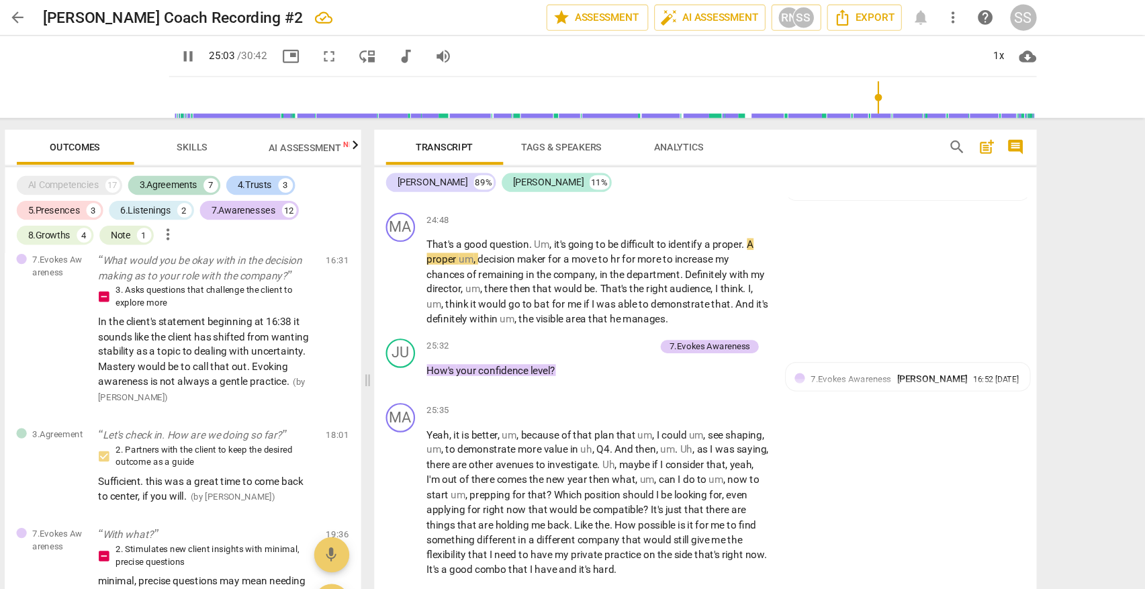
scroll to position [0, 0]
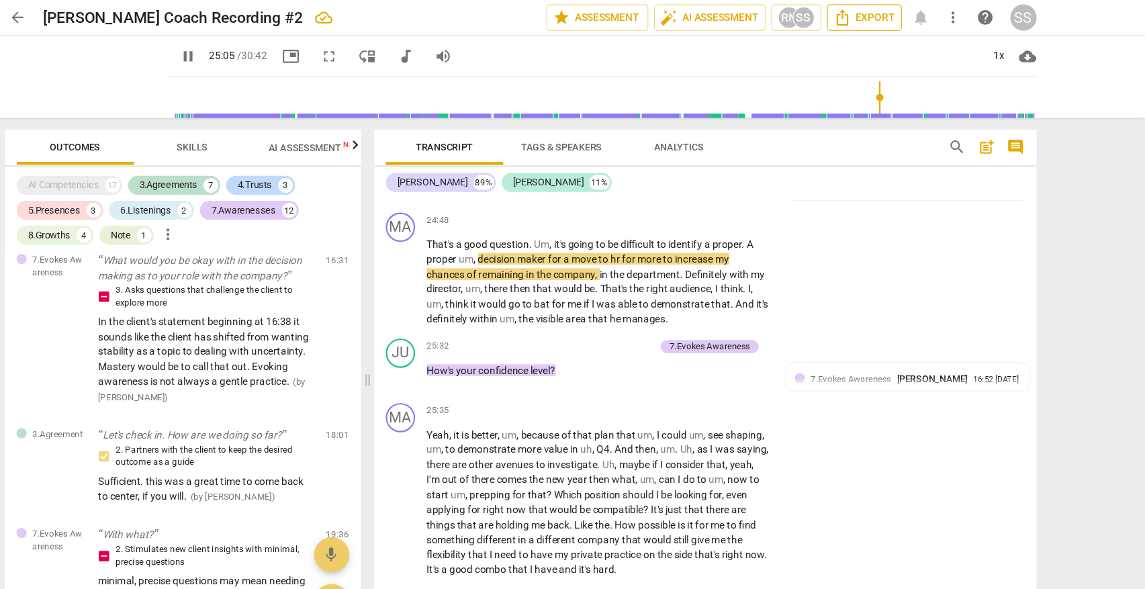
click at [860, 12] on span "Export" at bounding box center [888, 16] width 56 height 16
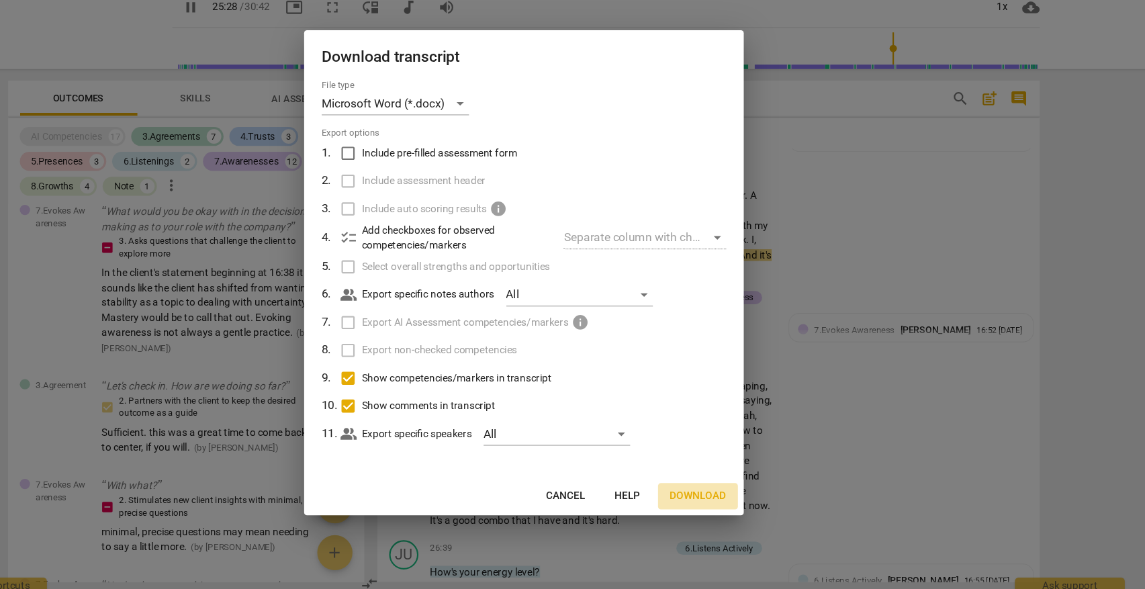
click at [707, 493] on span "Download" at bounding box center [733, 499] width 52 height 13
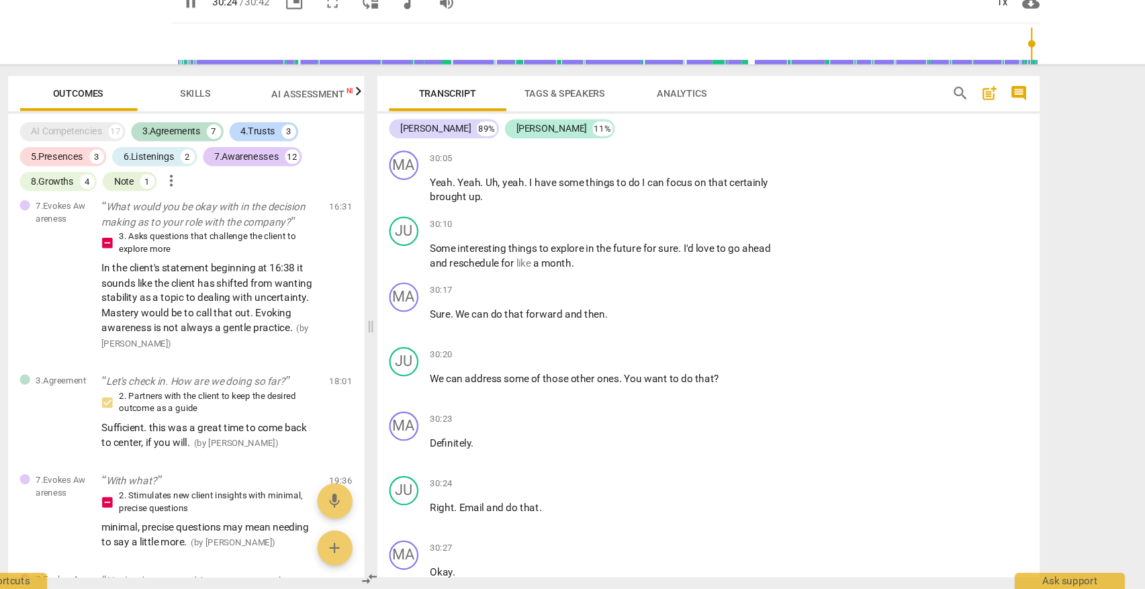
scroll to position [7756, 0]
